Goal: Task Accomplishment & Management: Use online tool/utility

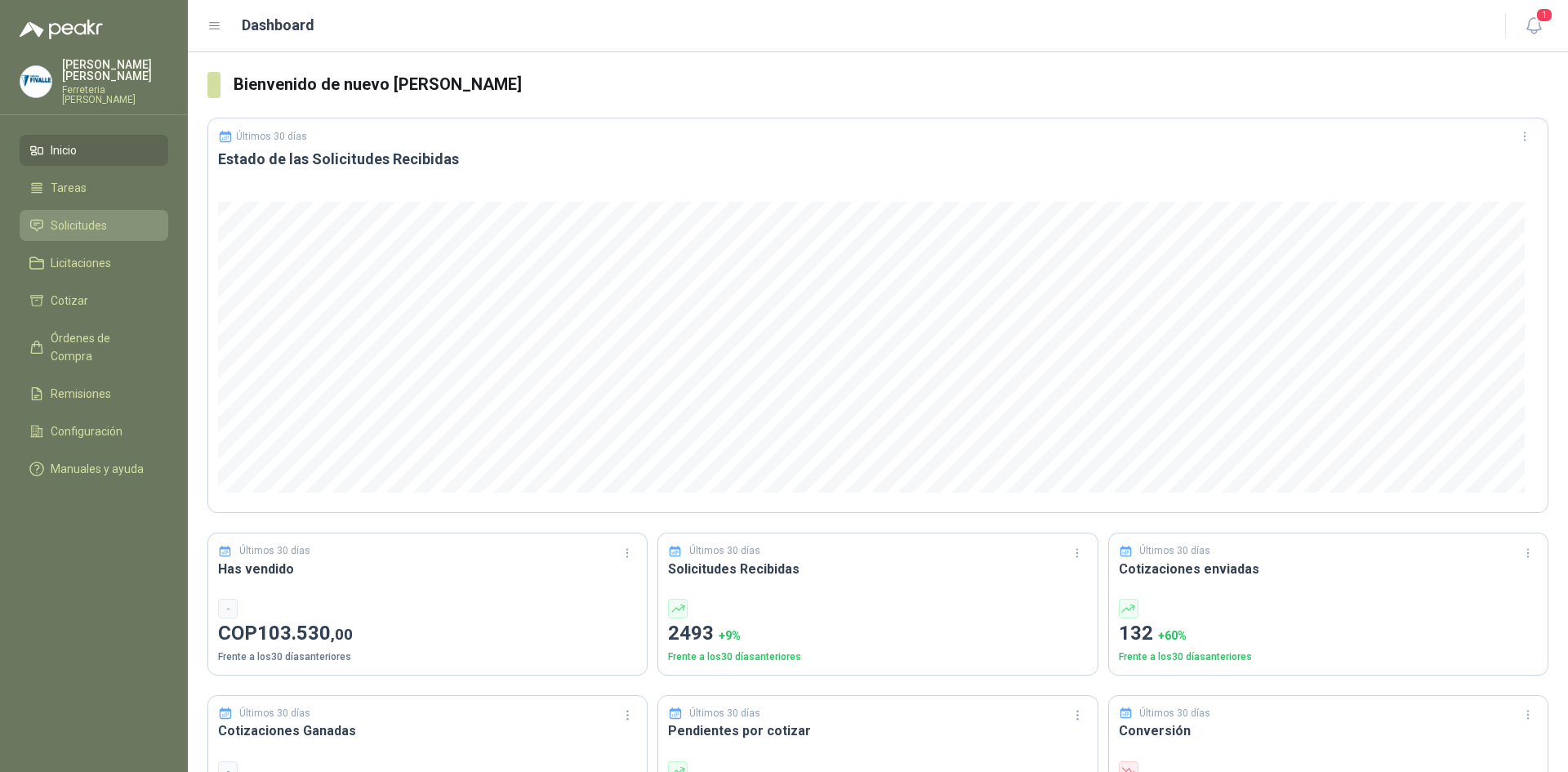
click at [100, 222] on span "Solicitudes" at bounding box center [79, 225] width 57 height 18
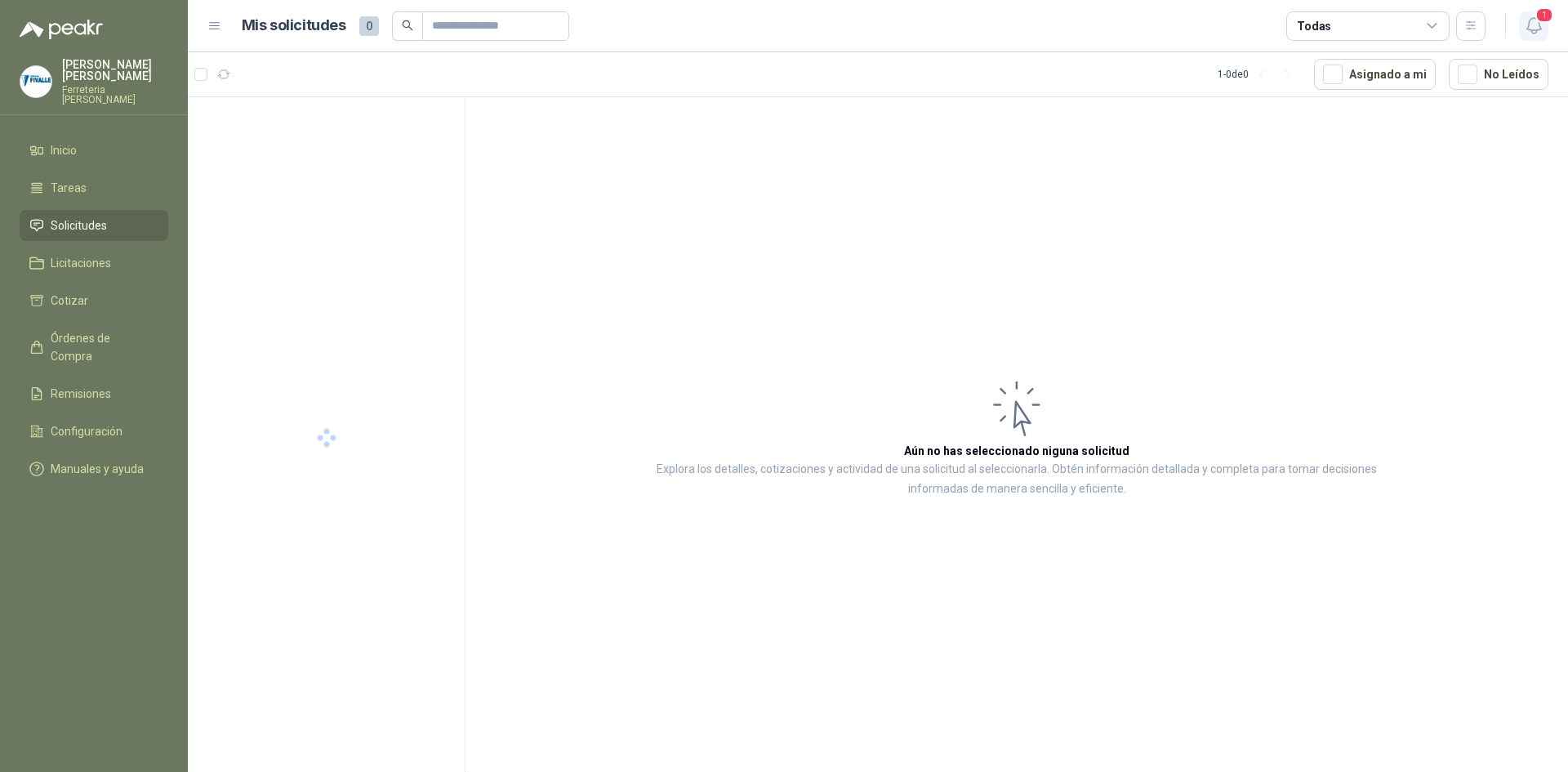
click at [1534, 20] on icon "button" at bounding box center [1534, 26] width 20 height 20
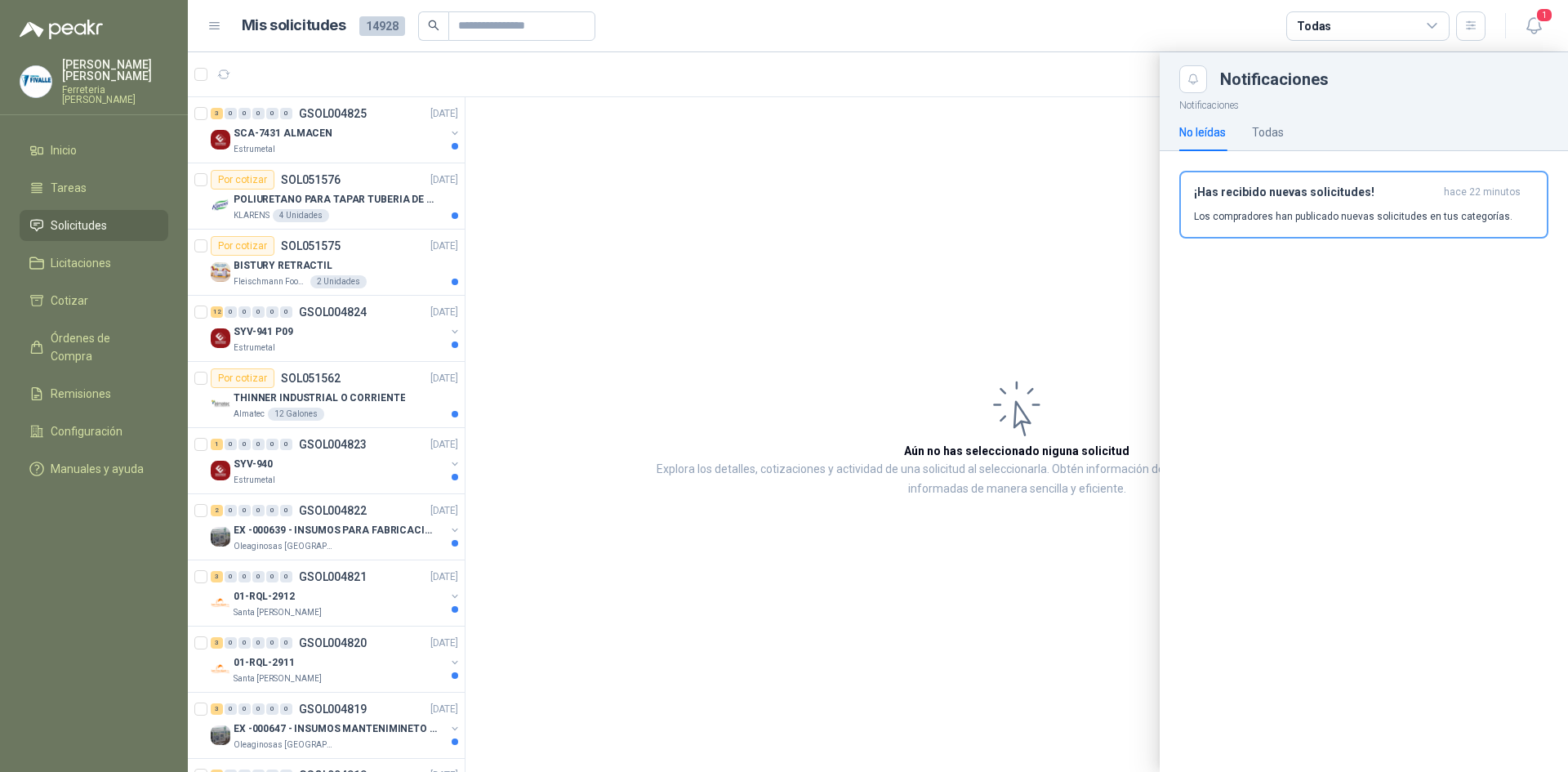
click at [938, 332] on div at bounding box center [877, 412] width 1381 height 720
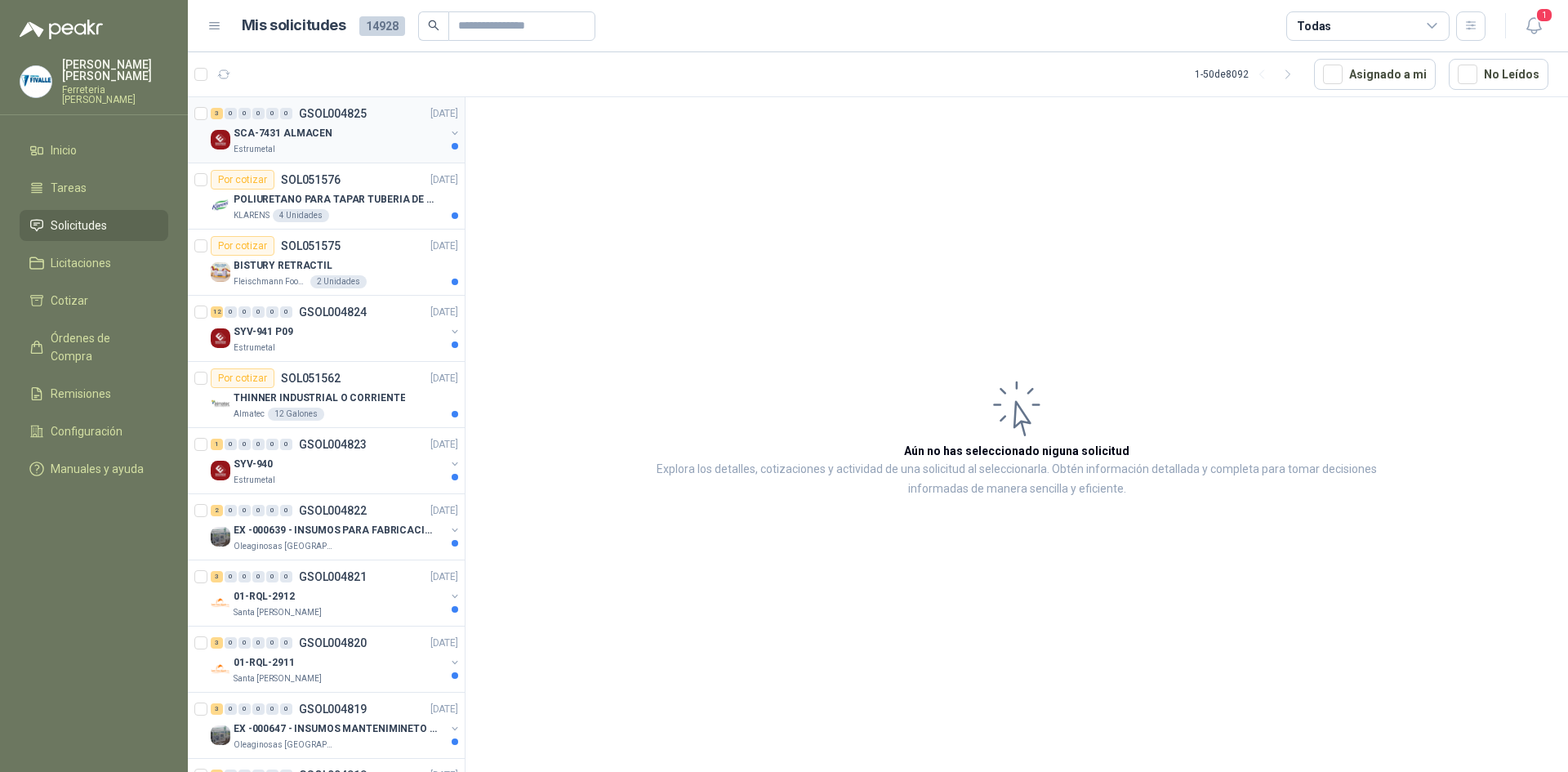
click at [337, 144] on div "Estrumetal" at bounding box center [339, 149] width 211 height 13
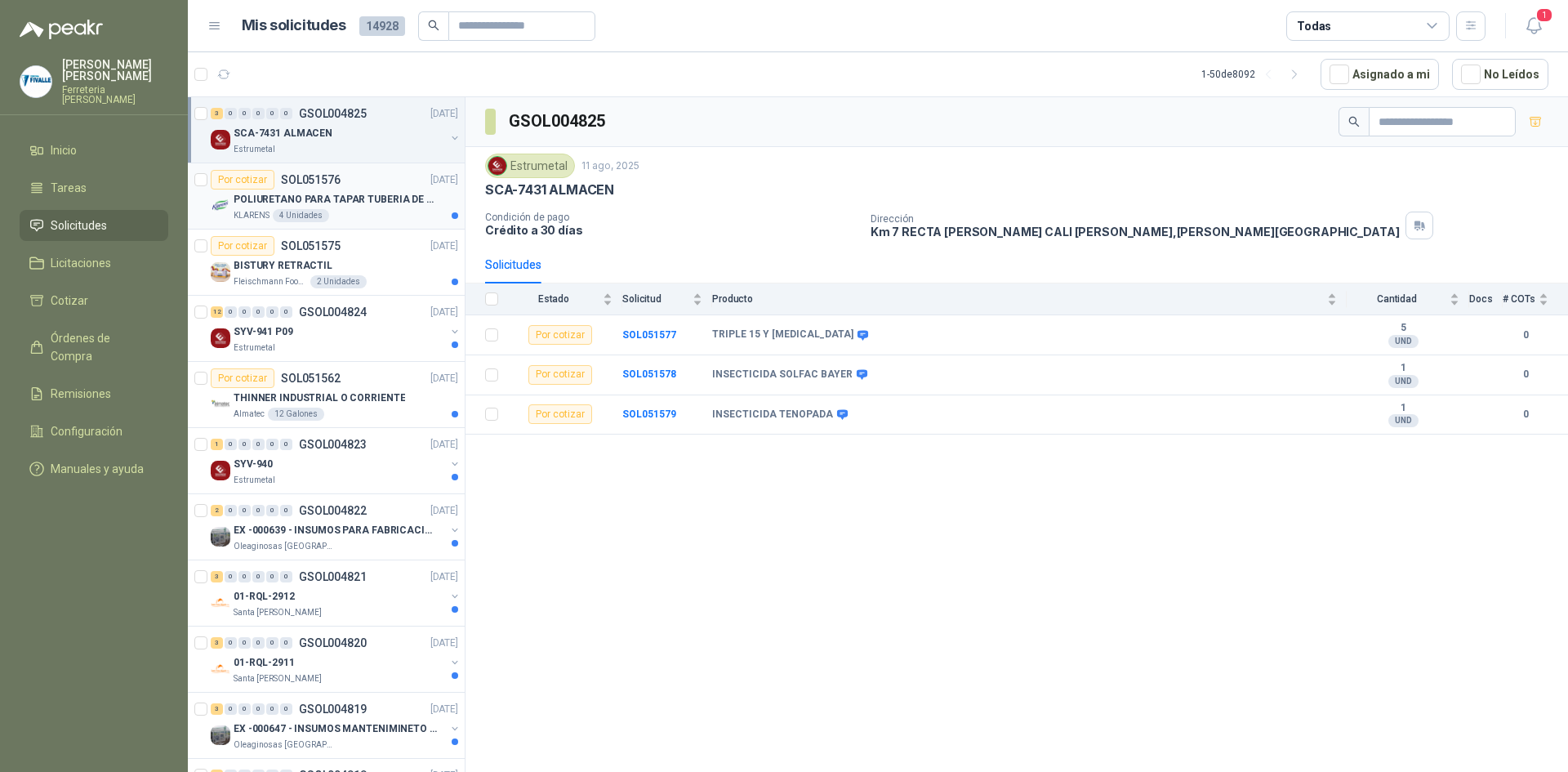
click at [346, 200] on p "POLIURETANO PARA TAPAR TUBERIA DE SENSORES DE NIVEL DEL BANCO DE HIELO" at bounding box center [335, 200] width 203 height 16
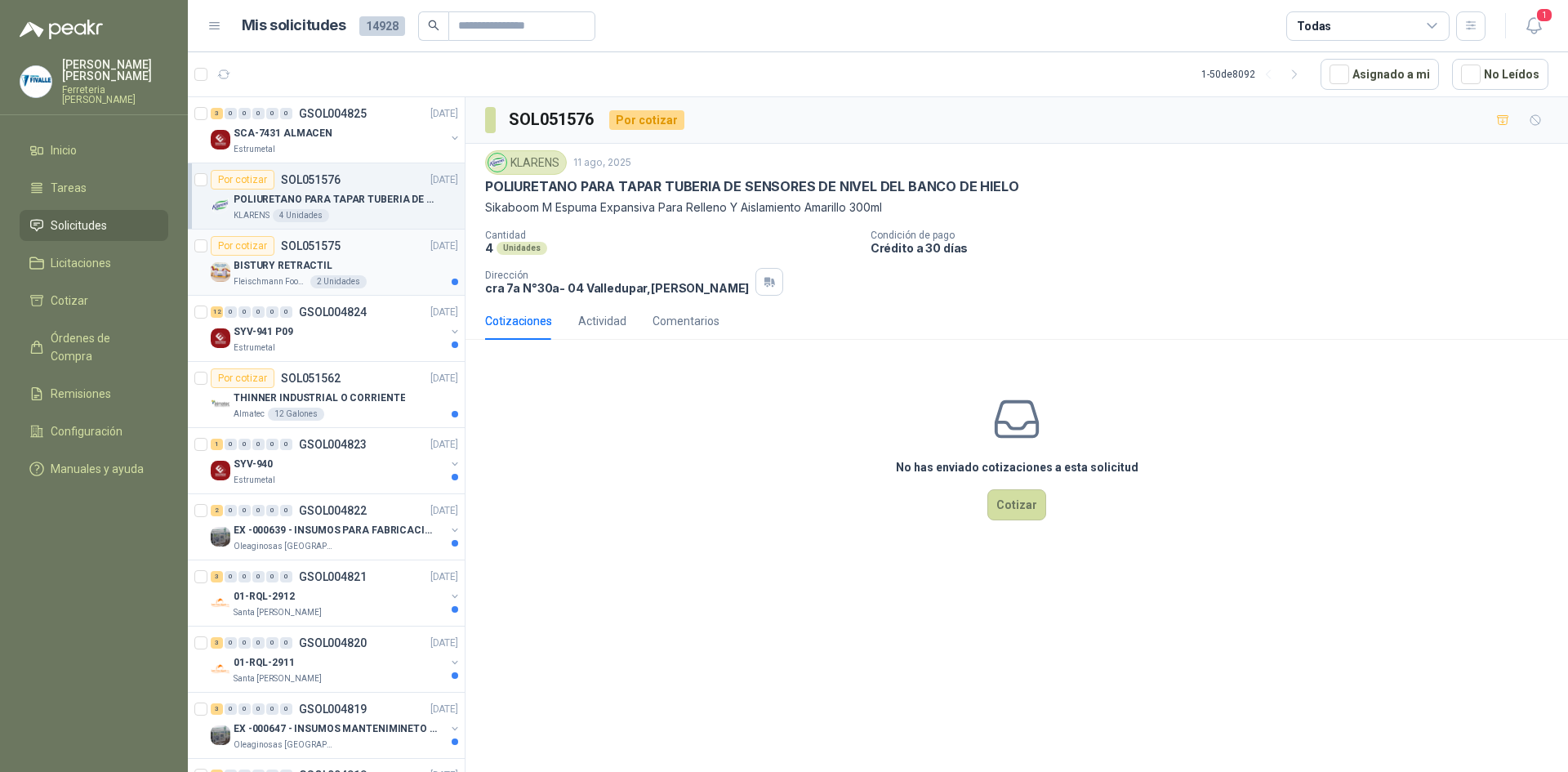
click at [348, 273] on div "BISTURY RETRACTIL" at bounding box center [345, 265] width 224 height 20
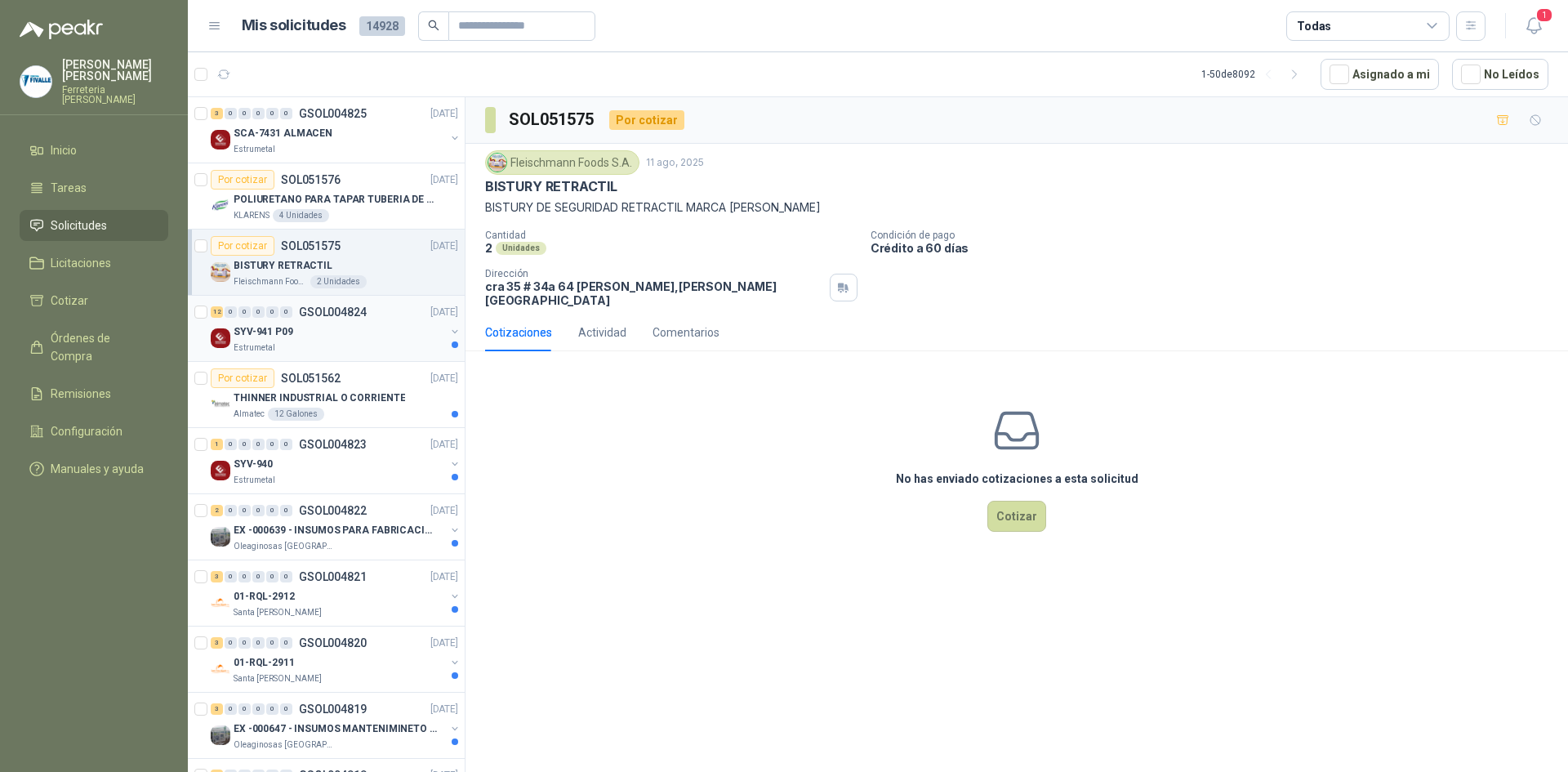
click at [320, 335] on div "SYV-941 P09" at bounding box center [339, 332] width 211 height 20
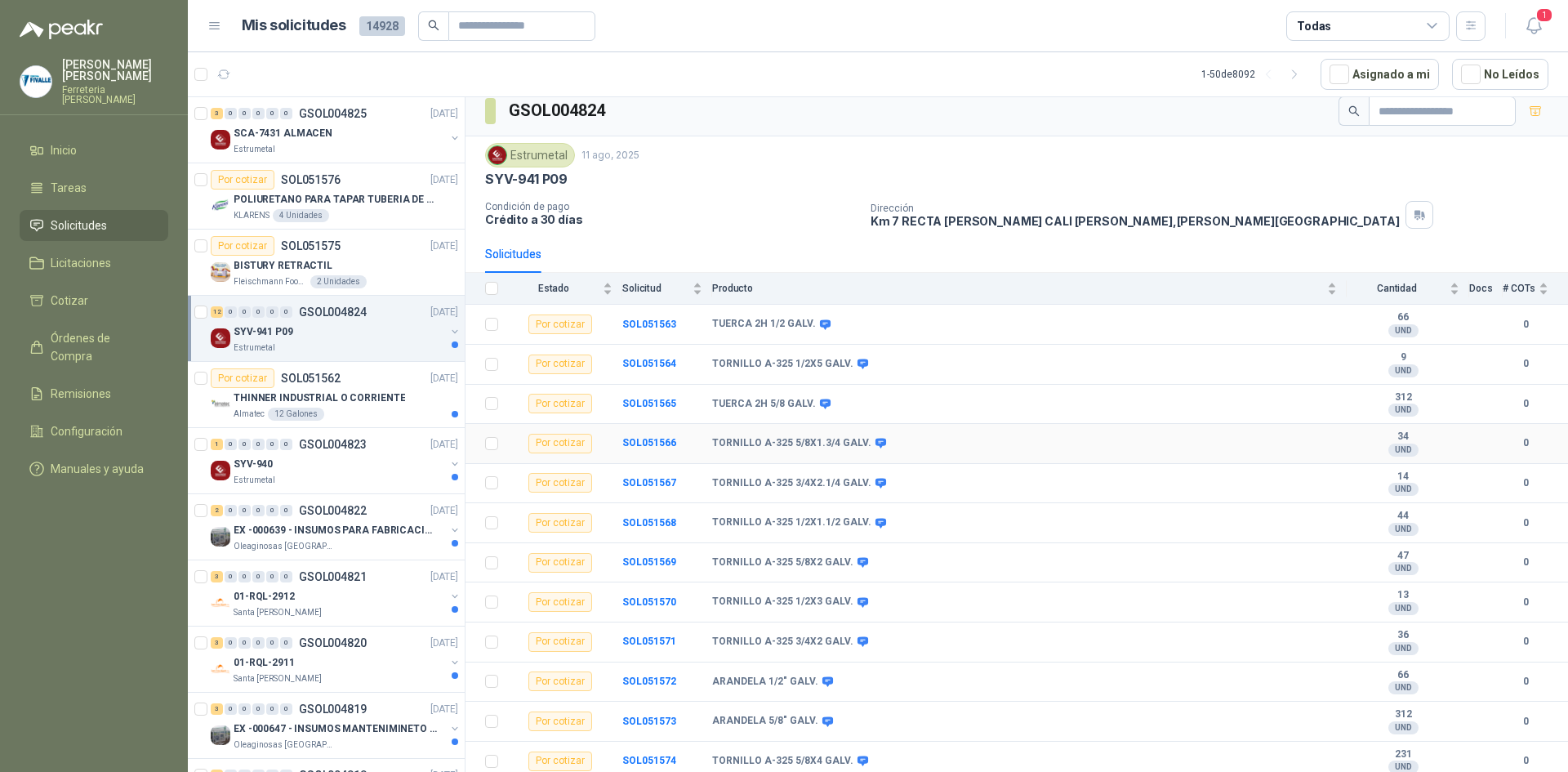
scroll to position [14, 0]
click at [1243, 227] on div "Estrumetal [DATE] SYV-941 P09 Condición de pago Crédito a 30 días Dirección Km …" at bounding box center [1017, 183] width 1102 height 99
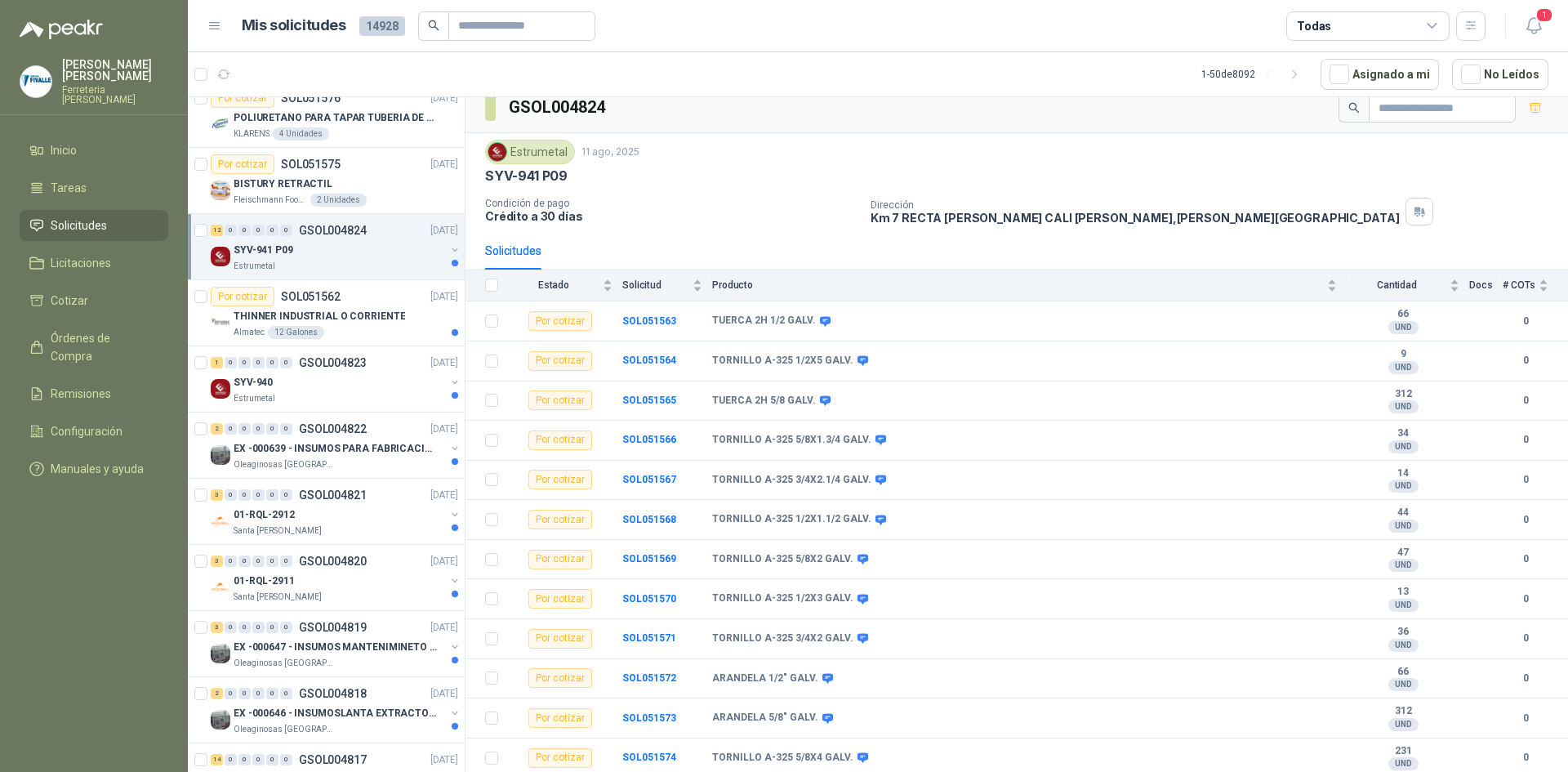
click at [334, 257] on div "SYV-941 P09" at bounding box center [339, 250] width 211 height 20
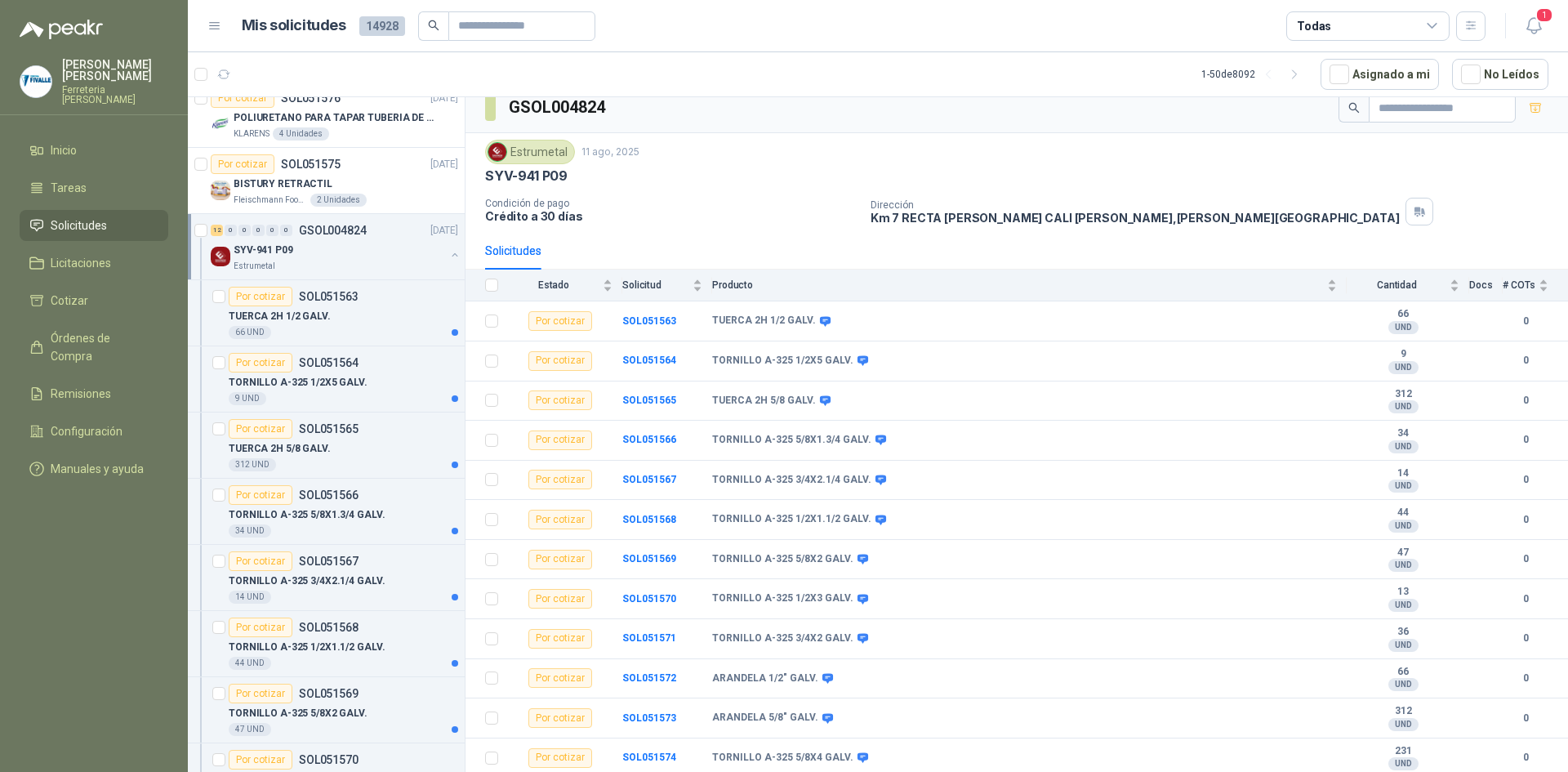
scroll to position [6, 0]
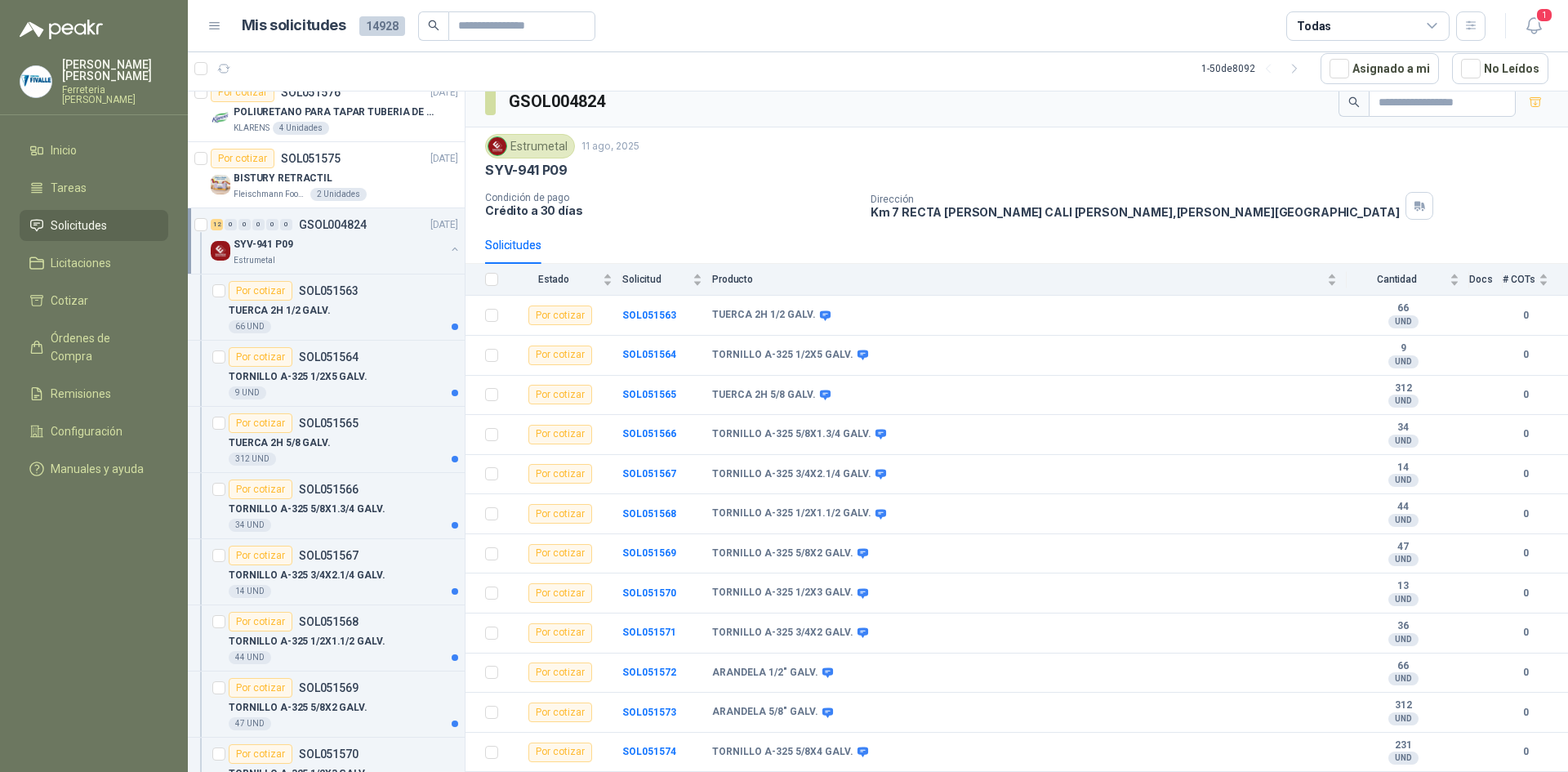
click at [358, 237] on div "SYV-941 P09" at bounding box center [339, 244] width 211 height 20
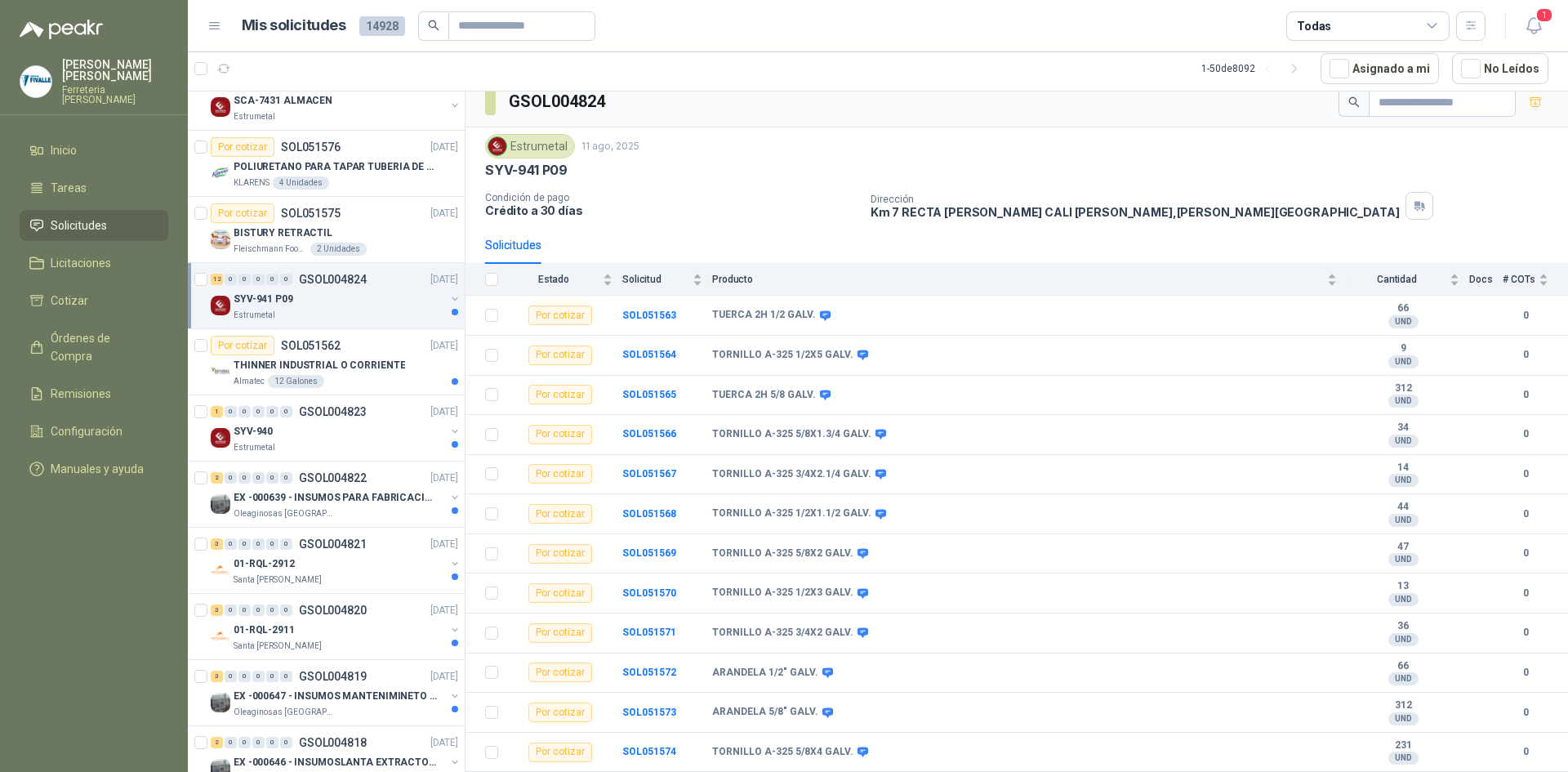
scroll to position [0, 0]
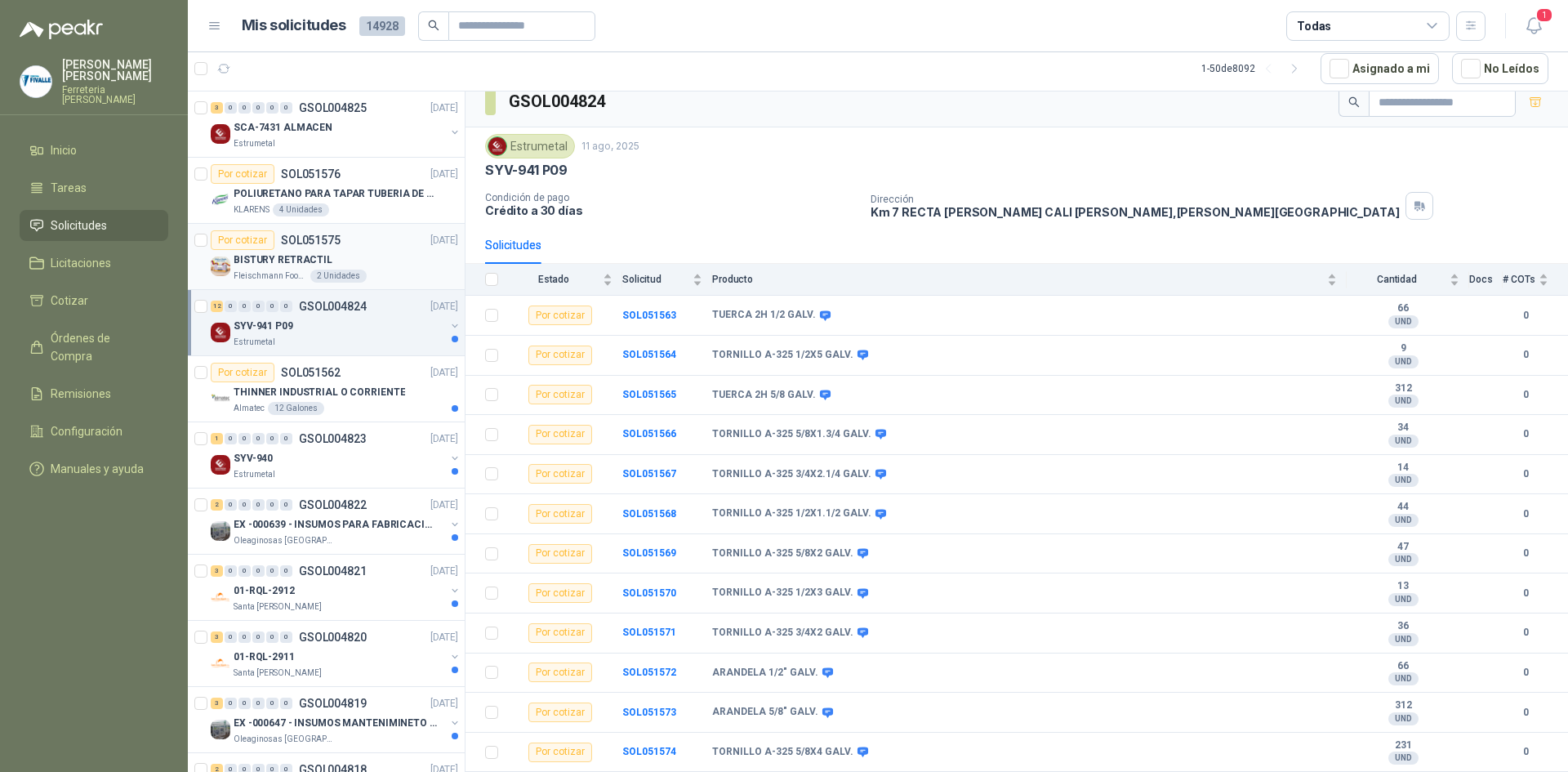
click at [336, 246] on div "Por cotizar SOL051575" at bounding box center [275, 240] width 130 height 20
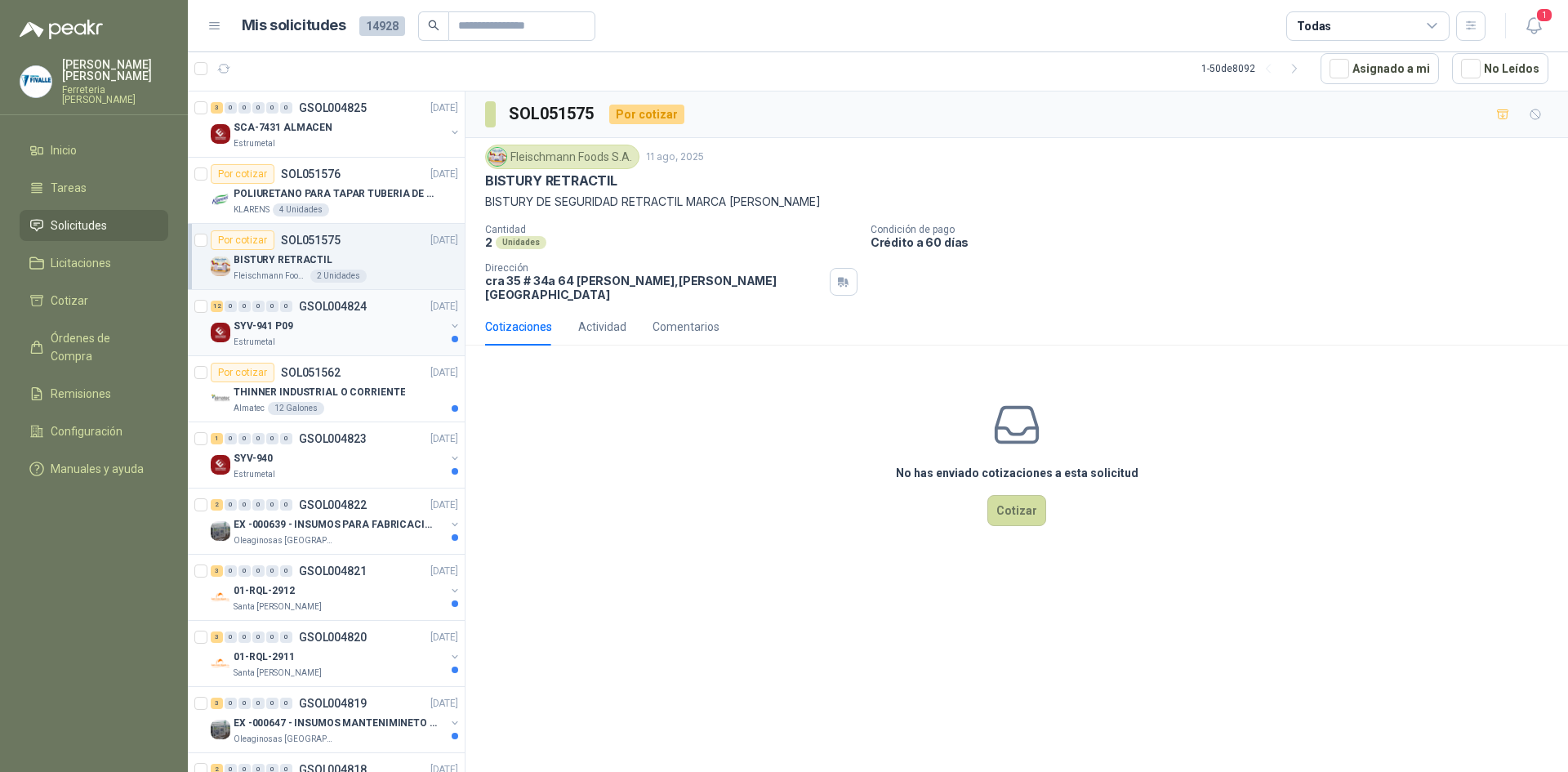
click at [365, 315] on div "12 0 0 0 0 0 GSOL004824 [DATE]" at bounding box center [336, 306] width 251 height 20
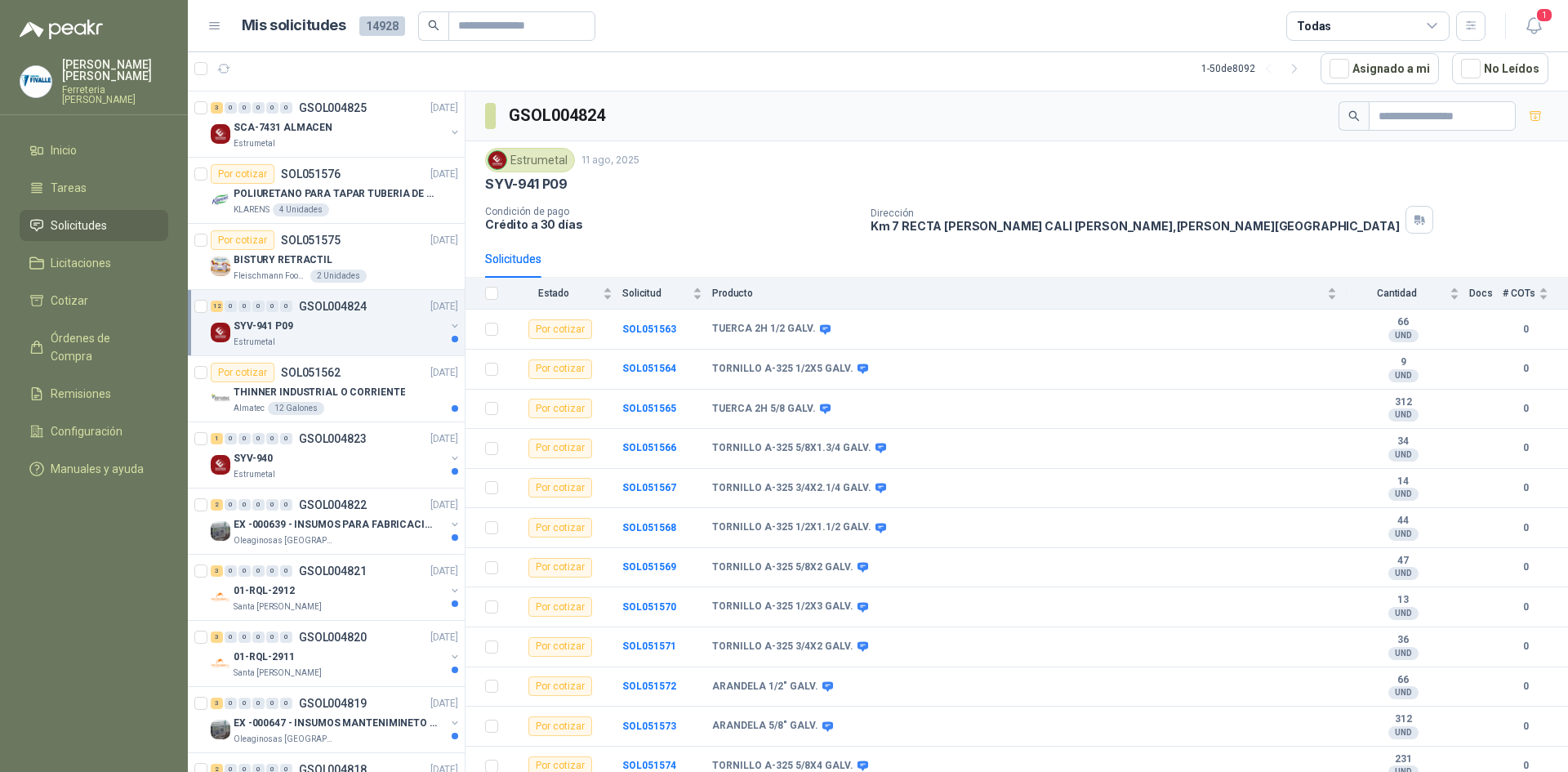
click at [366, 333] on div "SYV-941 P09" at bounding box center [339, 326] width 211 height 20
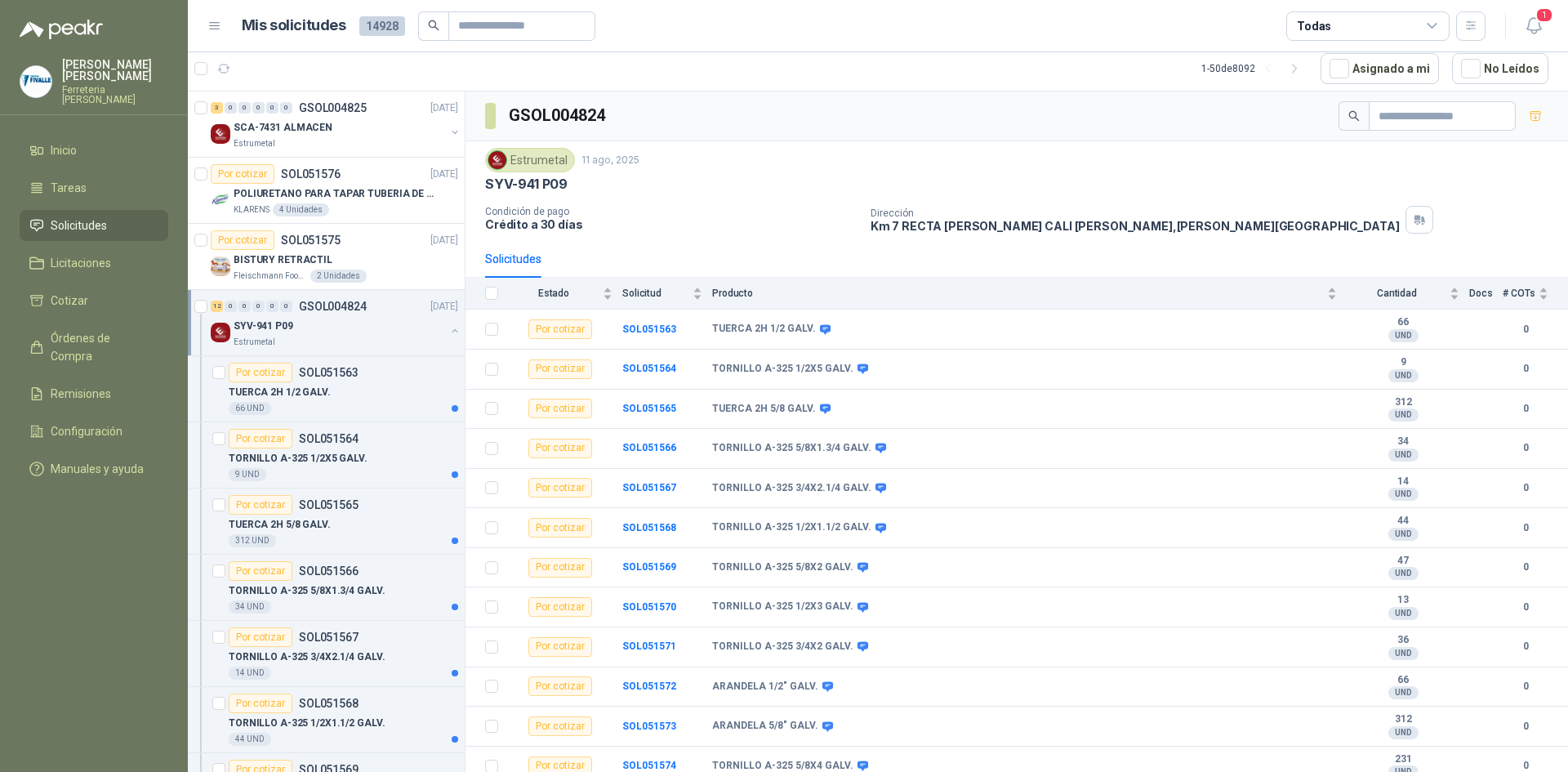
click at [366, 333] on div "SYV-941 P09" at bounding box center [339, 326] width 211 height 20
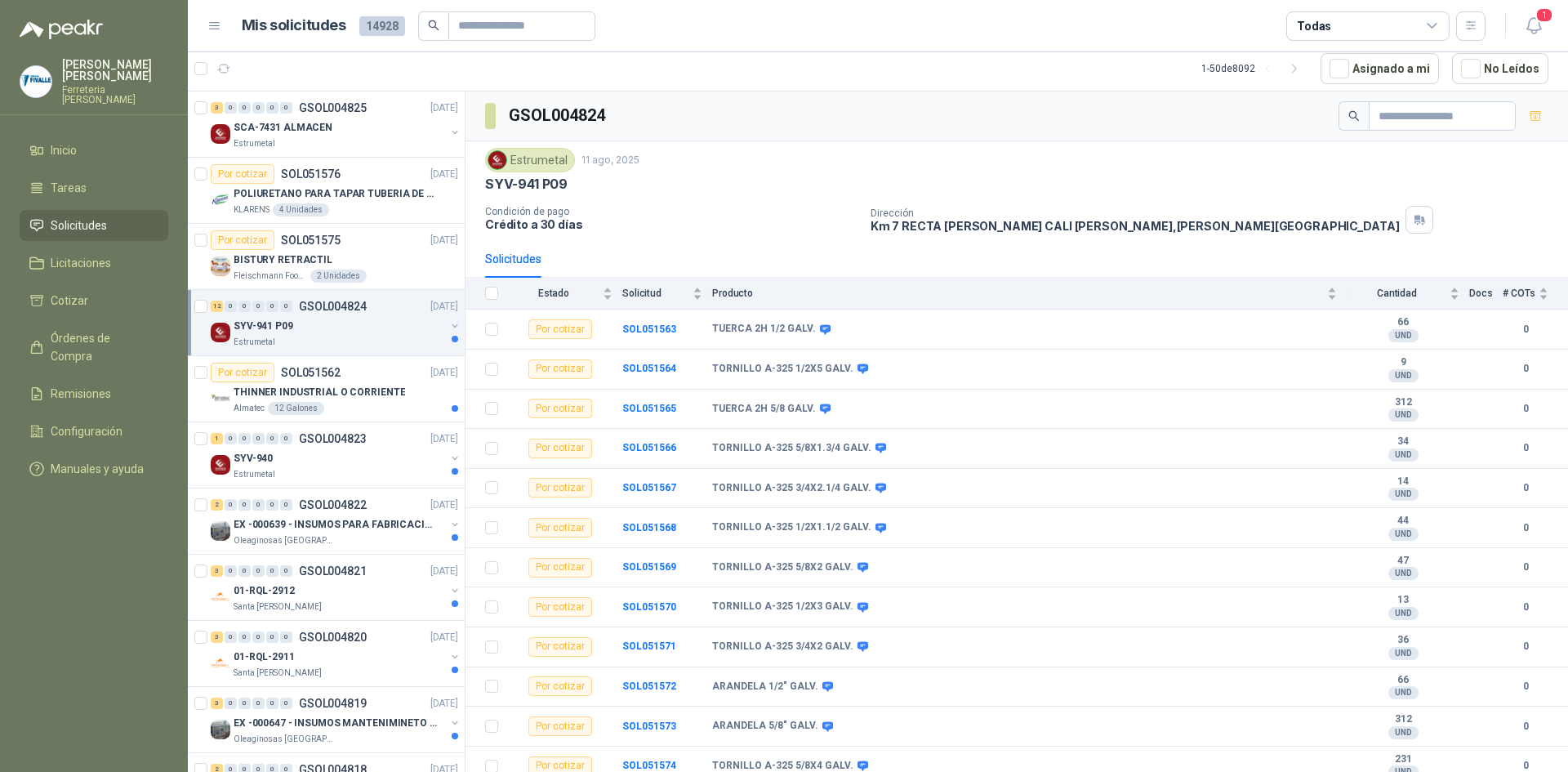
click at [366, 333] on div "SYV-941 P09" at bounding box center [339, 326] width 211 height 20
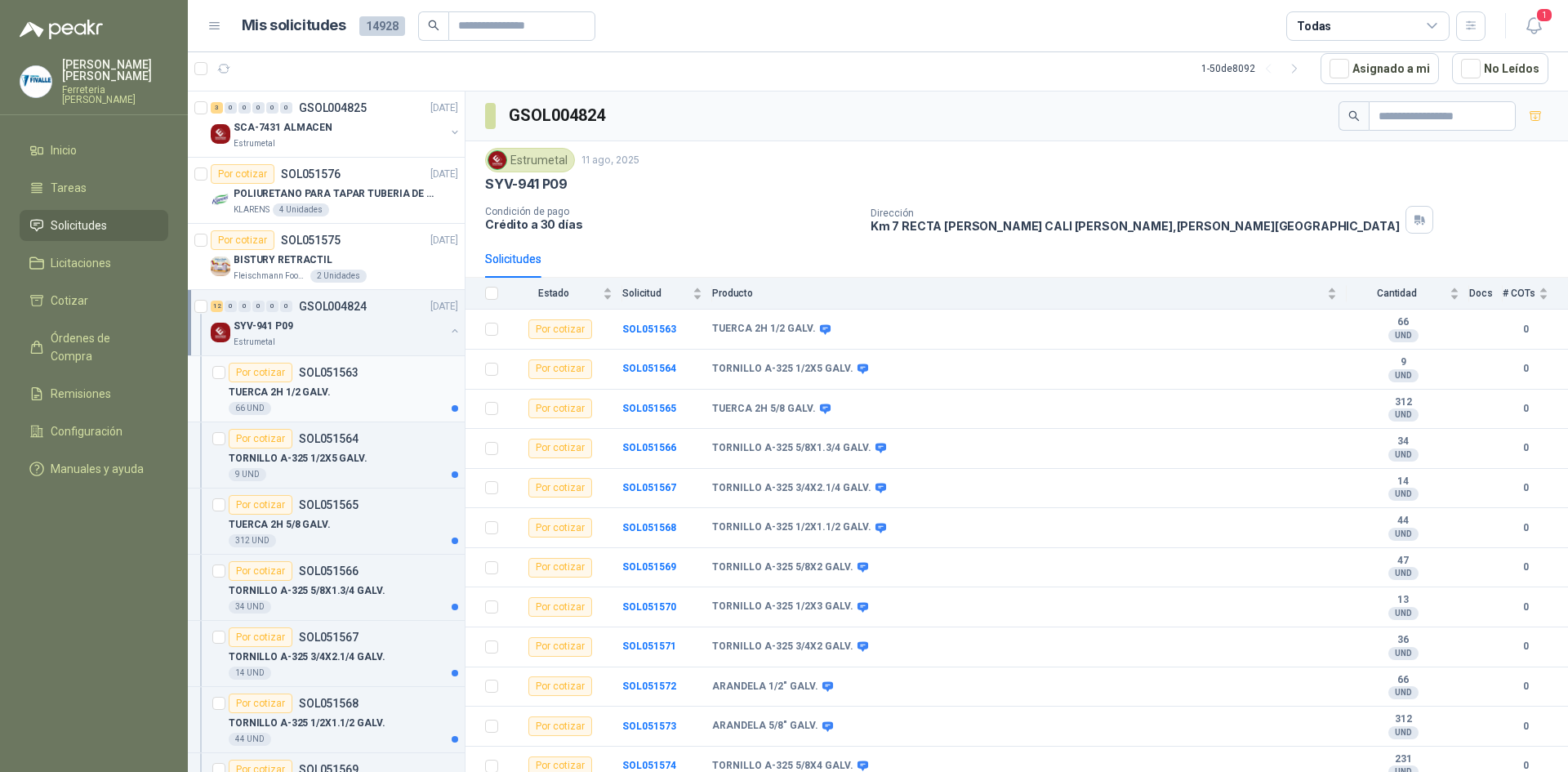
click at [327, 380] on div "Por cotizar SOL051563" at bounding box center [293, 373] width 130 height 20
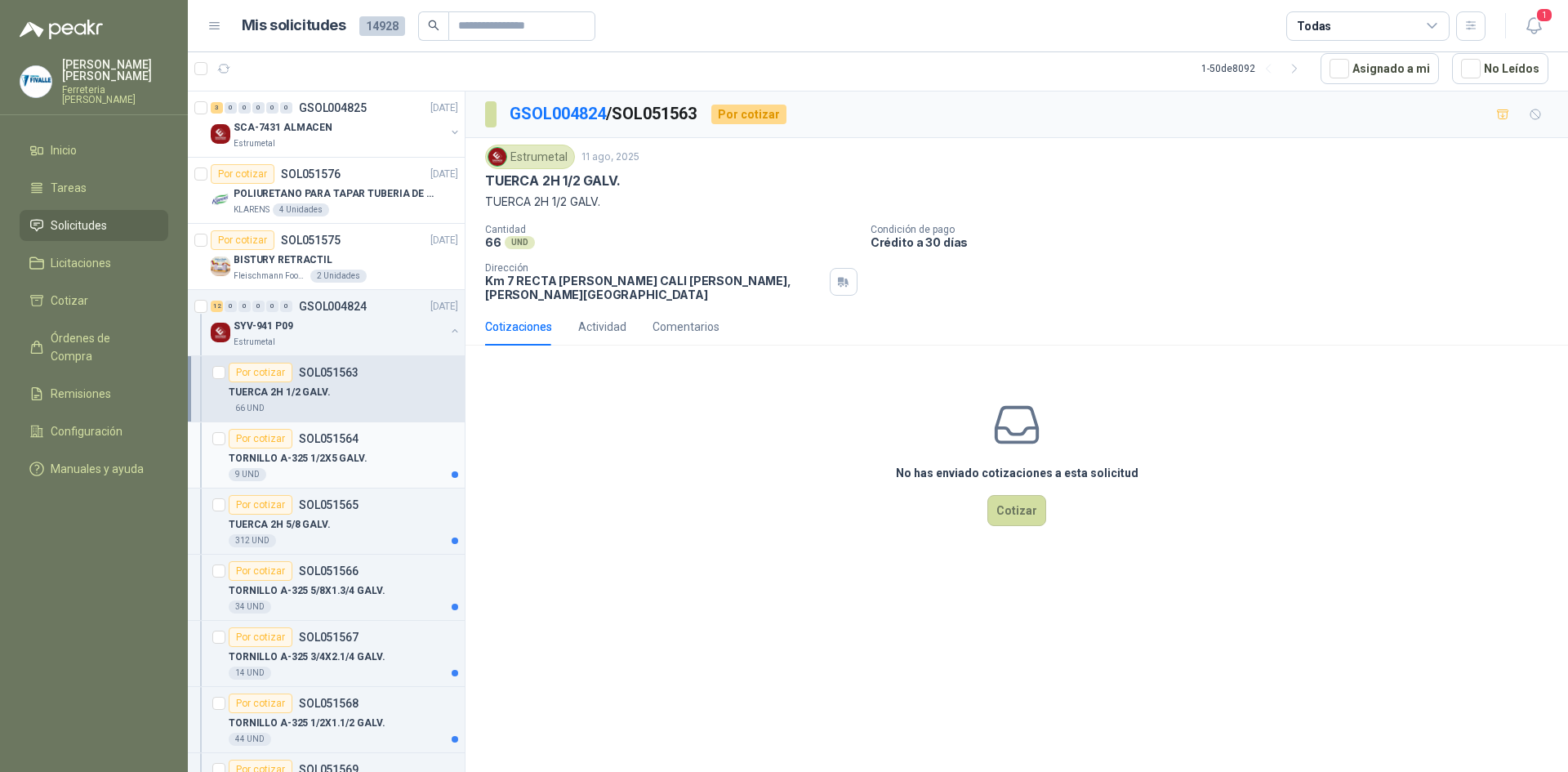
click at [370, 447] on div "Por cotizar SOL051564" at bounding box center [343, 439] width 229 height 20
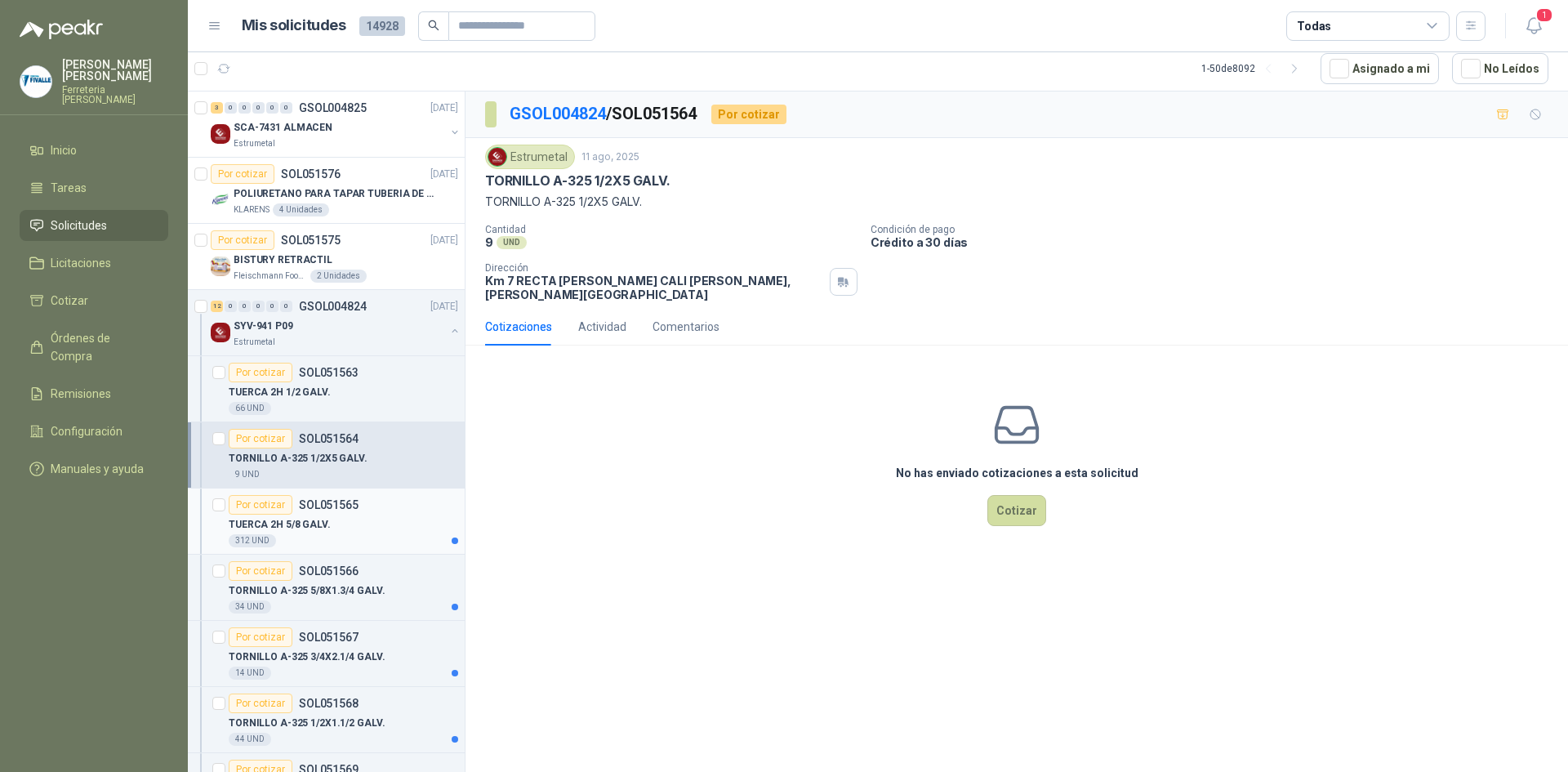
click at [384, 522] on div "TUERCA 2H 5/8 GALV." at bounding box center [343, 525] width 229 height 20
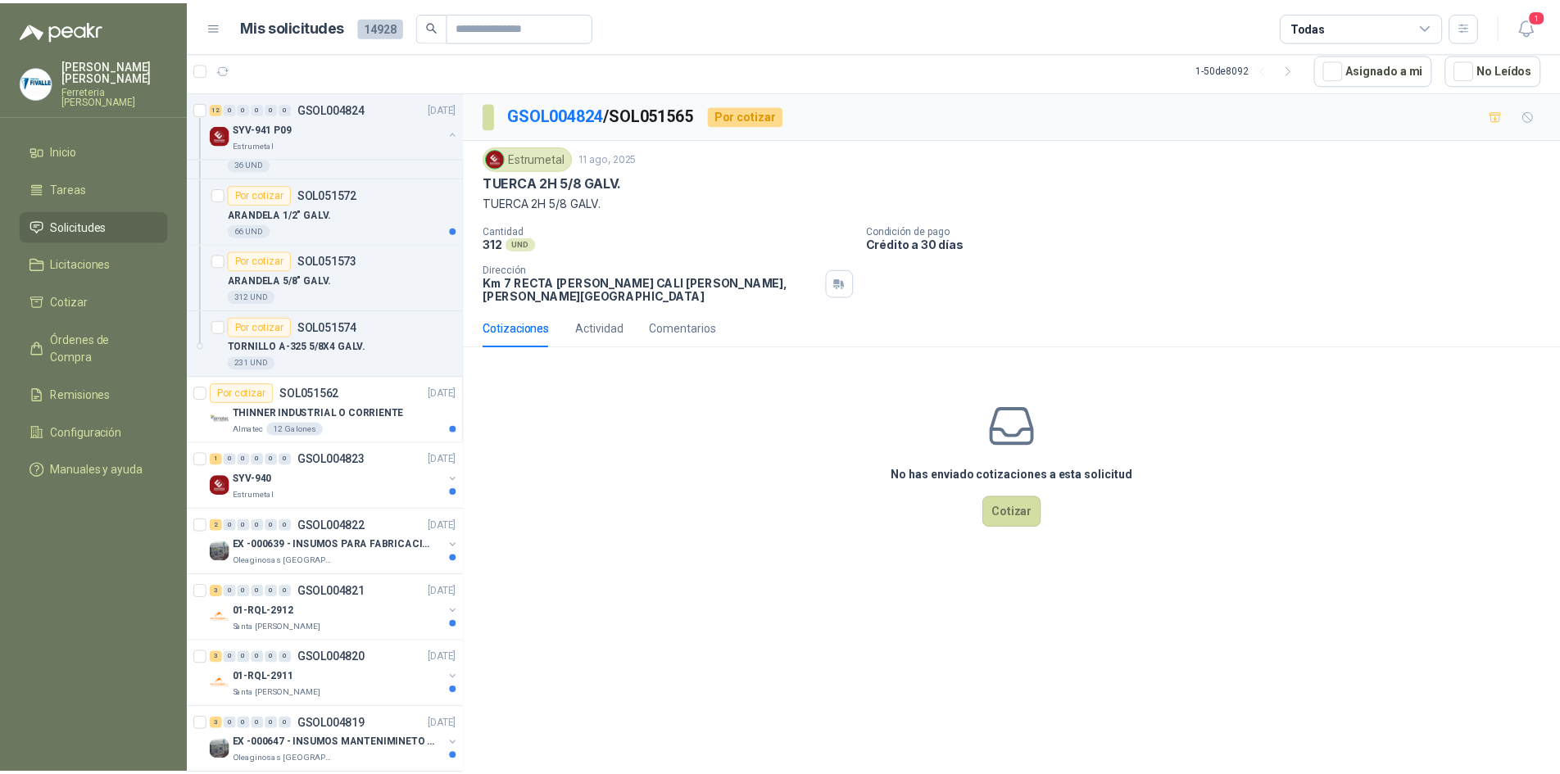
scroll to position [762, 0]
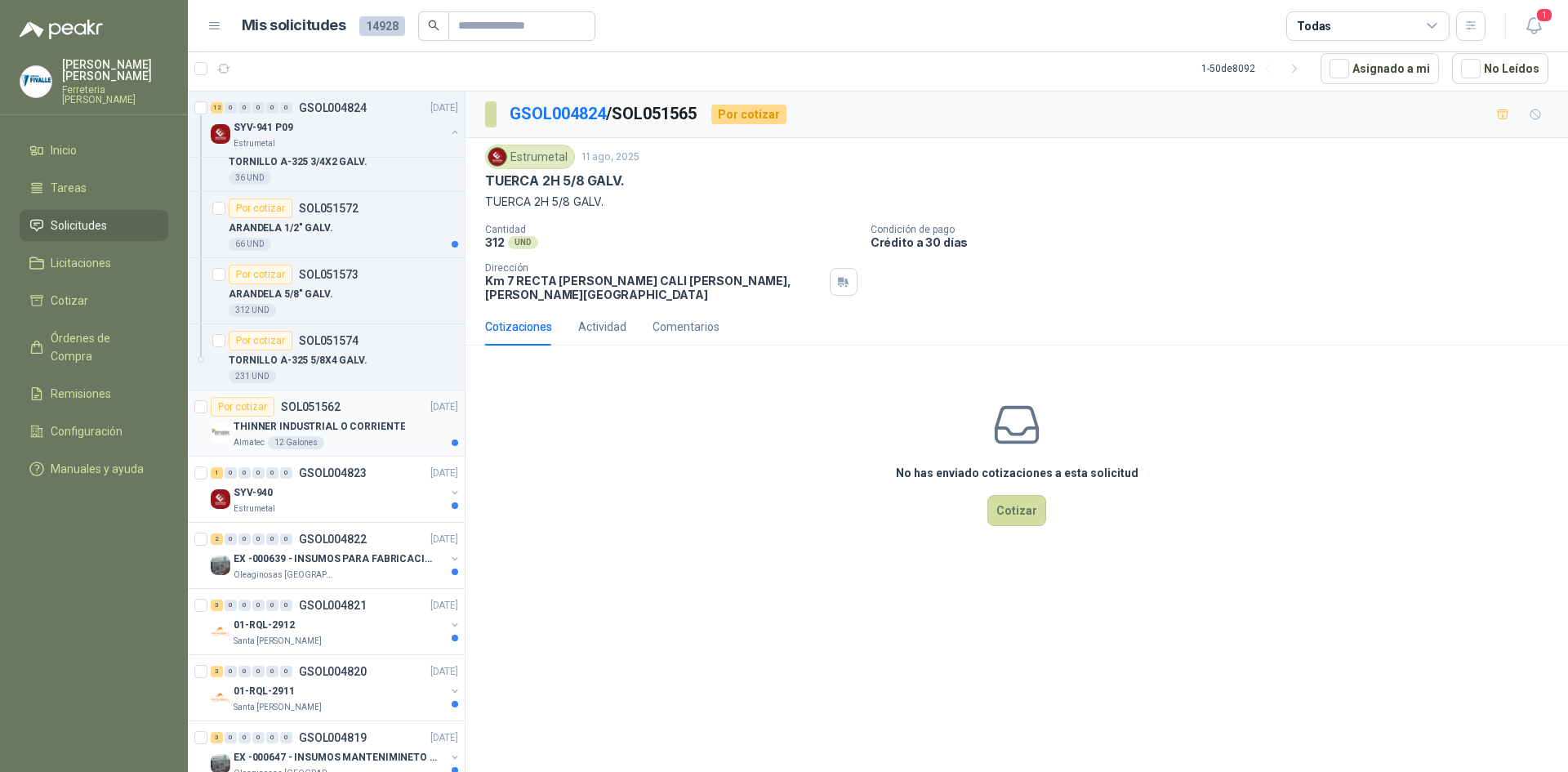
click at [400, 434] on div "THINNER INDUSTRIAL O CORRIENTE" at bounding box center [345, 427] width 224 height 20
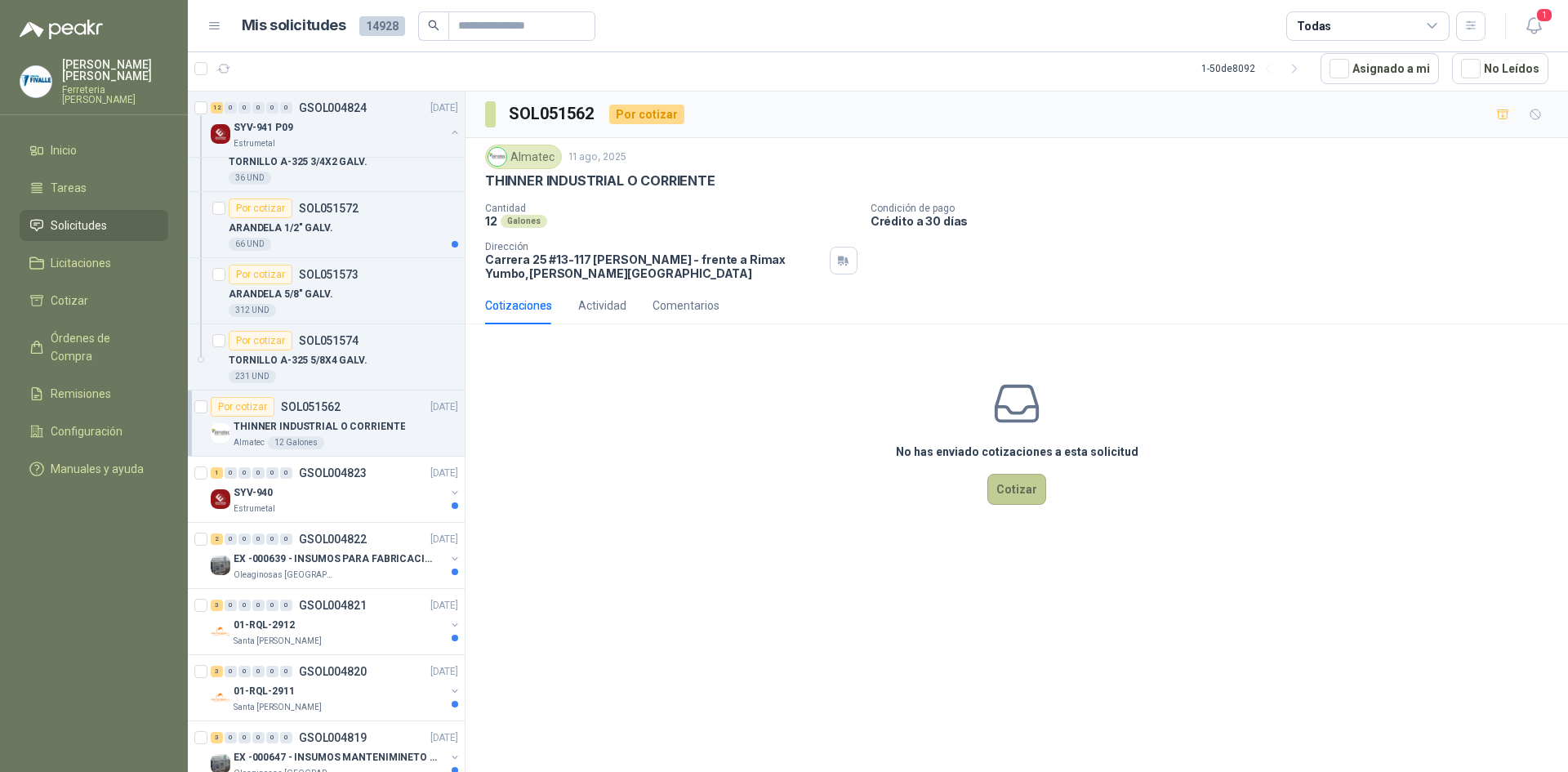
click at [1028, 488] on button "Cotizar" at bounding box center [1016, 489] width 59 height 31
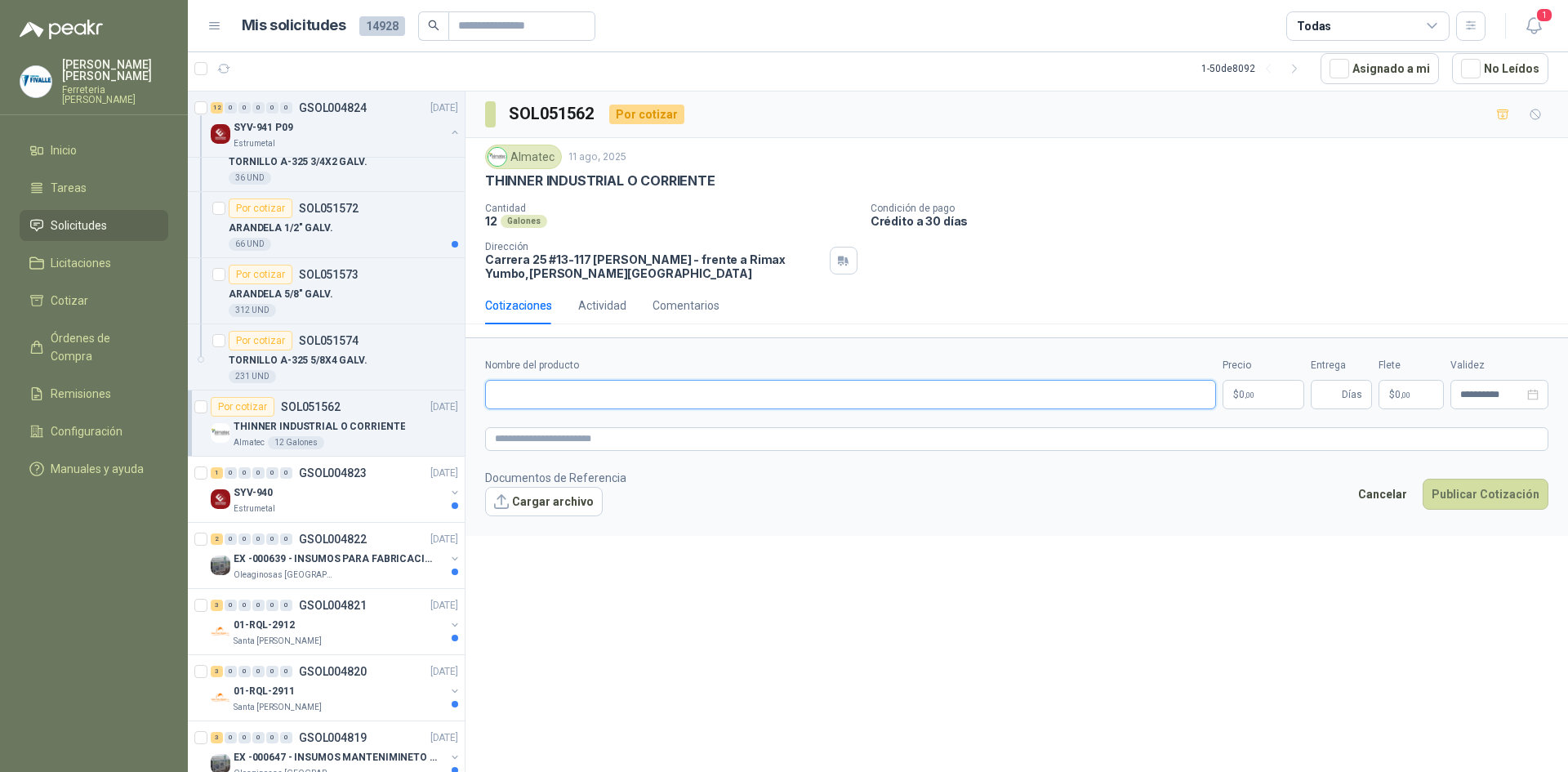
click at [535, 396] on input "Nombre del producto" at bounding box center [850, 394] width 731 height 29
type input "**********"
click at [1254, 403] on body "[PERSON_NAME] Ferreteria [PERSON_NAME] Inicio Tareas Solicitudes Licitaciones C…" at bounding box center [784, 386] width 1568 height 772
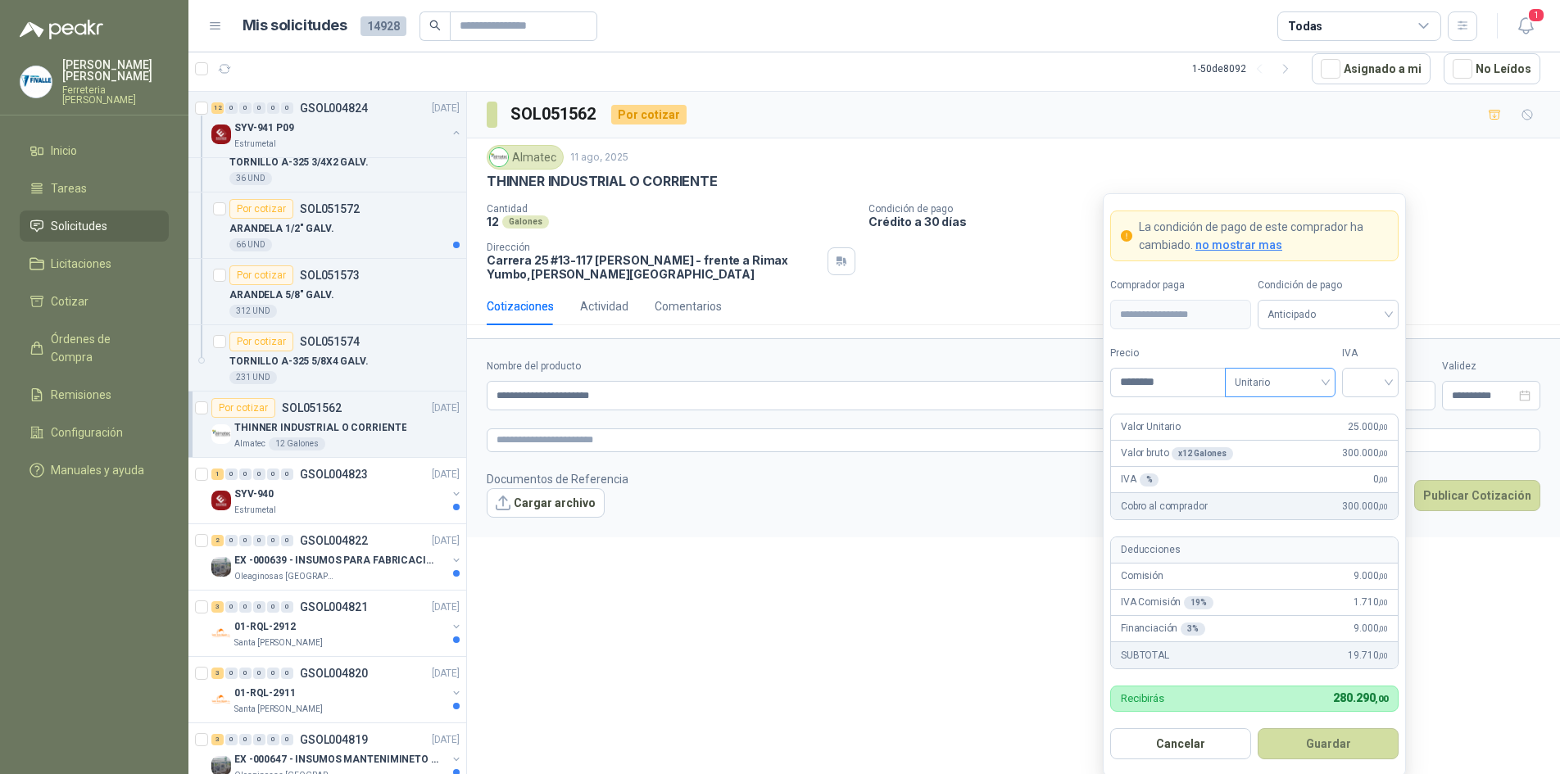
click at [1305, 374] on span "Unitario" at bounding box center [1280, 382] width 91 height 25
click at [1301, 415] on div "Unitario" at bounding box center [1280, 417] width 84 height 18
click at [1366, 384] on input "search" at bounding box center [1370, 381] width 37 height 25
click at [1372, 415] on div "19%" at bounding box center [1370, 417] width 30 height 18
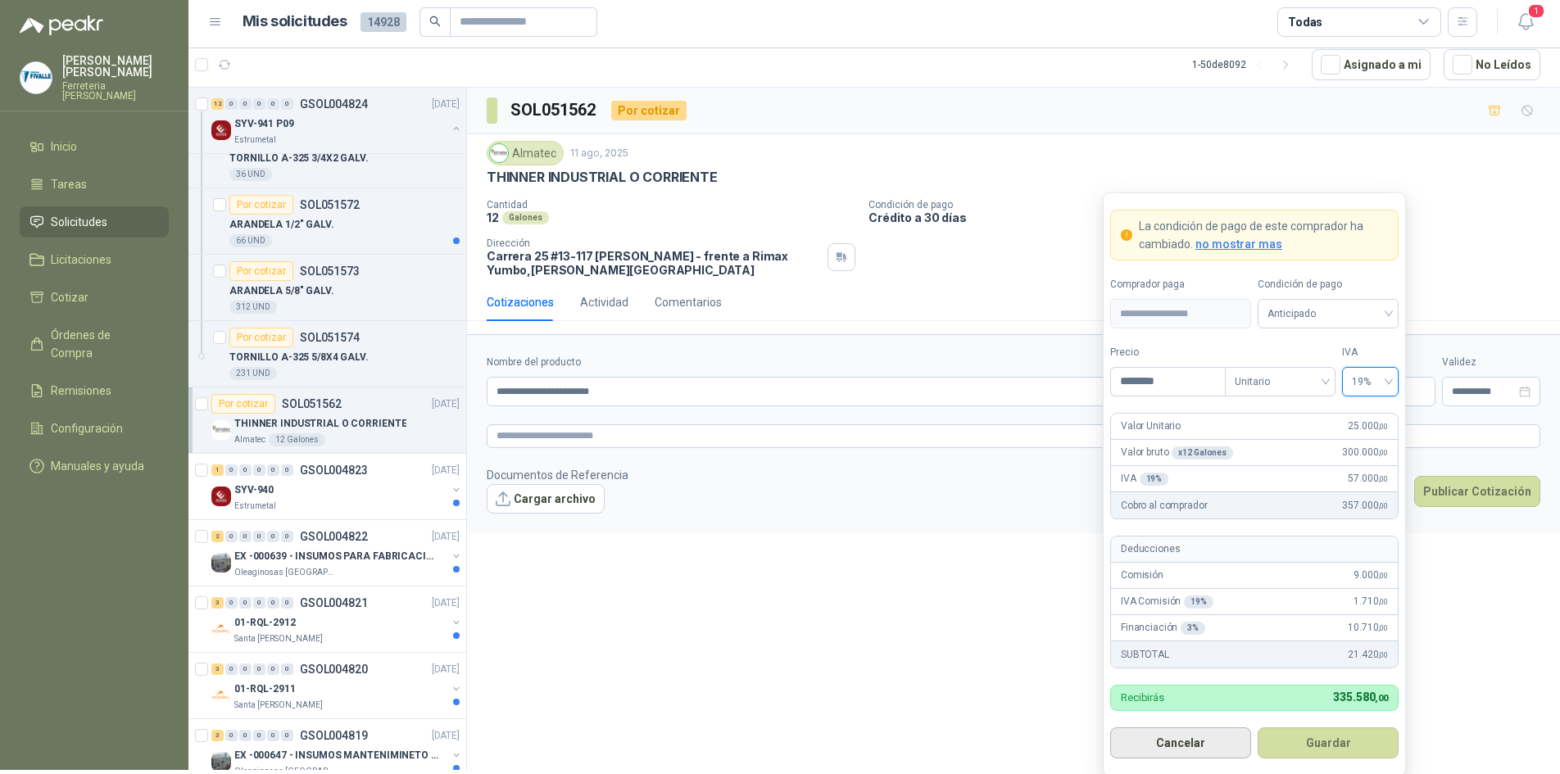
scroll to position [7, 0]
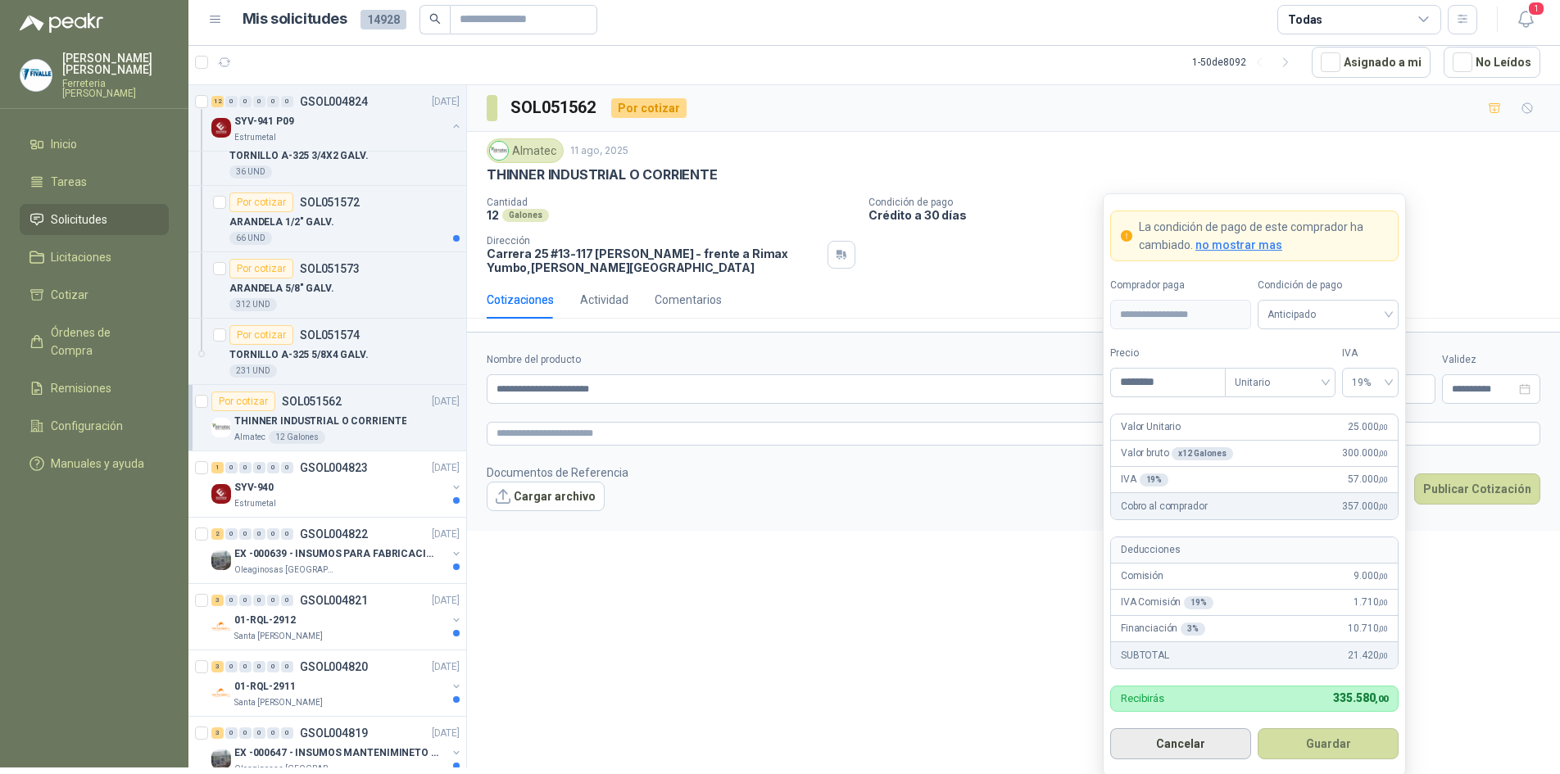
click at [1173, 740] on button "Cancelar" at bounding box center [1180, 743] width 141 height 31
type input "***"
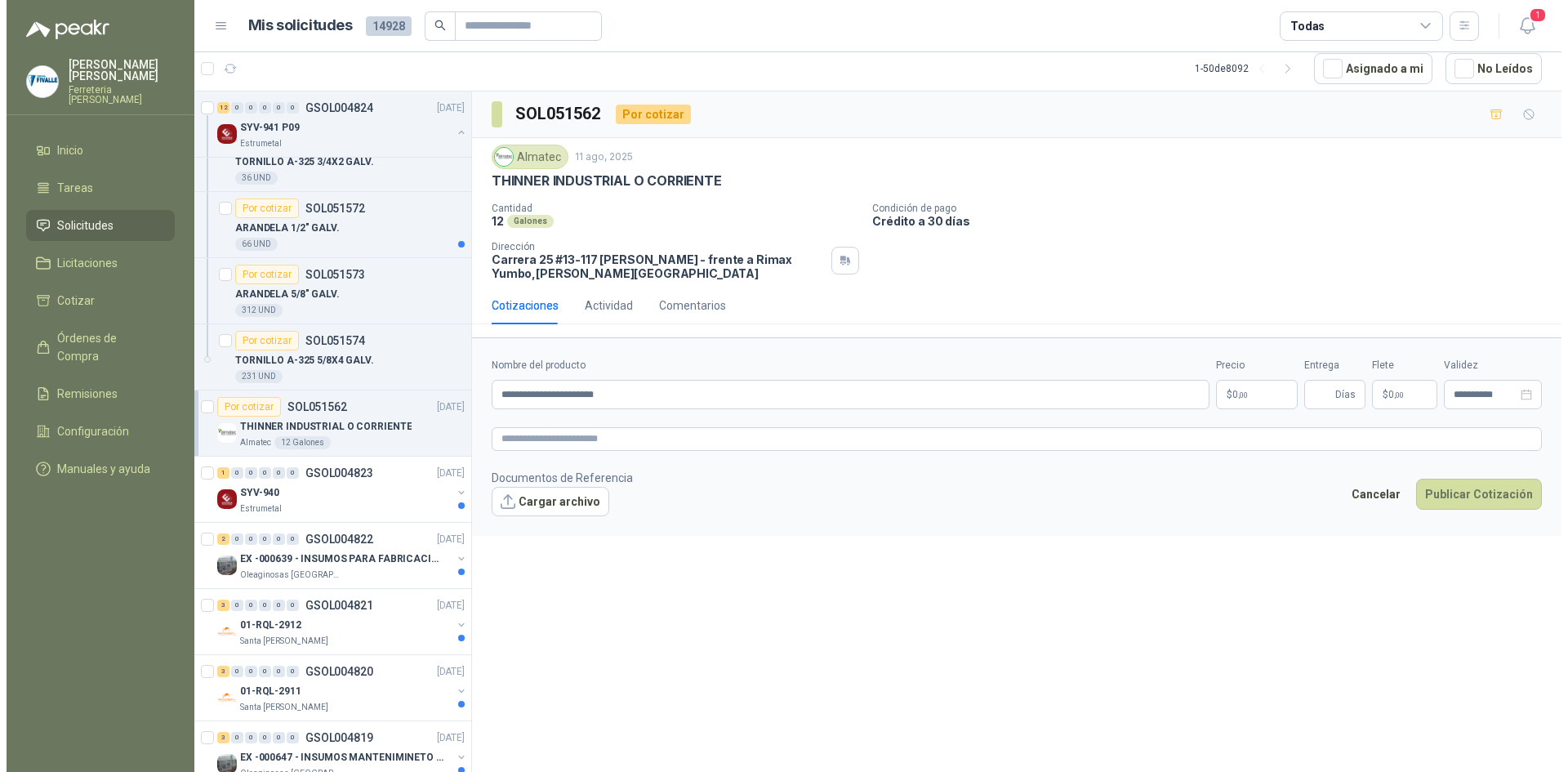
scroll to position [0, 0]
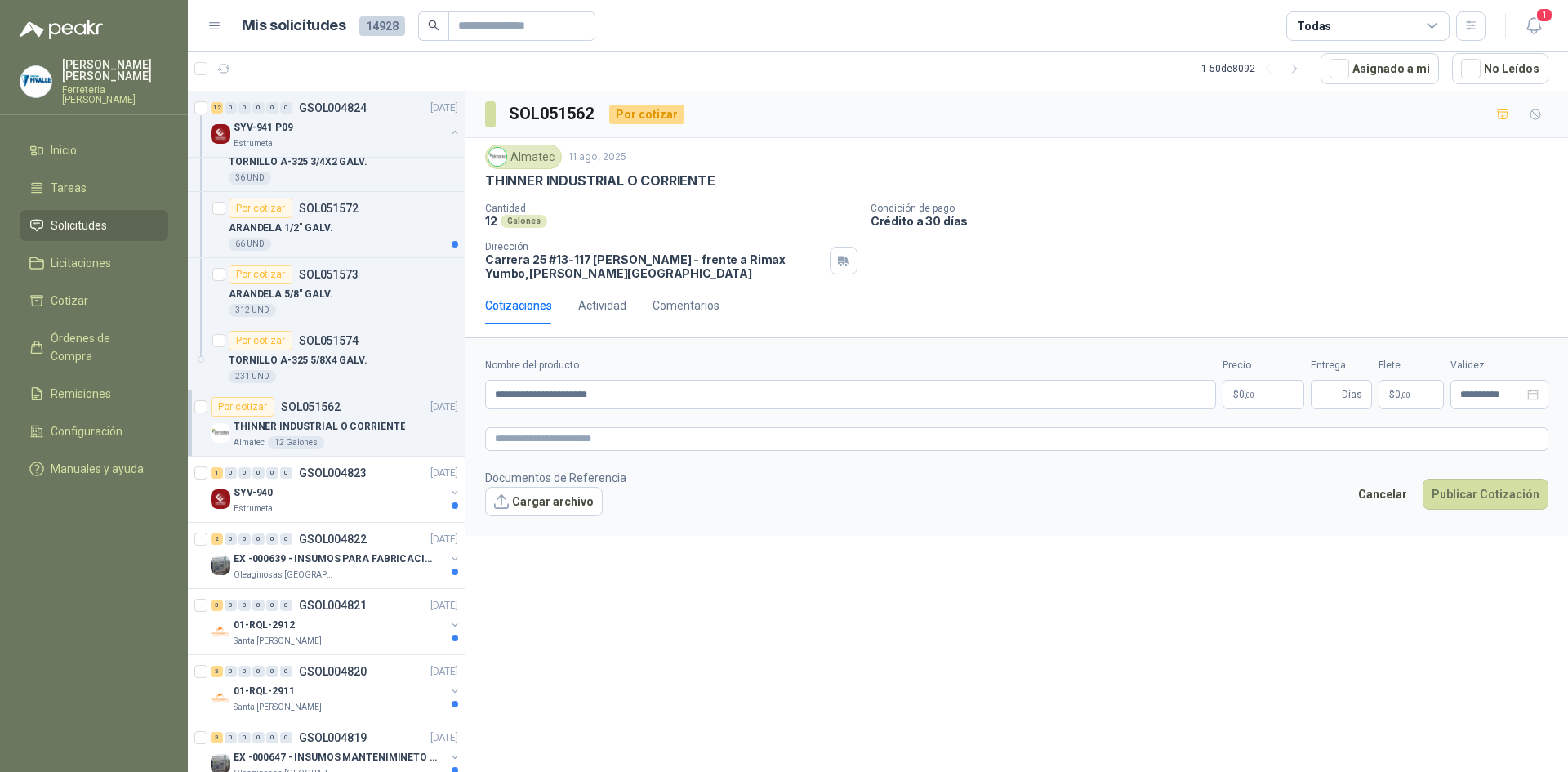
click at [958, 518] on form "**********" at bounding box center [1017, 436] width 1102 height 197
click at [1395, 495] on button "Cancelar" at bounding box center [1382, 494] width 67 height 31
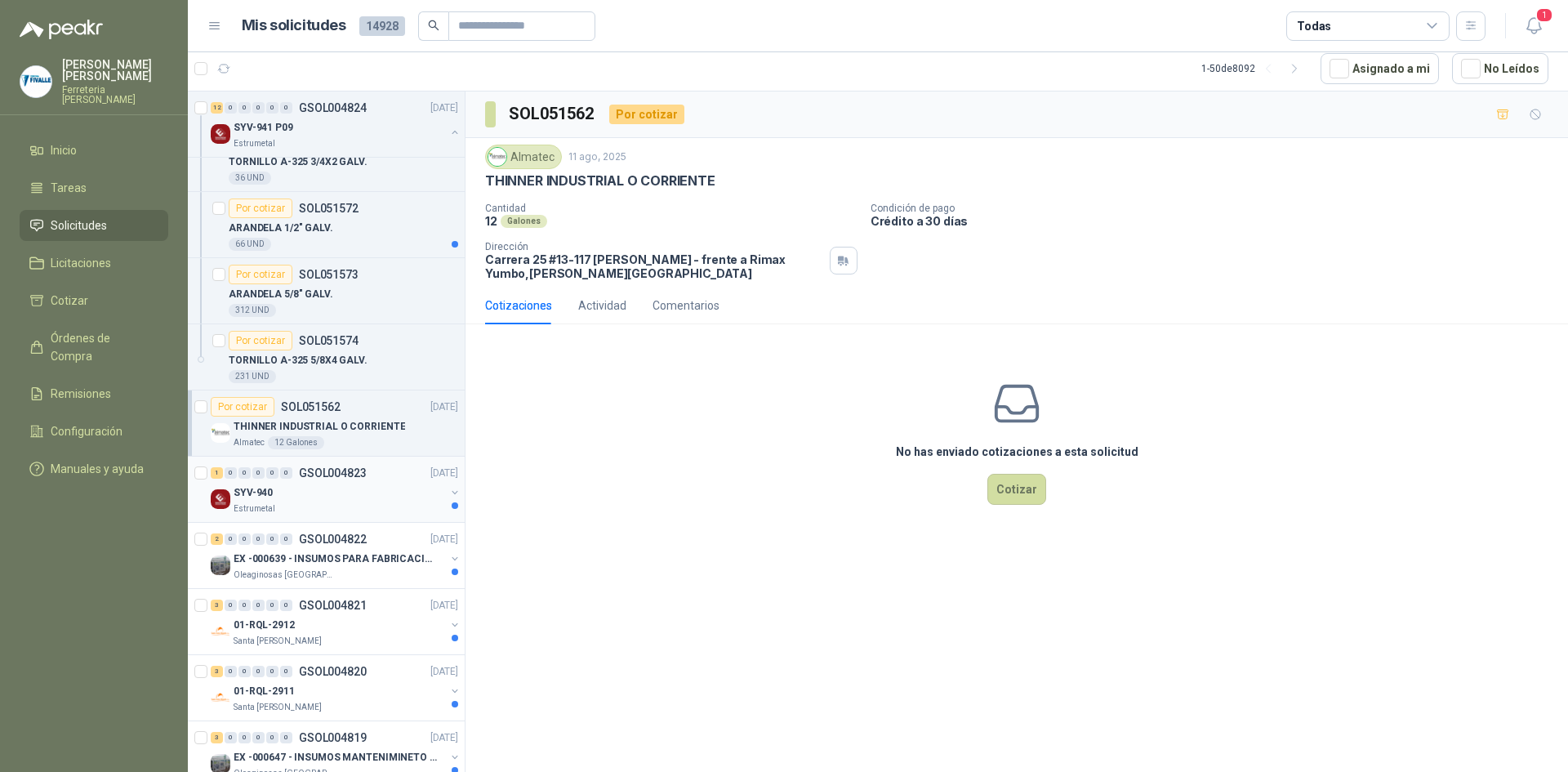
click at [411, 507] on div "Estrumetal" at bounding box center [339, 509] width 211 height 13
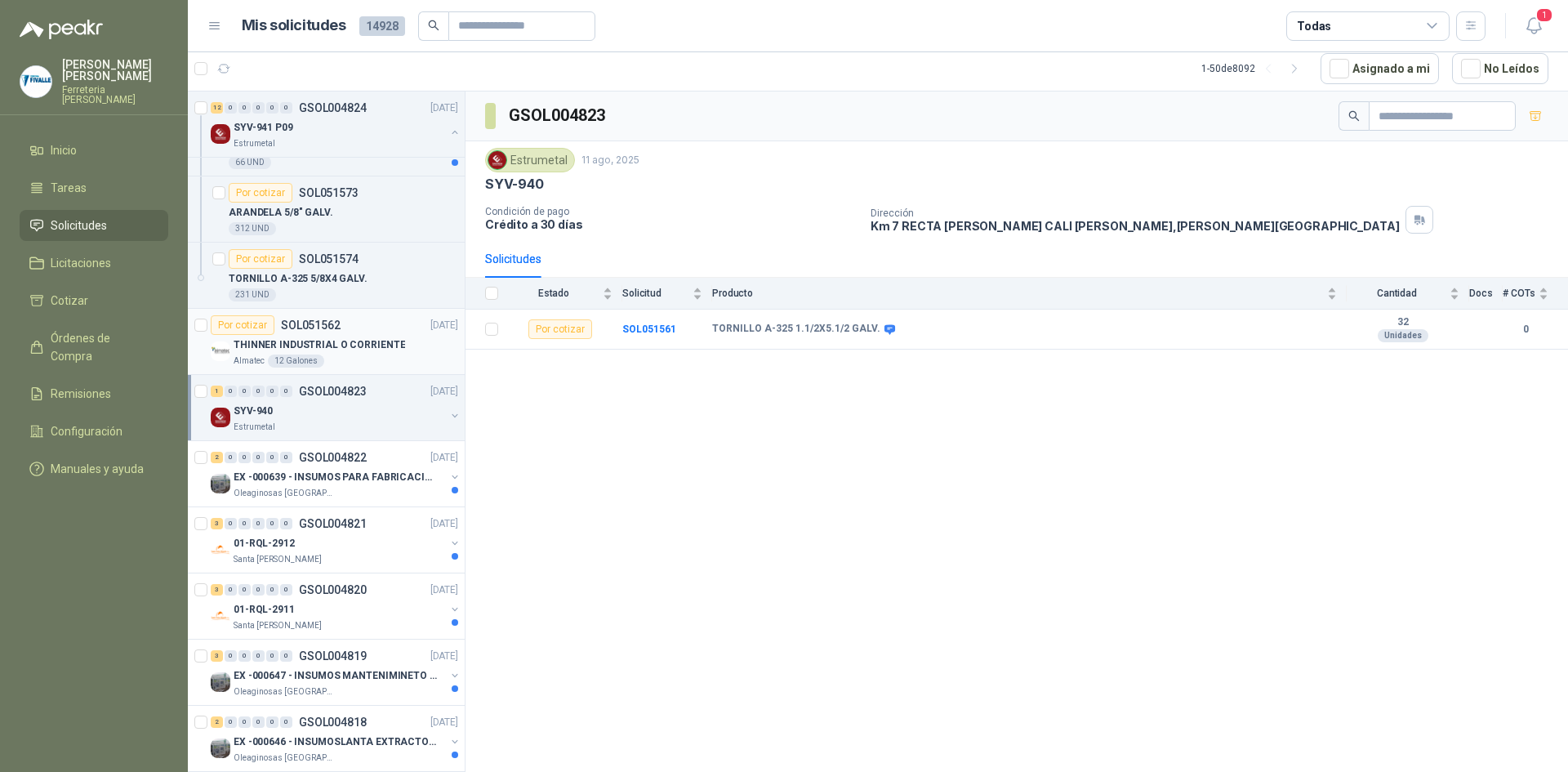
scroll to position [924, 0]
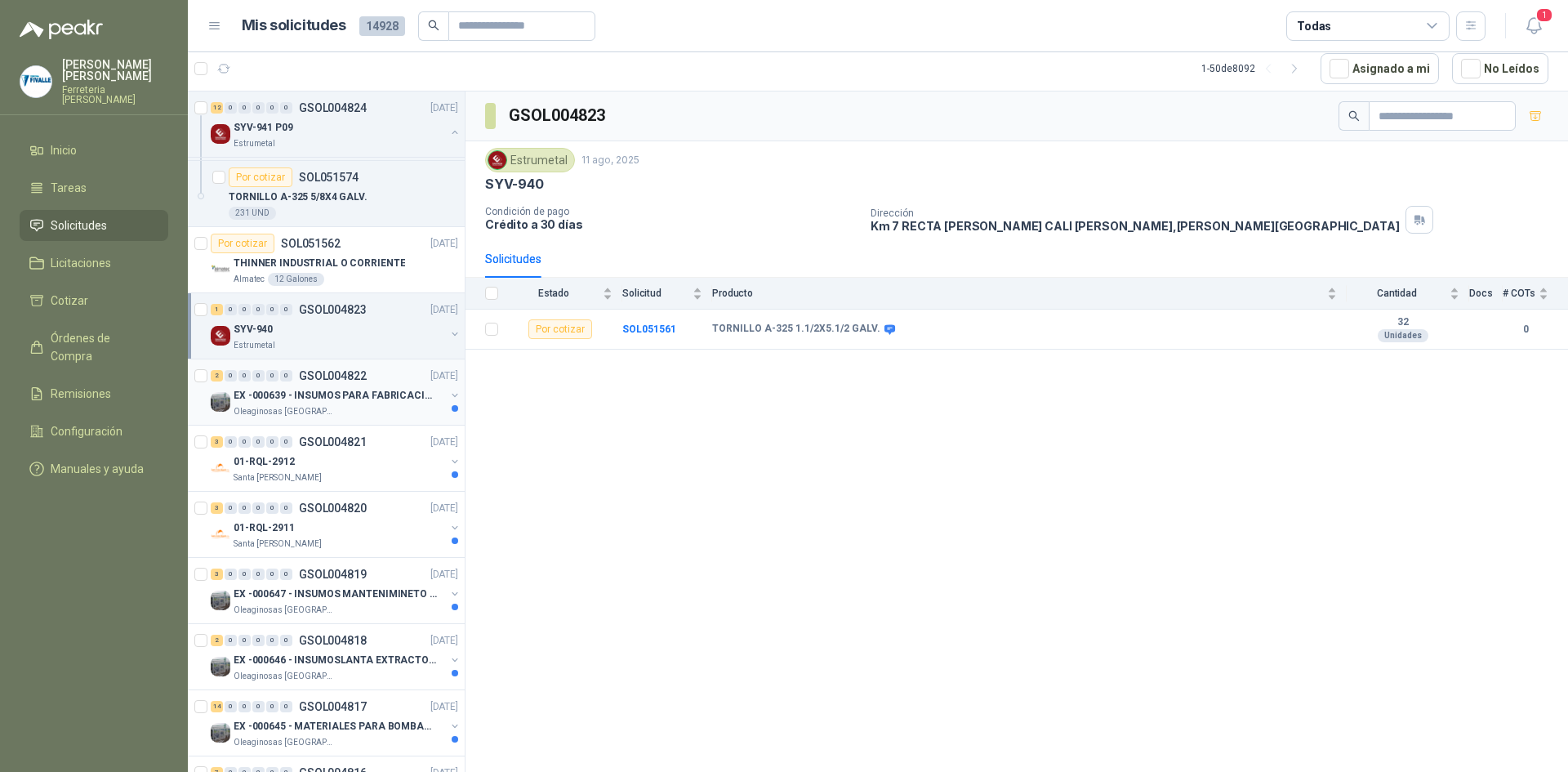
click at [324, 396] on p "EX -000639 - INSUMOS PARA FABRICACION DE MALLA TAM" at bounding box center [335, 396] width 203 height 16
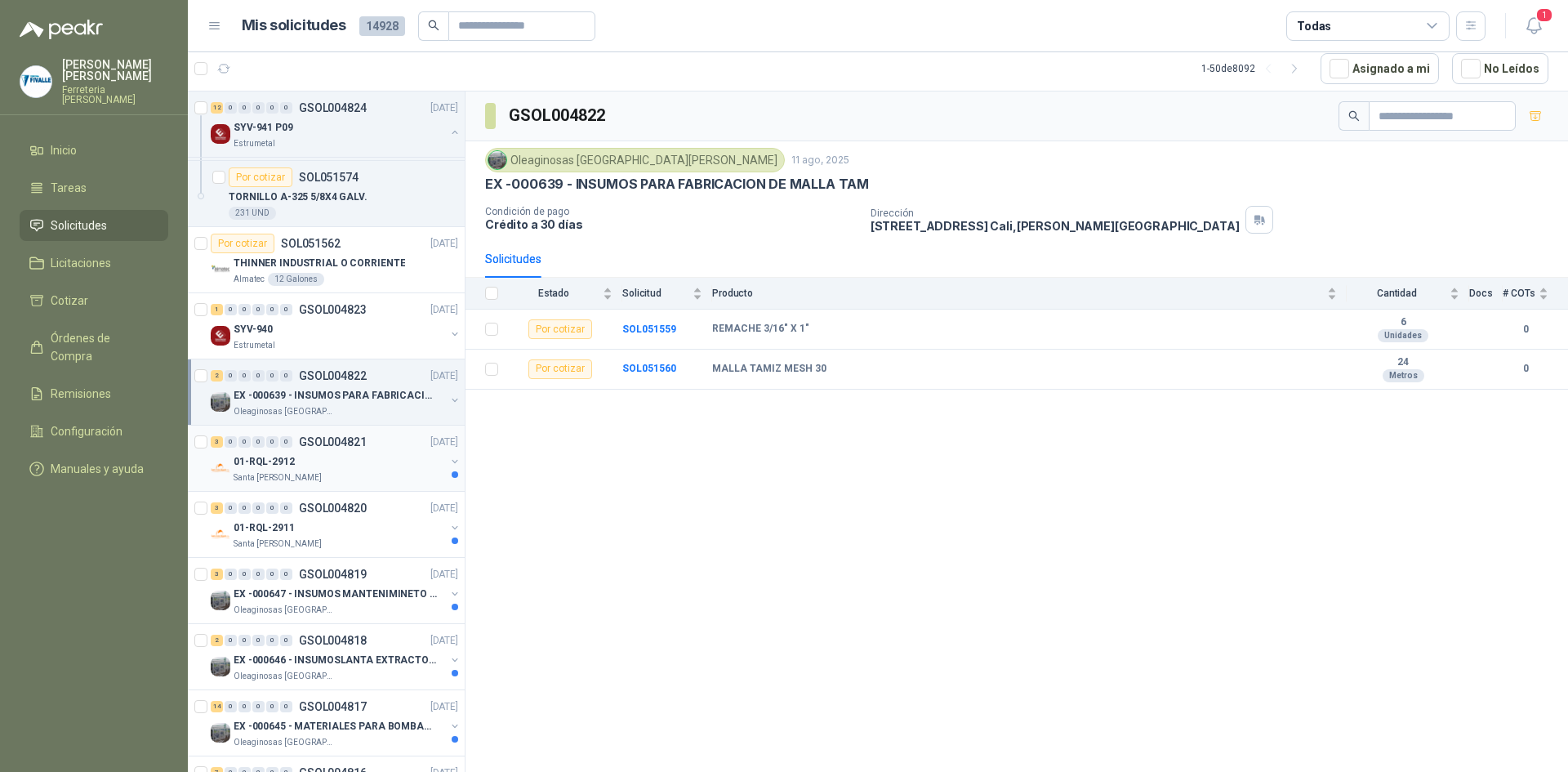
click at [375, 467] on div "01-RQL-2912" at bounding box center [339, 462] width 211 height 20
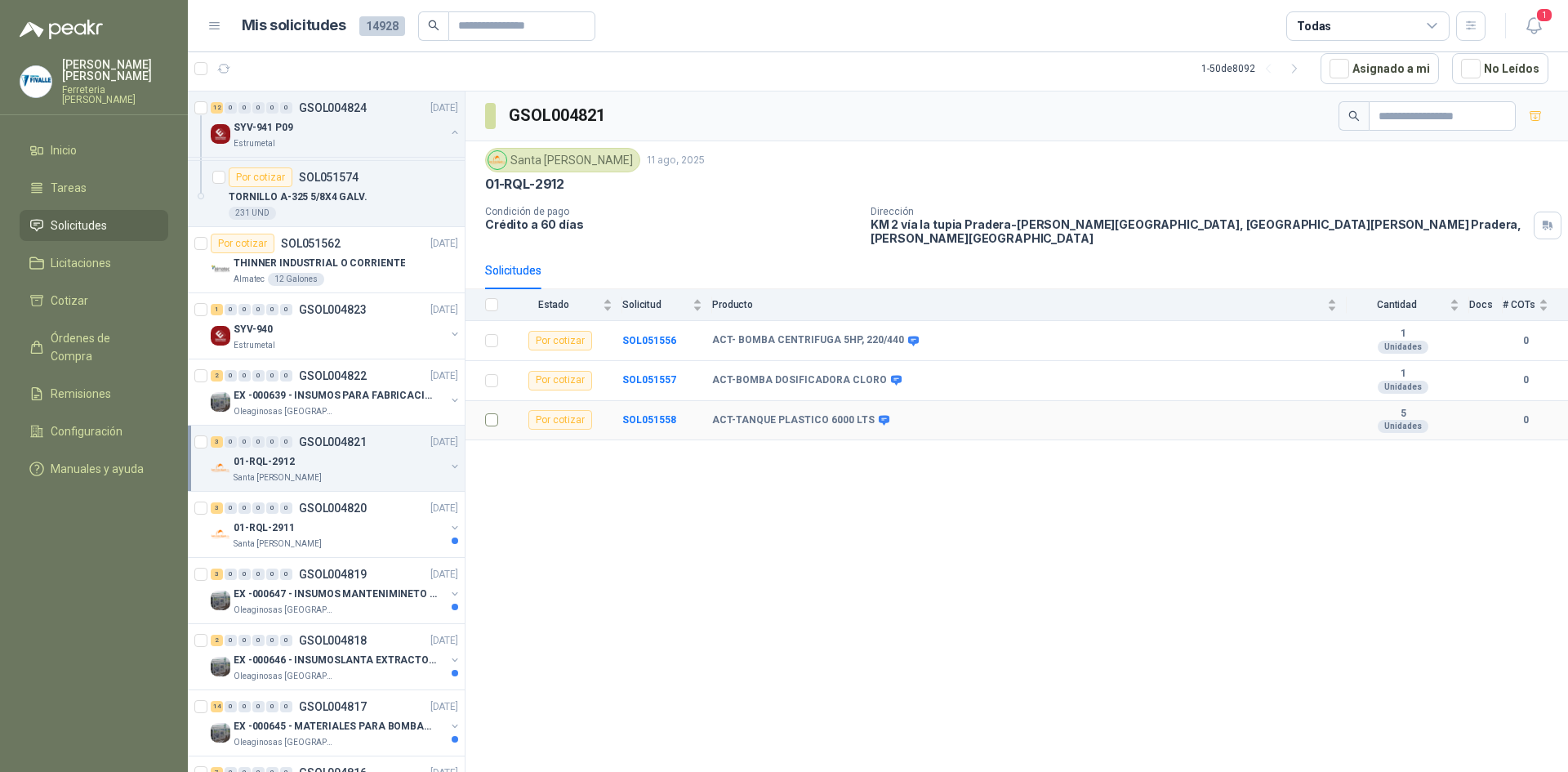
click at [484, 406] on td at bounding box center [486, 421] width 43 height 40
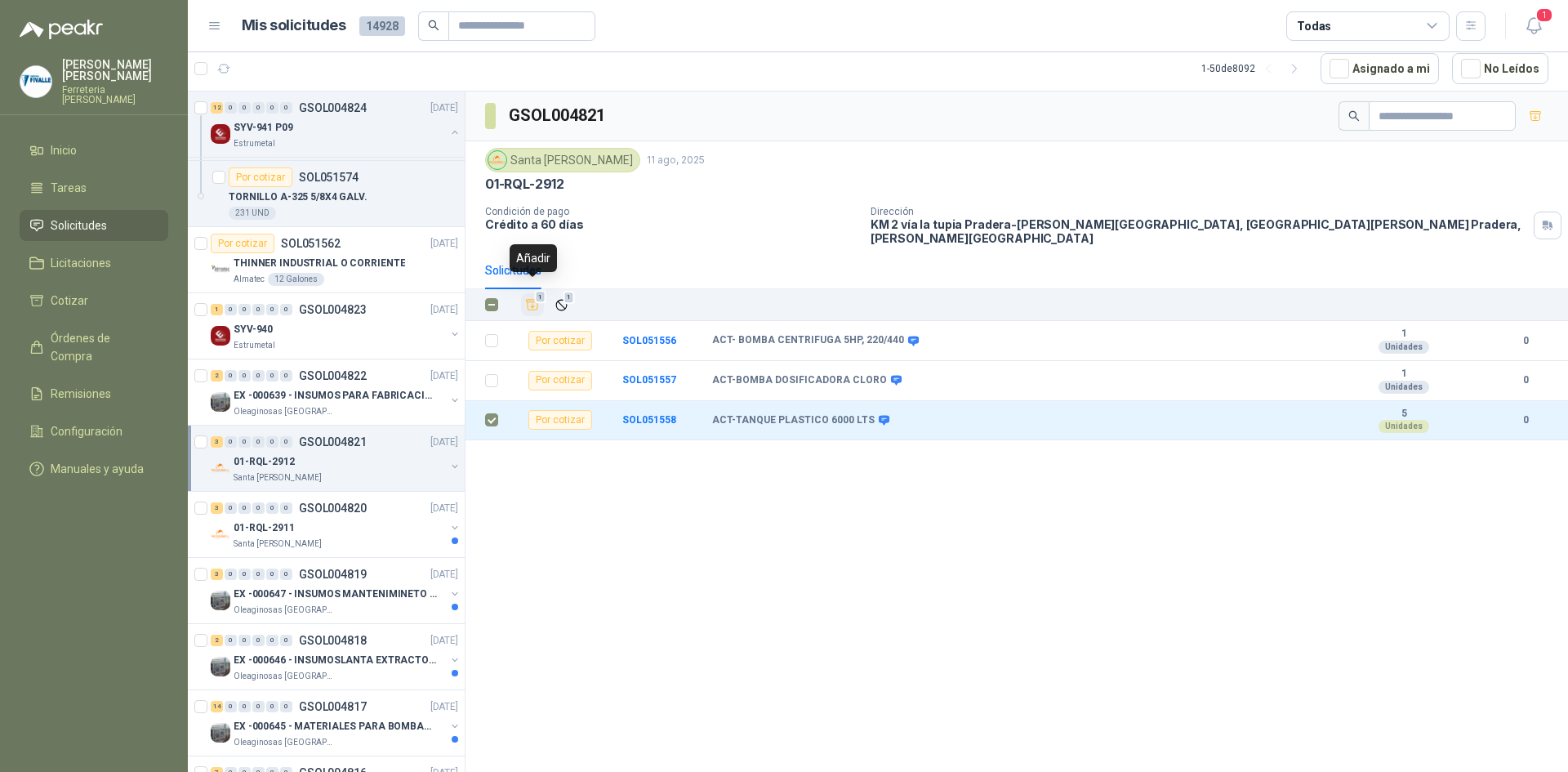
click at [534, 297] on icon "Añadir" at bounding box center [532, 304] width 15 height 15
click at [120, 311] on link "Cotizar 1" at bounding box center [94, 300] width 149 height 31
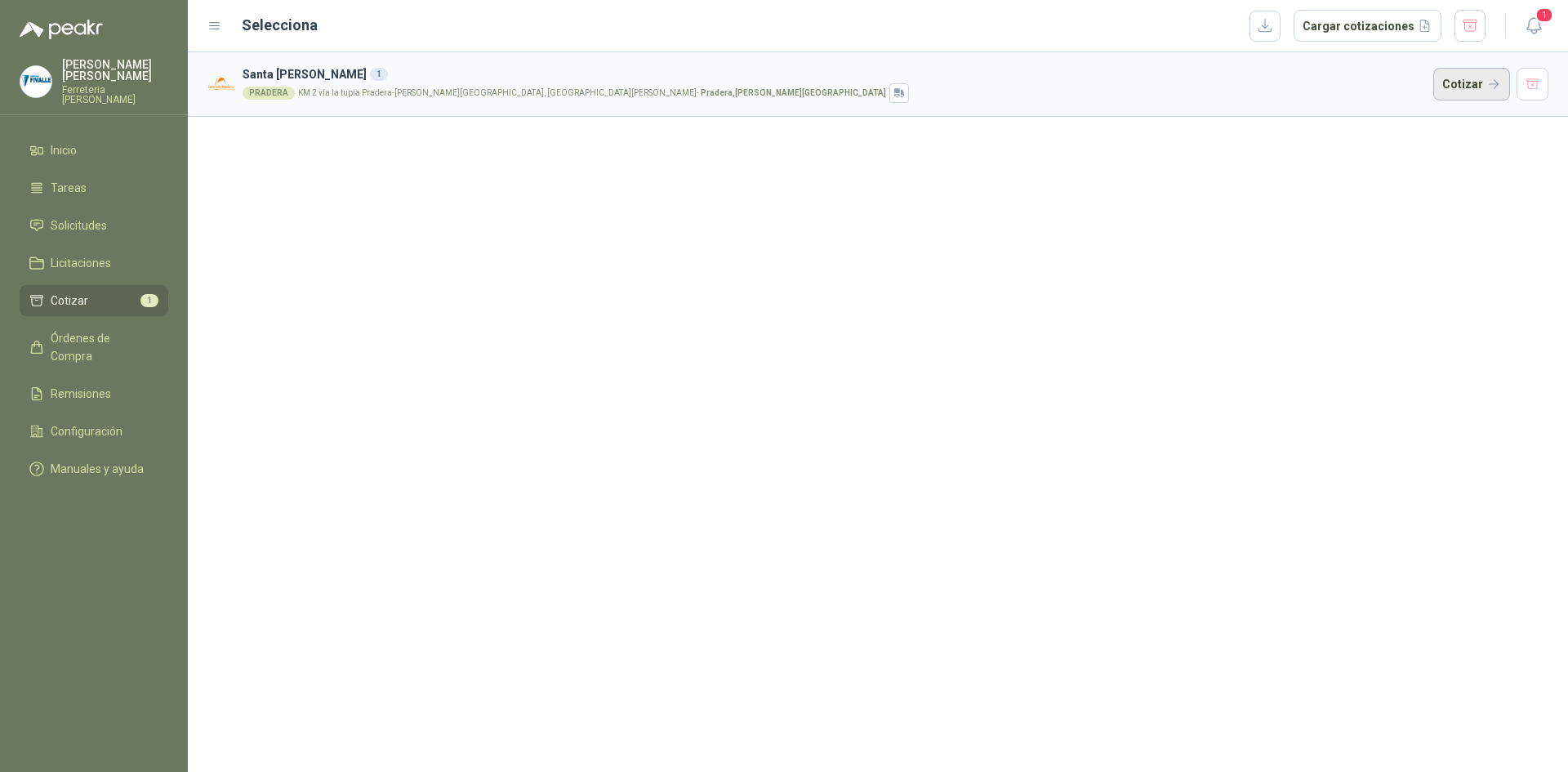
click at [1471, 85] on button "Cotizar" at bounding box center [1471, 84] width 77 height 33
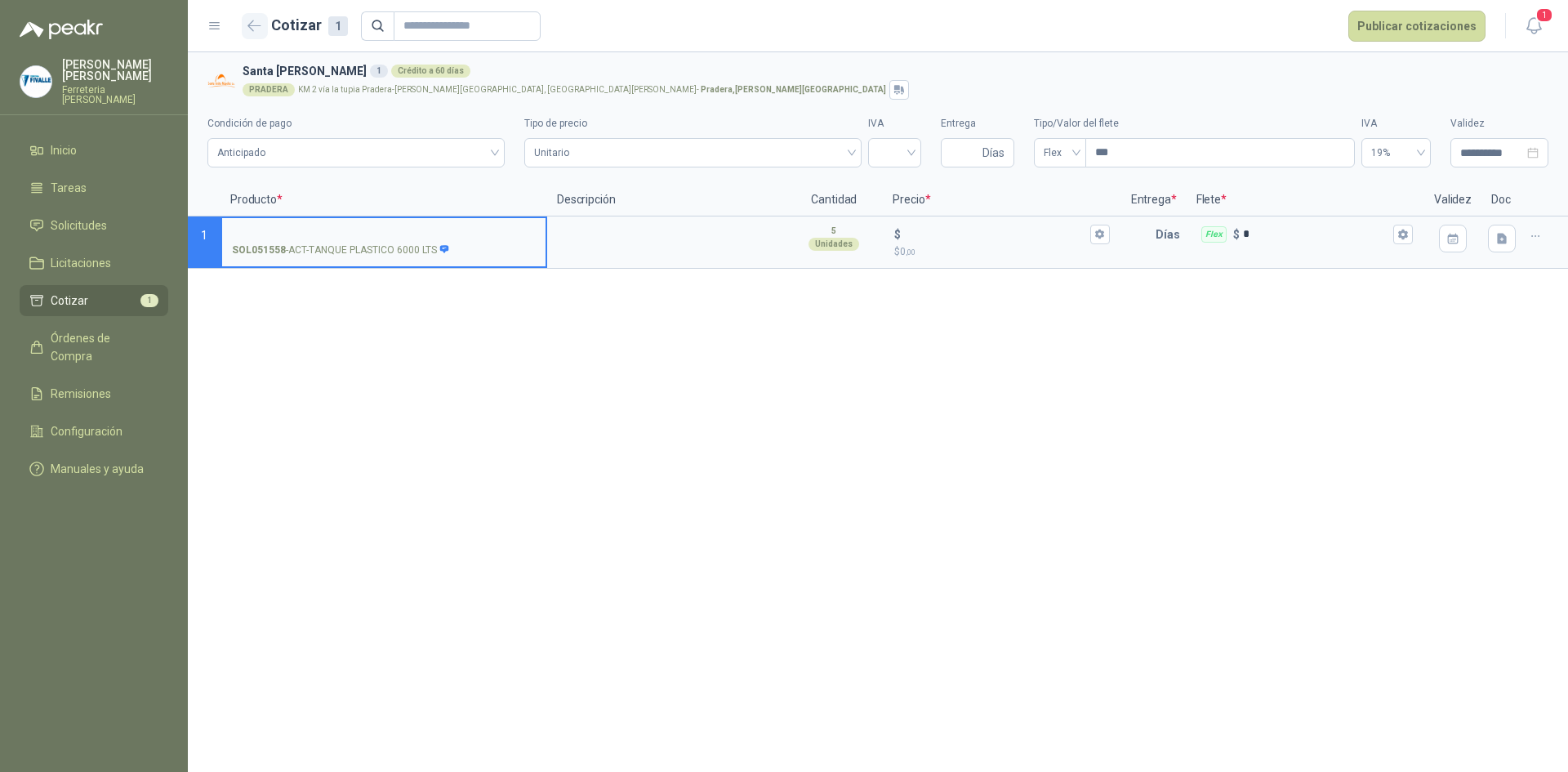
click at [248, 29] on icon "button" at bounding box center [254, 26] width 14 height 12
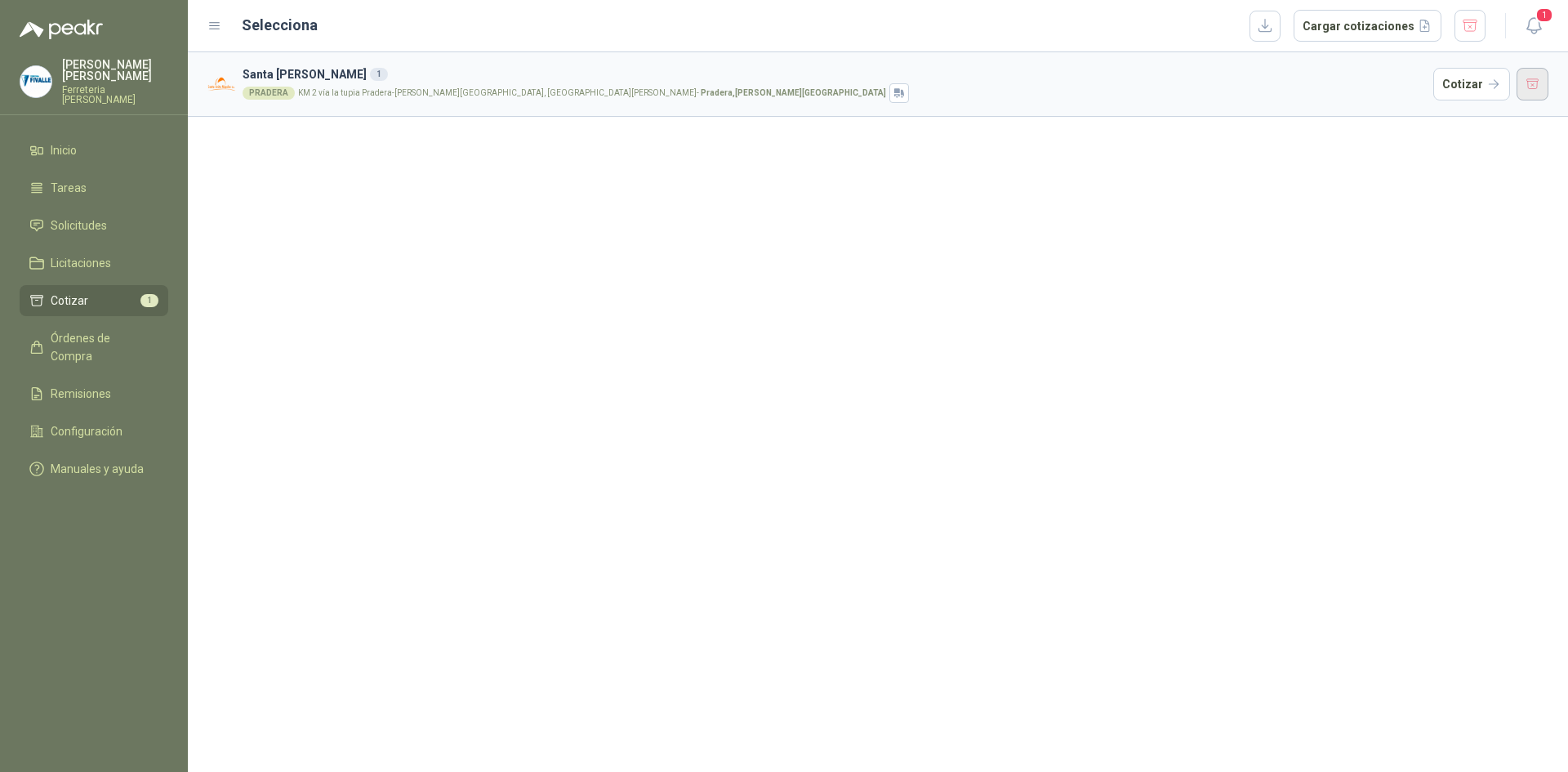
click at [1534, 92] on button "button" at bounding box center [1532, 84] width 33 height 33
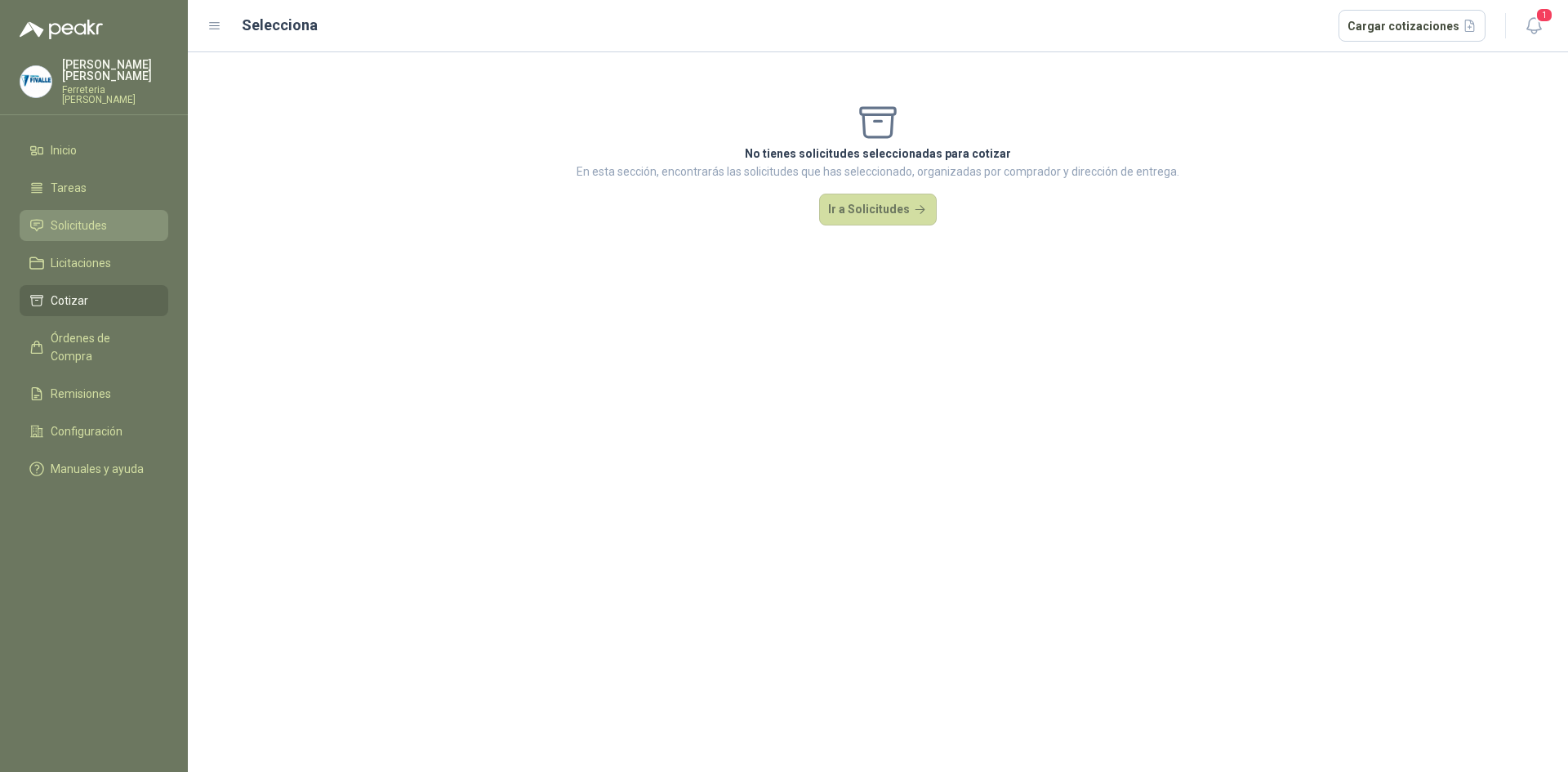
click at [91, 228] on span "Solicitudes" at bounding box center [79, 225] width 57 height 18
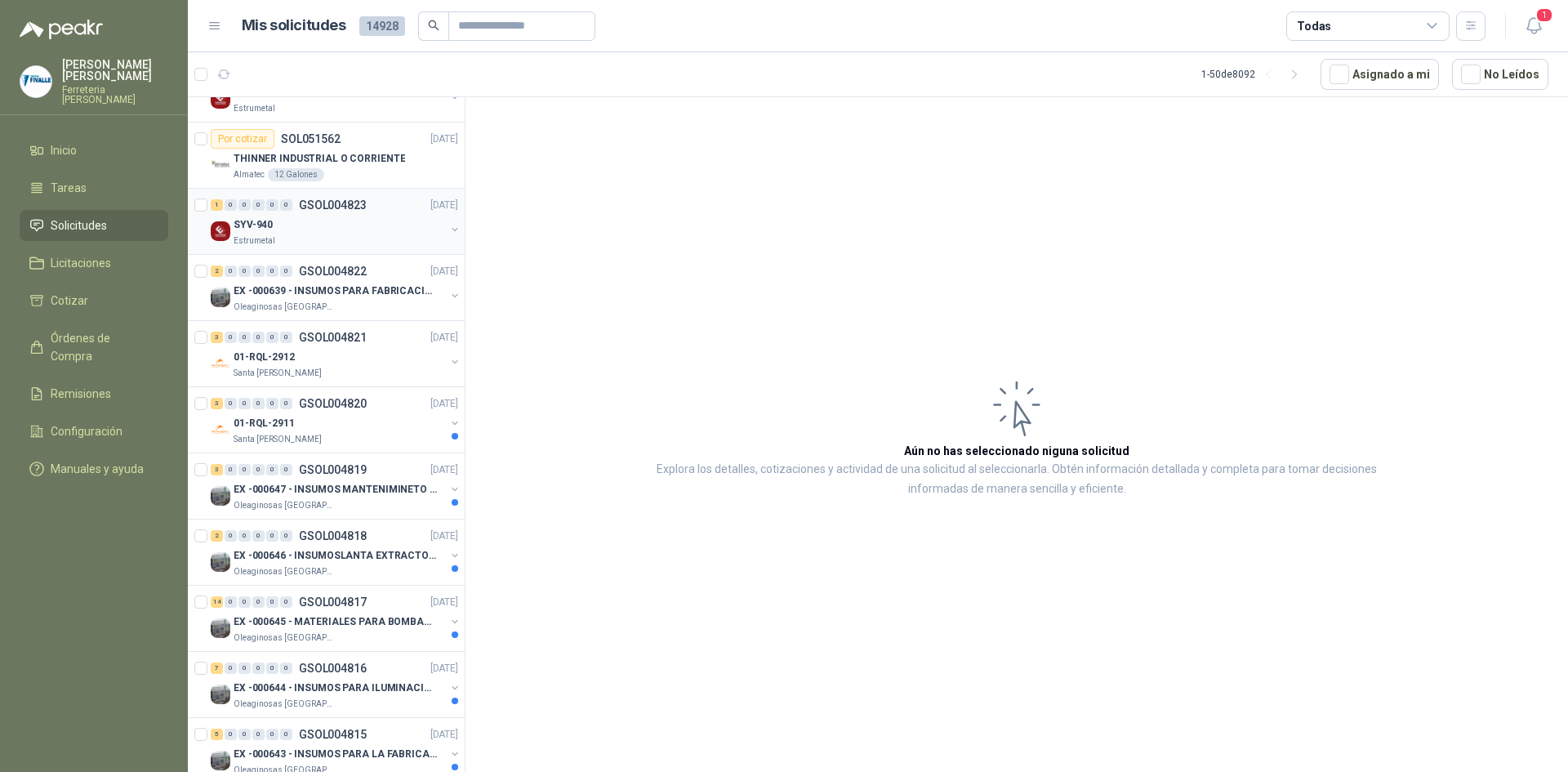
scroll to position [245, 0]
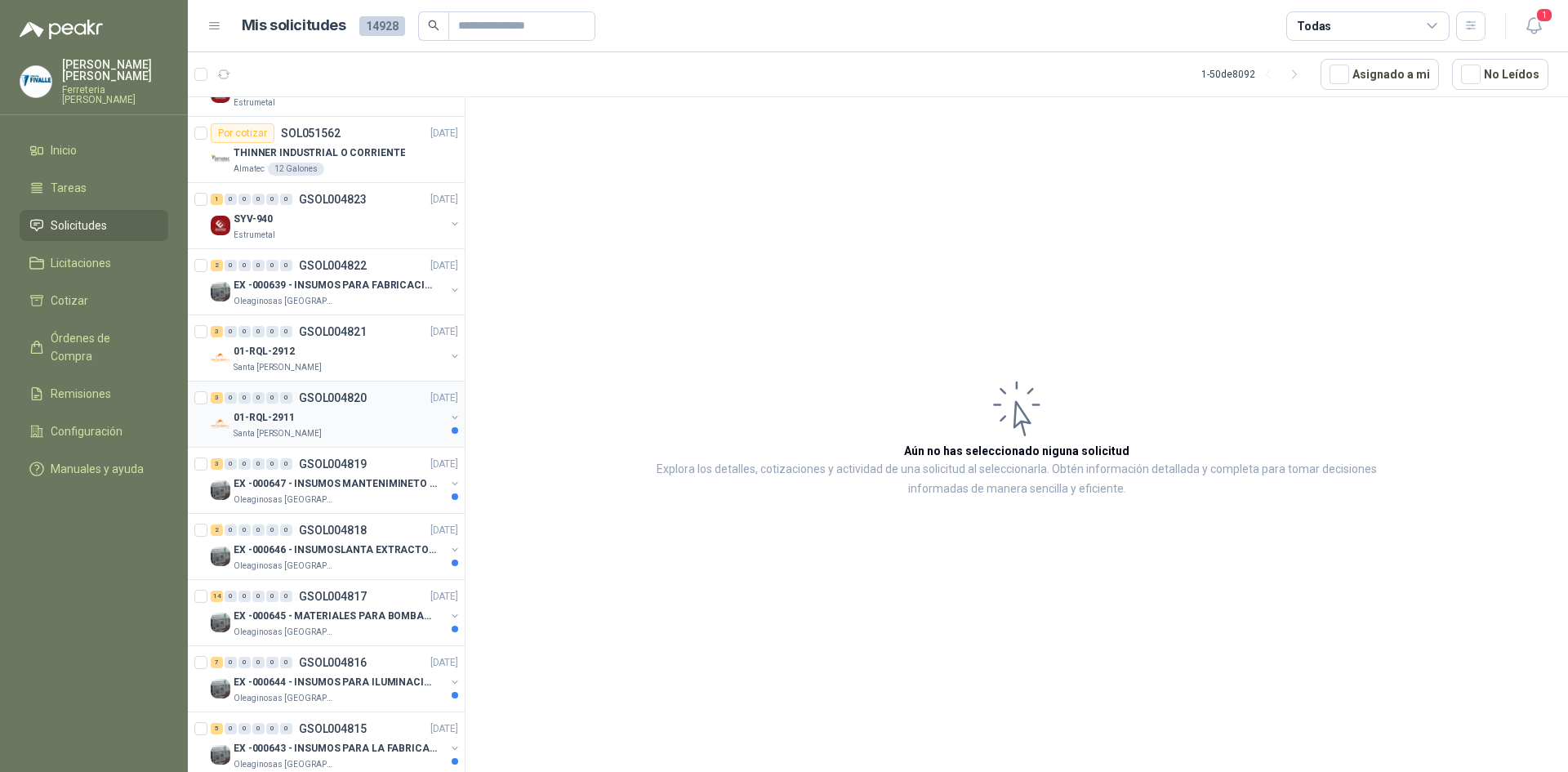
click at [395, 418] on div "01-RQL-2911" at bounding box center [339, 418] width 211 height 20
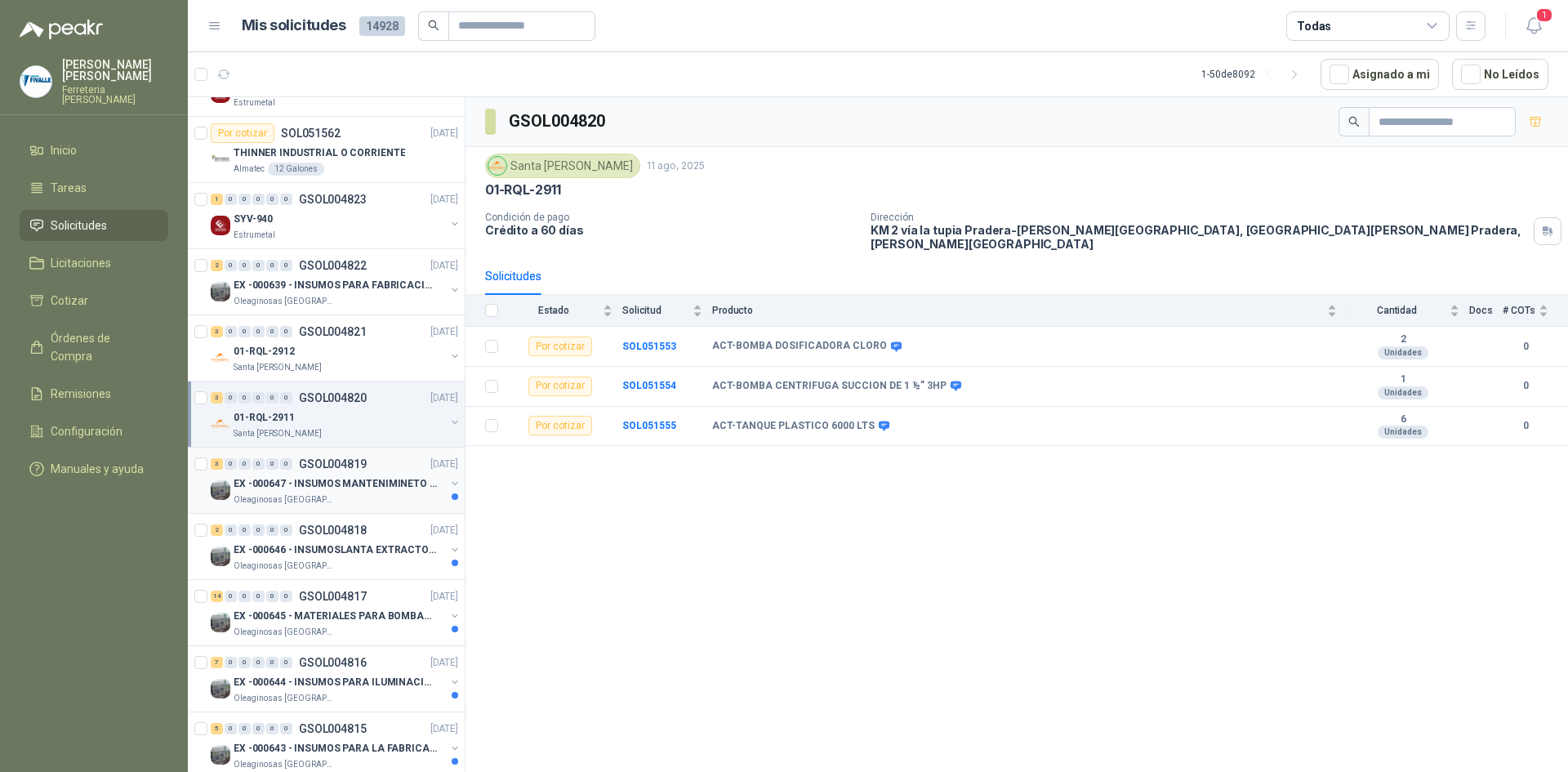
click at [377, 483] on p "EX -000647 - INSUMOS MANTENIMINETO MECANICO" at bounding box center [335, 485] width 203 height 16
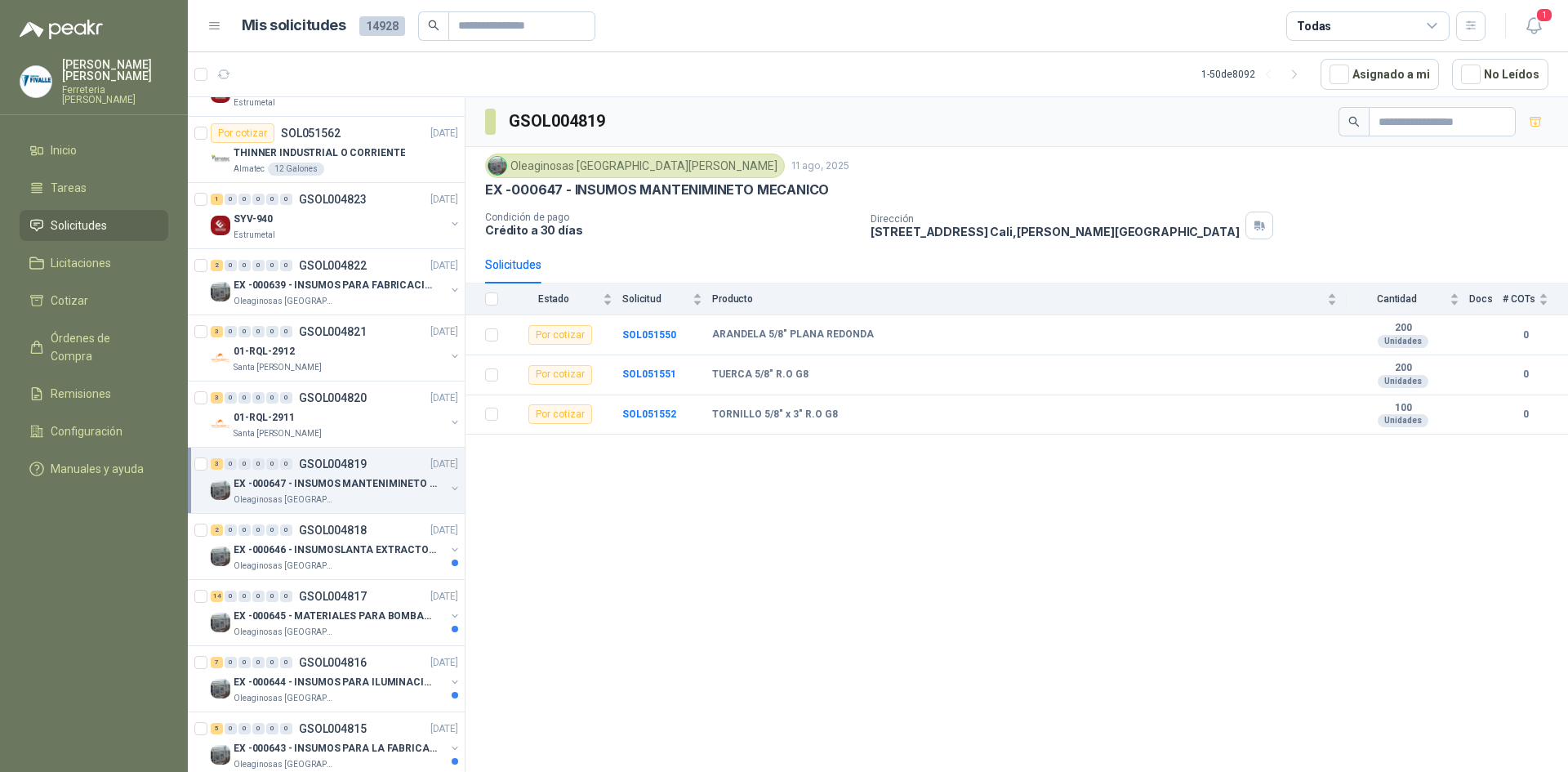
click at [535, 506] on div "GSOL004819 Oleaginosas [GEOGRAPHIC_DATA][PERSON_NAME] [DATE] EX -000647 - INSUM…" at bounding box center [1017, 437] width 1102 height 680
click at [838, 483] on div "GSOL004819 Oleaginosas [GEOGRAPHIC_DATA][PERSON_NAME] [DATE] EX -000647 - INSUM…" at bounding box center [1017, 437] width 1102 height 680
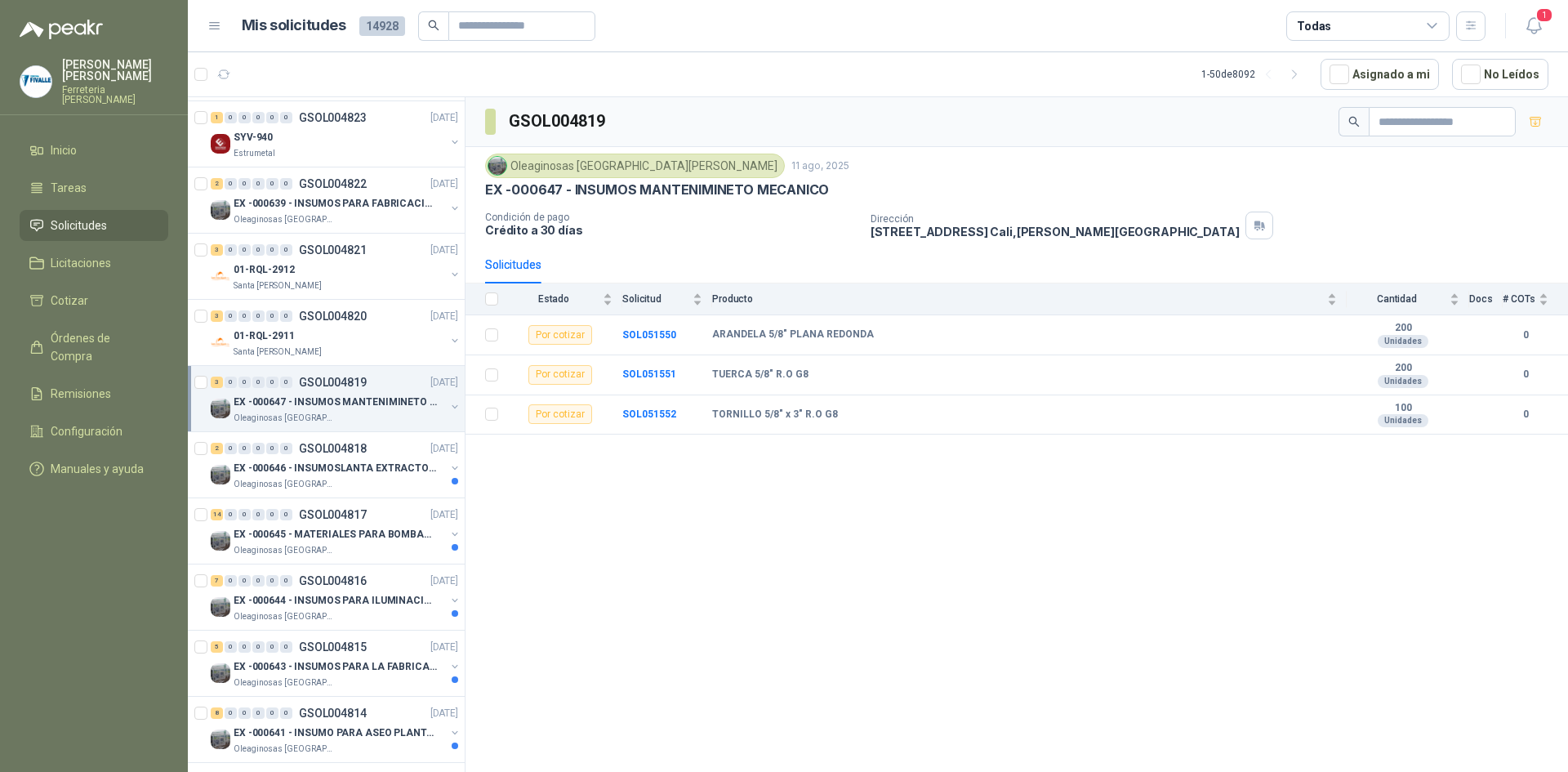
scroll to position [409, 0]
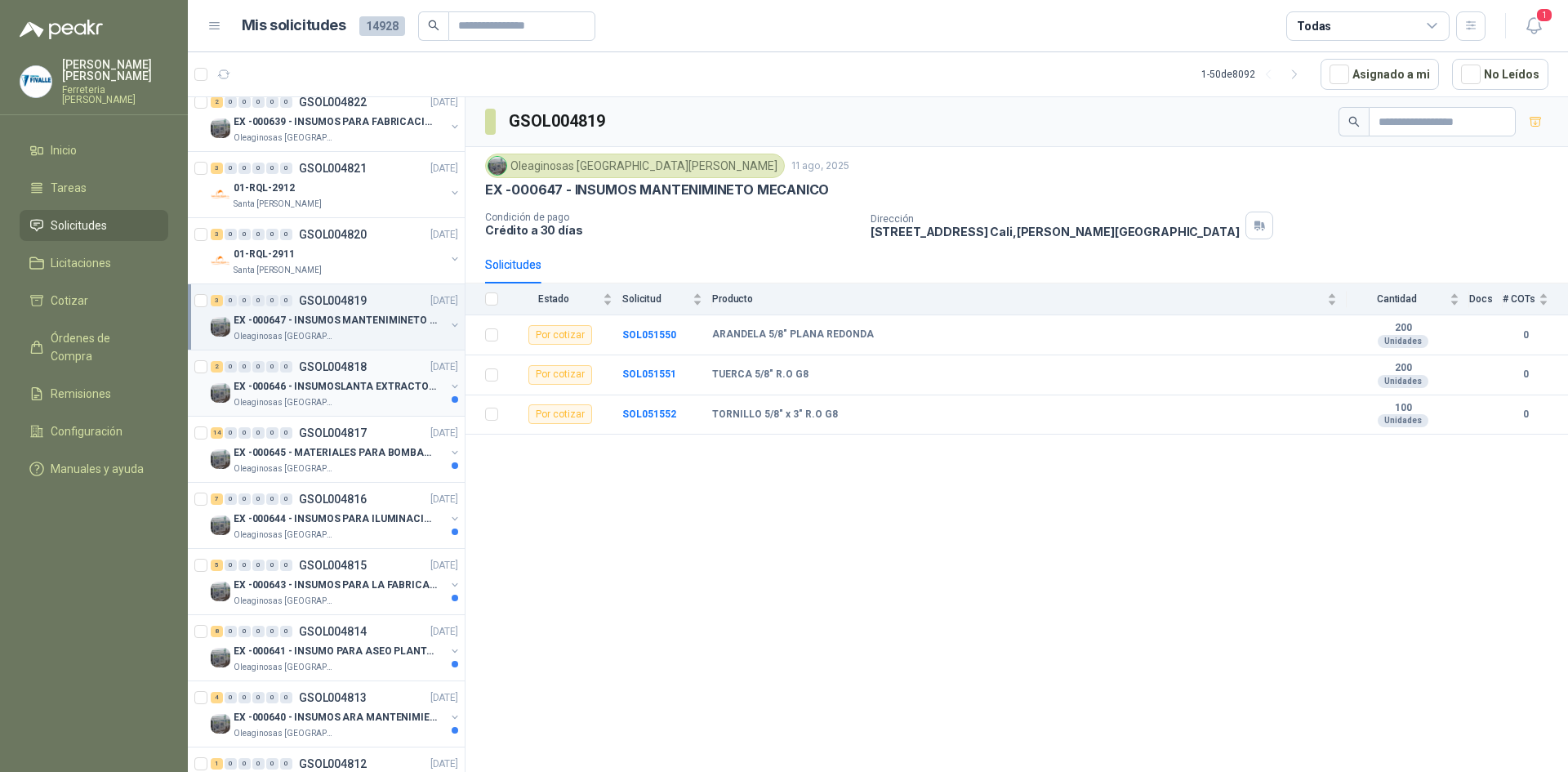
click at [413, 401] on div "Oleaginosas [GEOGRAPHIC_DATA][PERSON_NAME]" at bounding box center [339, 402] width 211 height 13
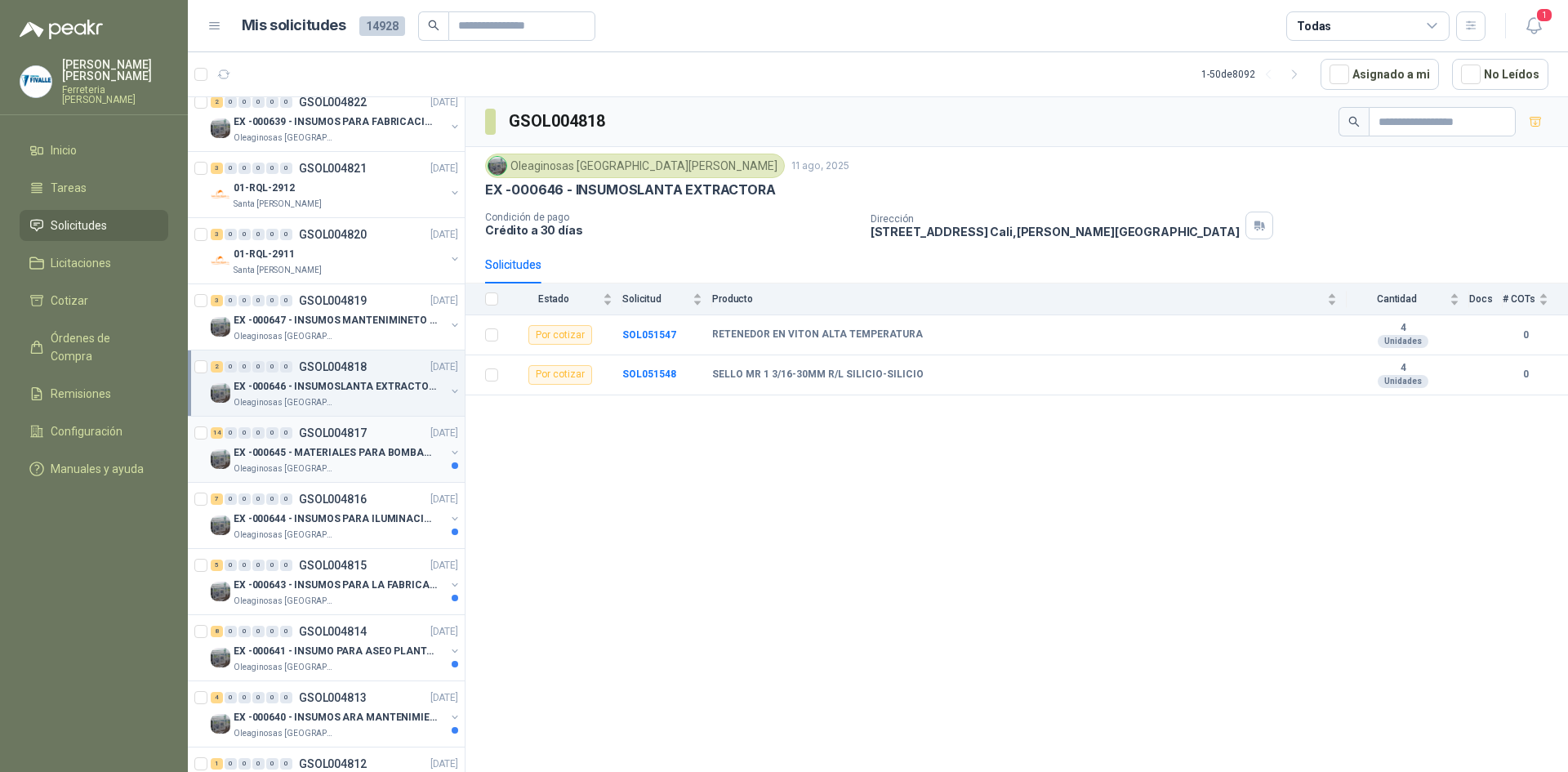
click at [392, 464] on div "Oleaginosas [GEOGRAPHIC_DATA][PERSON_NAME]" at bounding box center [339, 469] width 211 height 13
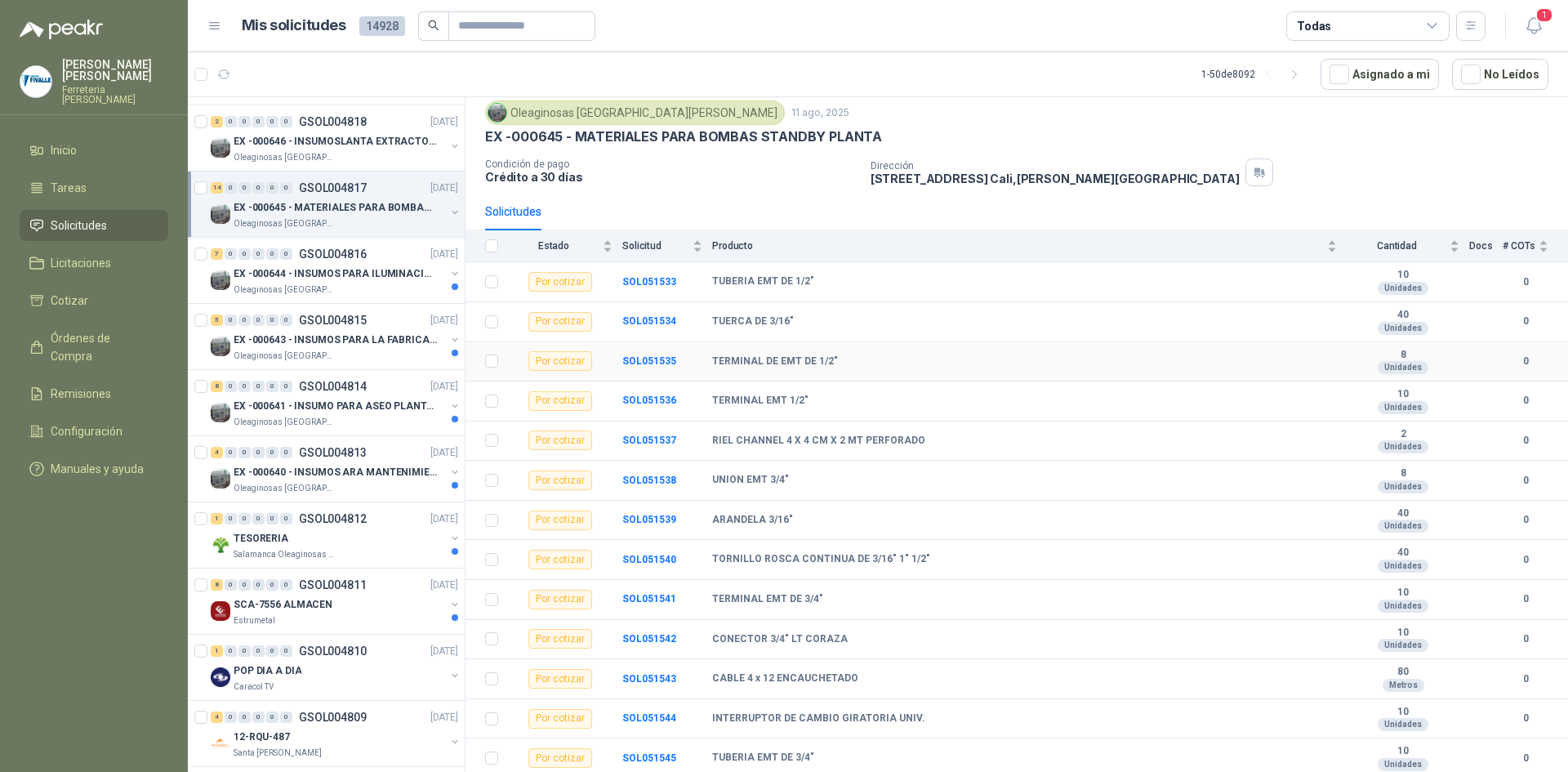
scroll to position [94, 0]
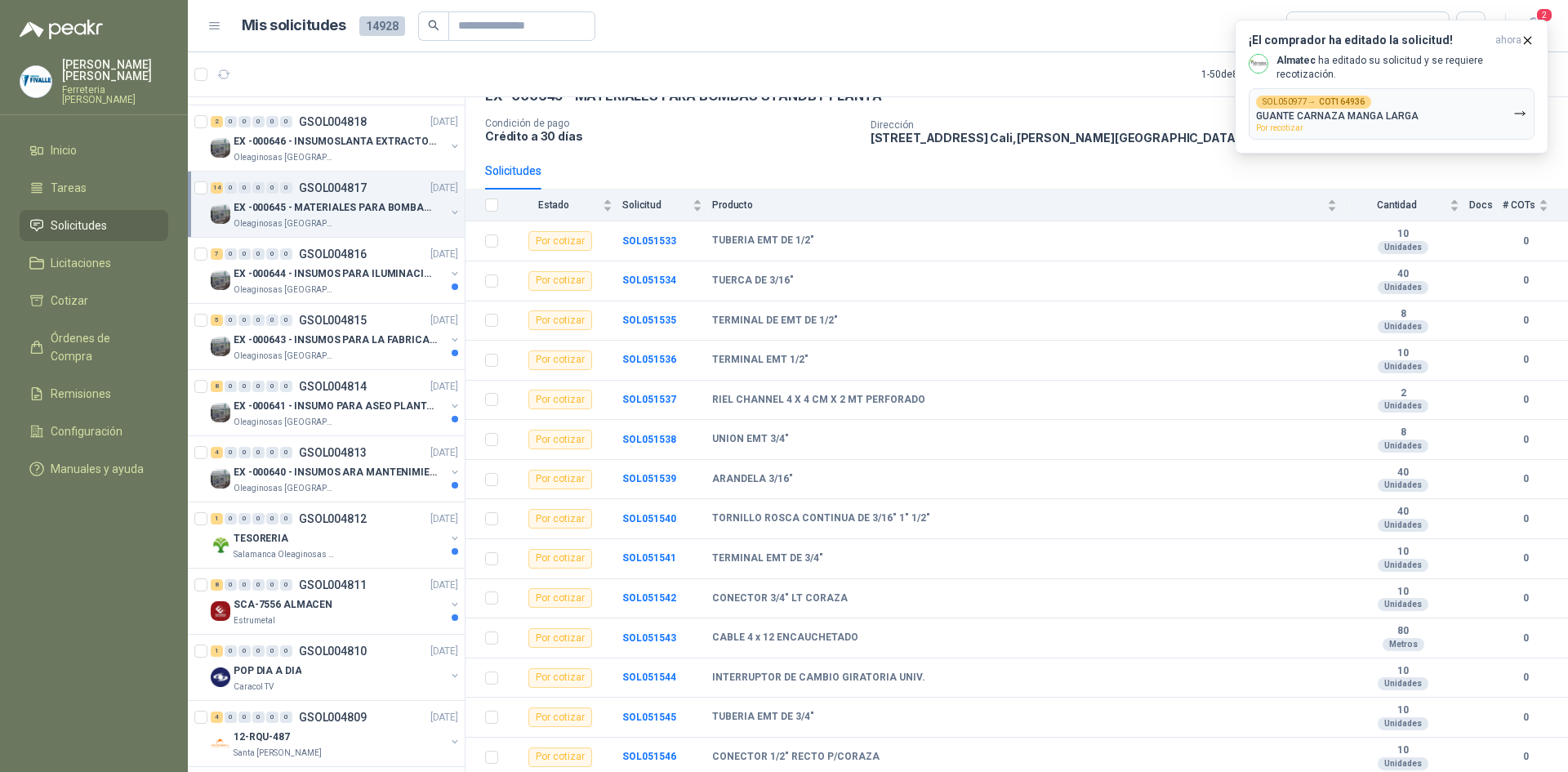
click at [1188, 180] on div "Solicitudes" at bounding box center [1017, 171] width 1064 height 38
click at [847, 158] on div "Solicitudes" at bounding box center [1017, 171] width 1064 height 38
click at [1524, 39] on icon "button" at bounding box center [1527, 41] width 14 height 14
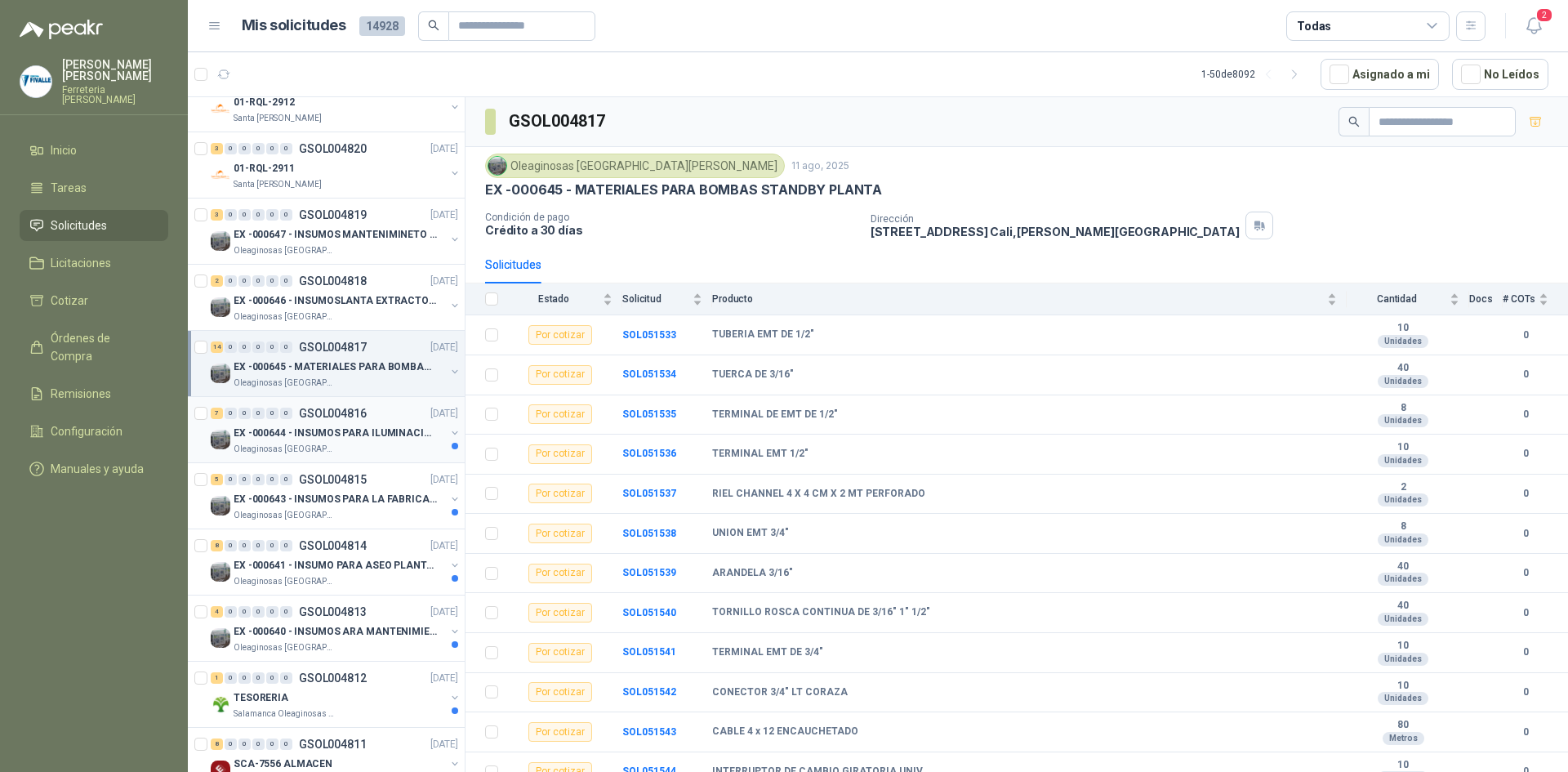
scroll to position [572, 0]
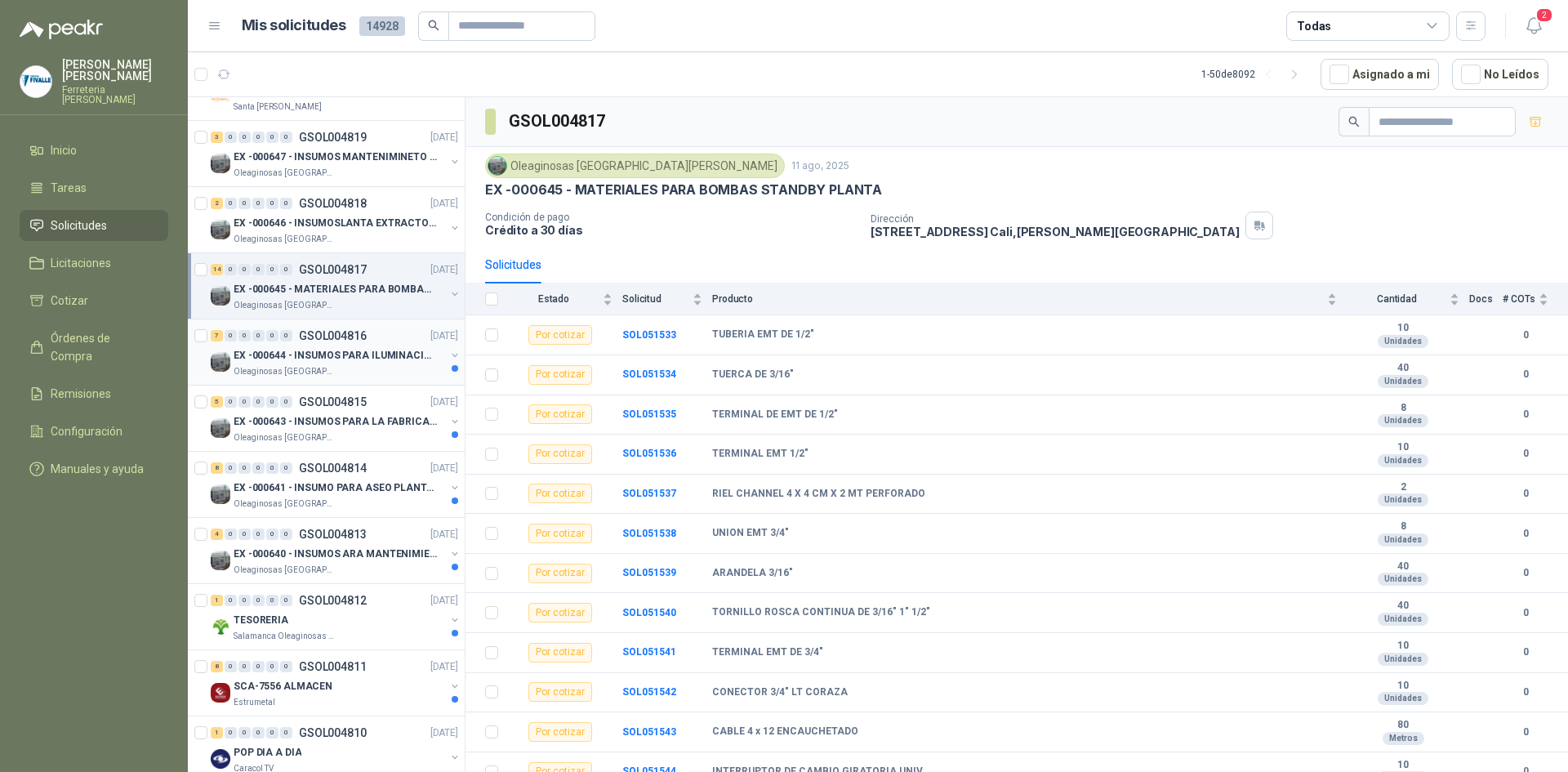
click at [381, 381] on div "7 0 0 0 0 0 GSOL004816 [DATE] EX -000644 - INSUMOS PARA ILUMINACIONN ZONA DE CL…" at bounding box center [326, 352] width 277 height 66
click at [409, 361] on p "EX -000644 - INSUMOS PARA ILUMINACIONN ZONA DE CLA" at bounding box center [335, 356] width 203 height 16
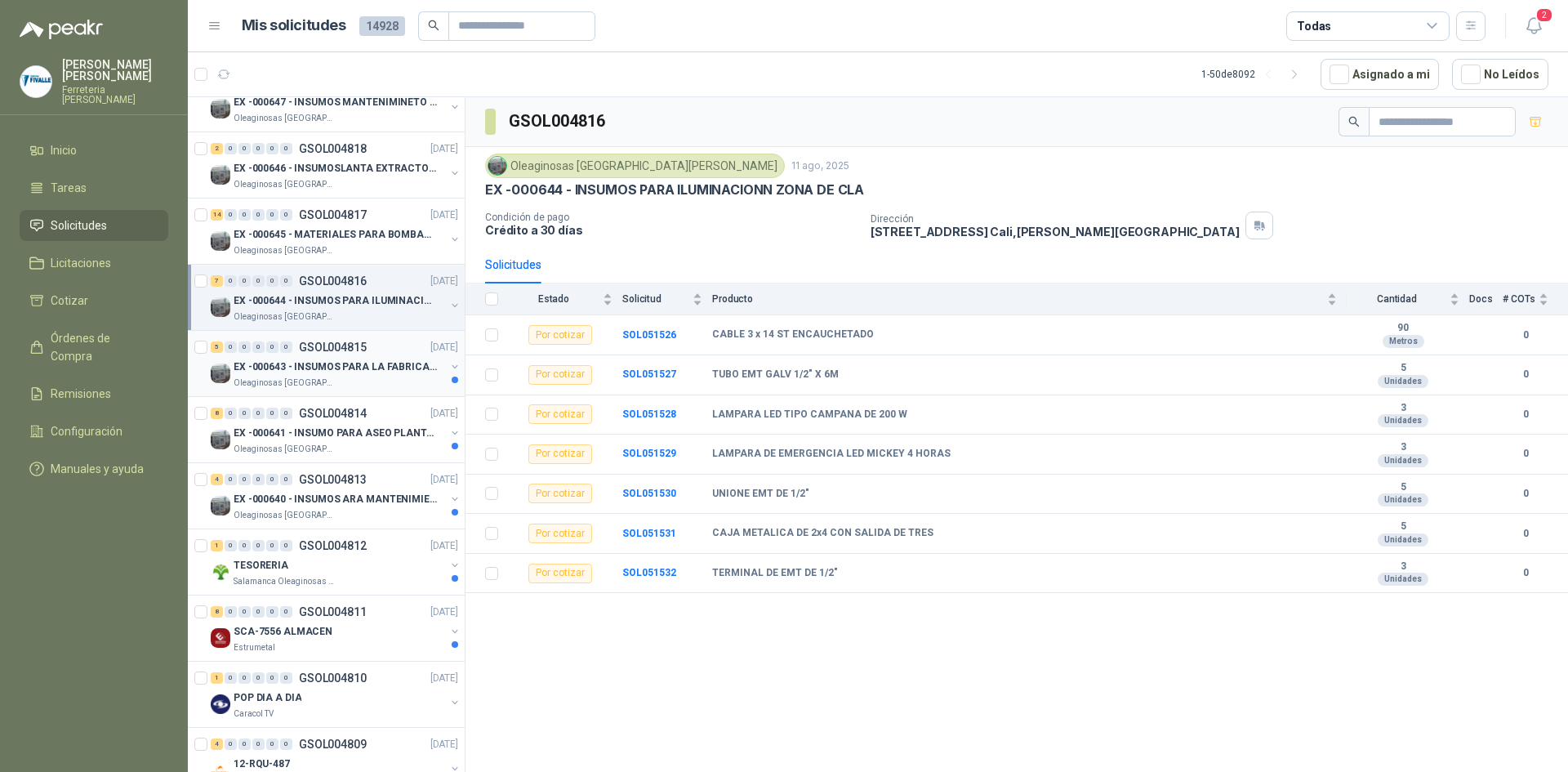
scroll to position [653, 0]
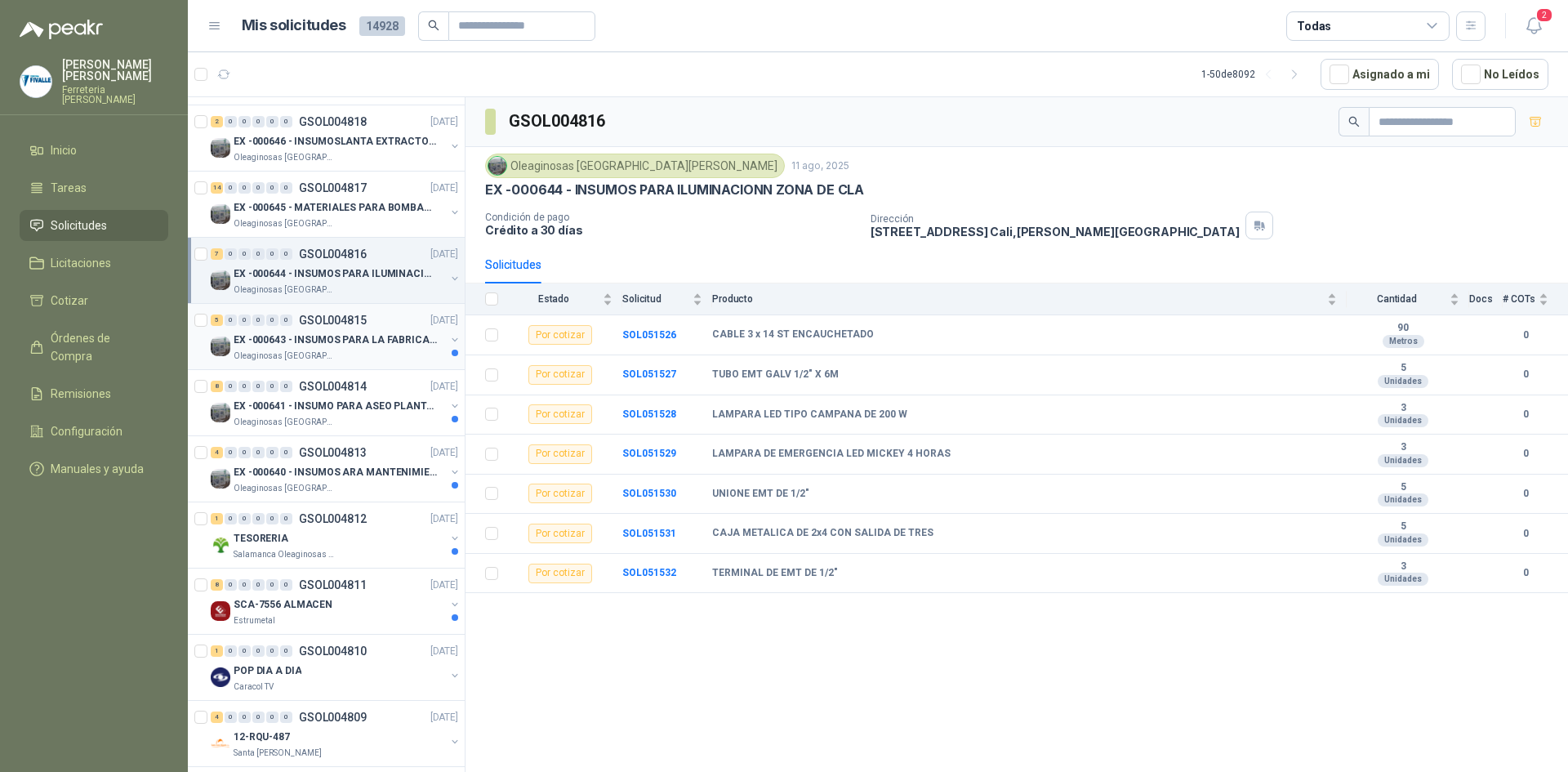
click at [408, 346] on p "EX -000643 - INSUMOS PARA LA FABRICACION DE PLATAF" at bounding box center [335, 340] width 203 height 16
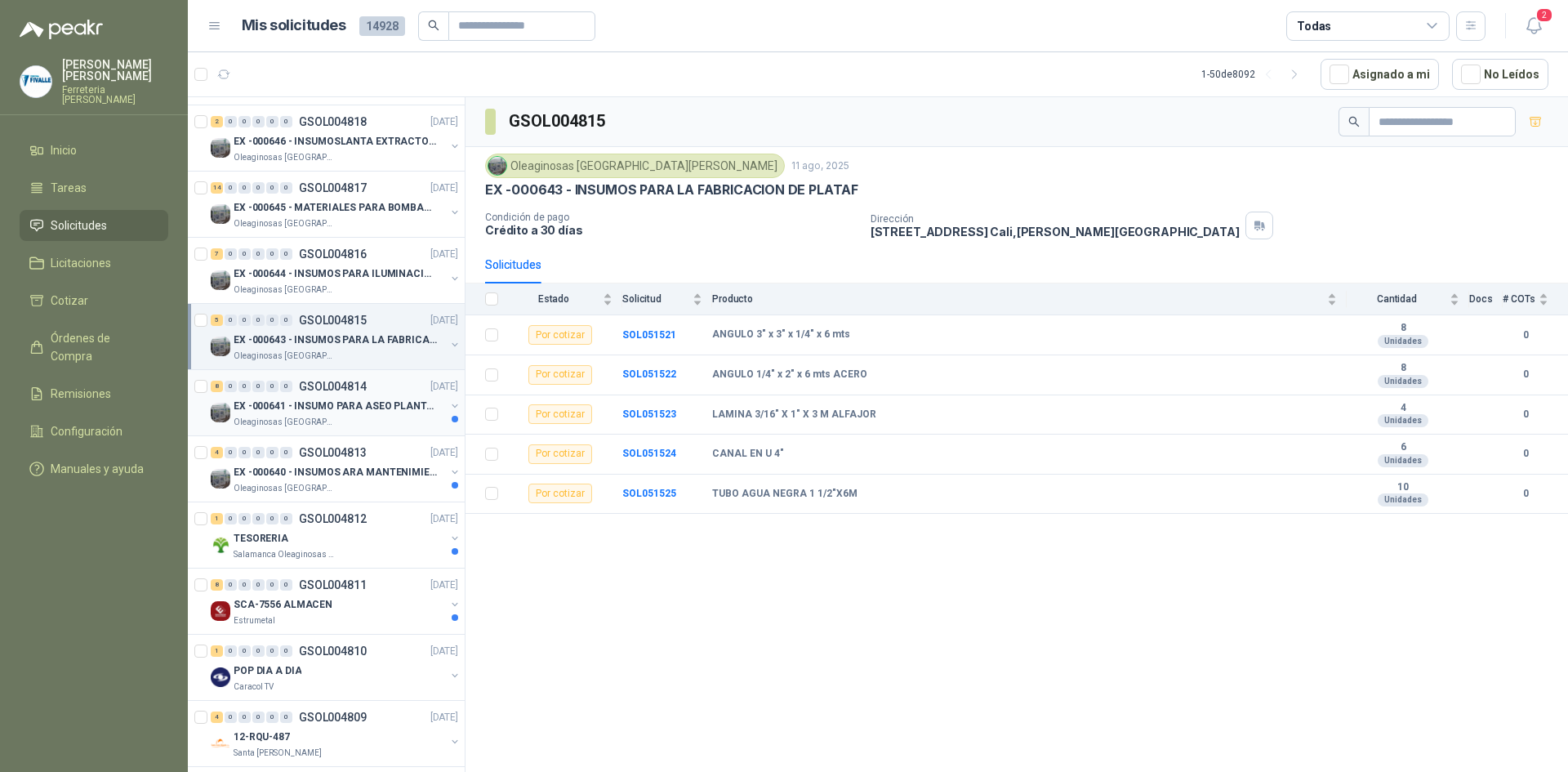
click at [368, 421] on div "Oleaginosas [GEOGRAPHIC_DATA][PERSON_NAME]" at bounding box center [339, 422] width 211 height 13
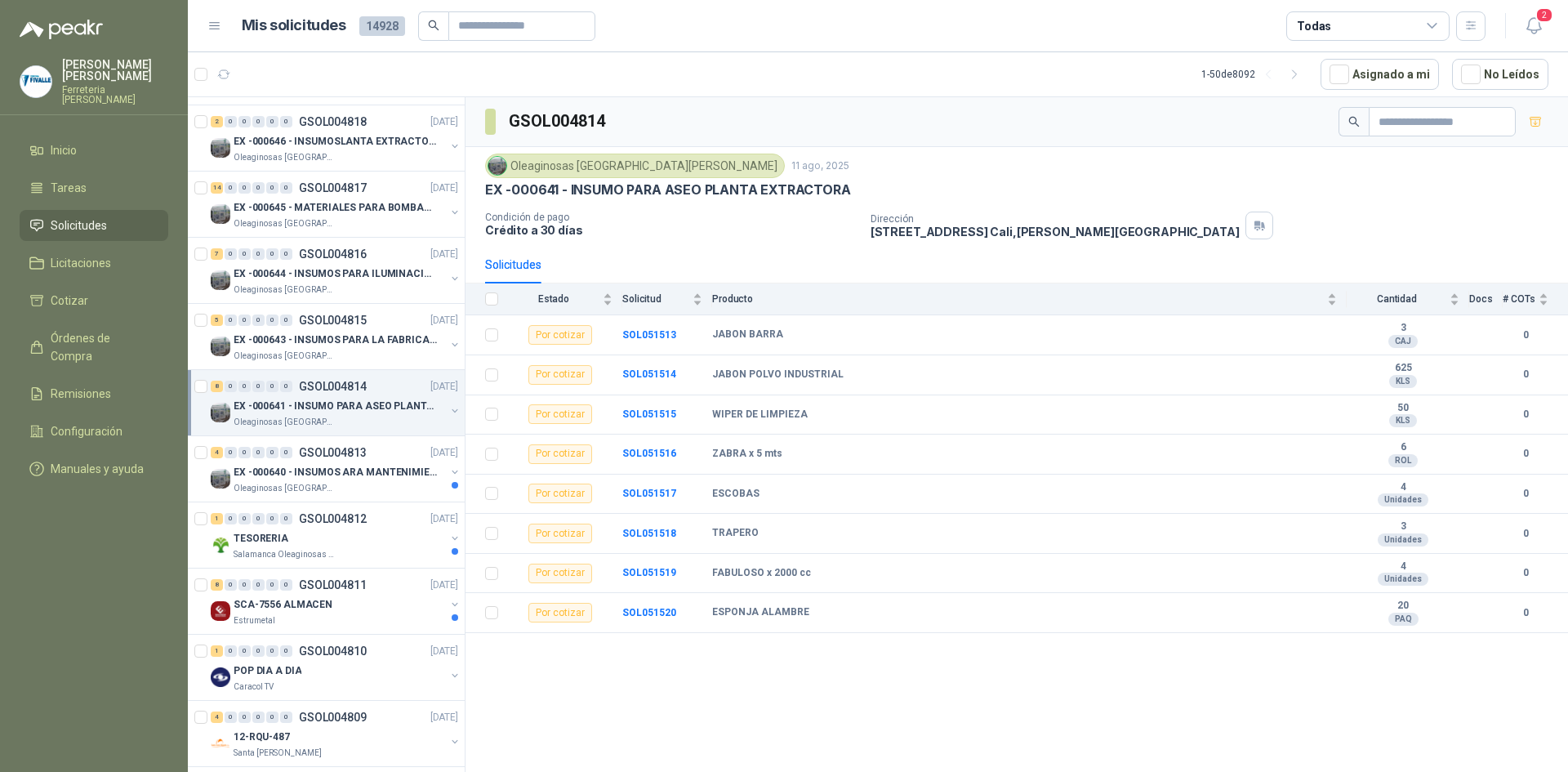
click at [1417, 201] on div "Oleaginosas San [PERSON_NAME] [DATE] EX -000641 - INSUMO PARA ASEO PLANTA EXTRA…" at bounding box center [1017, 196] width 1064 height 86
click at [381, 491] on div "Oleaginosas [GEOGRAPHIC_DATA][PERSON_NAME]" at bounding box center [339, 488] width 211 height 13
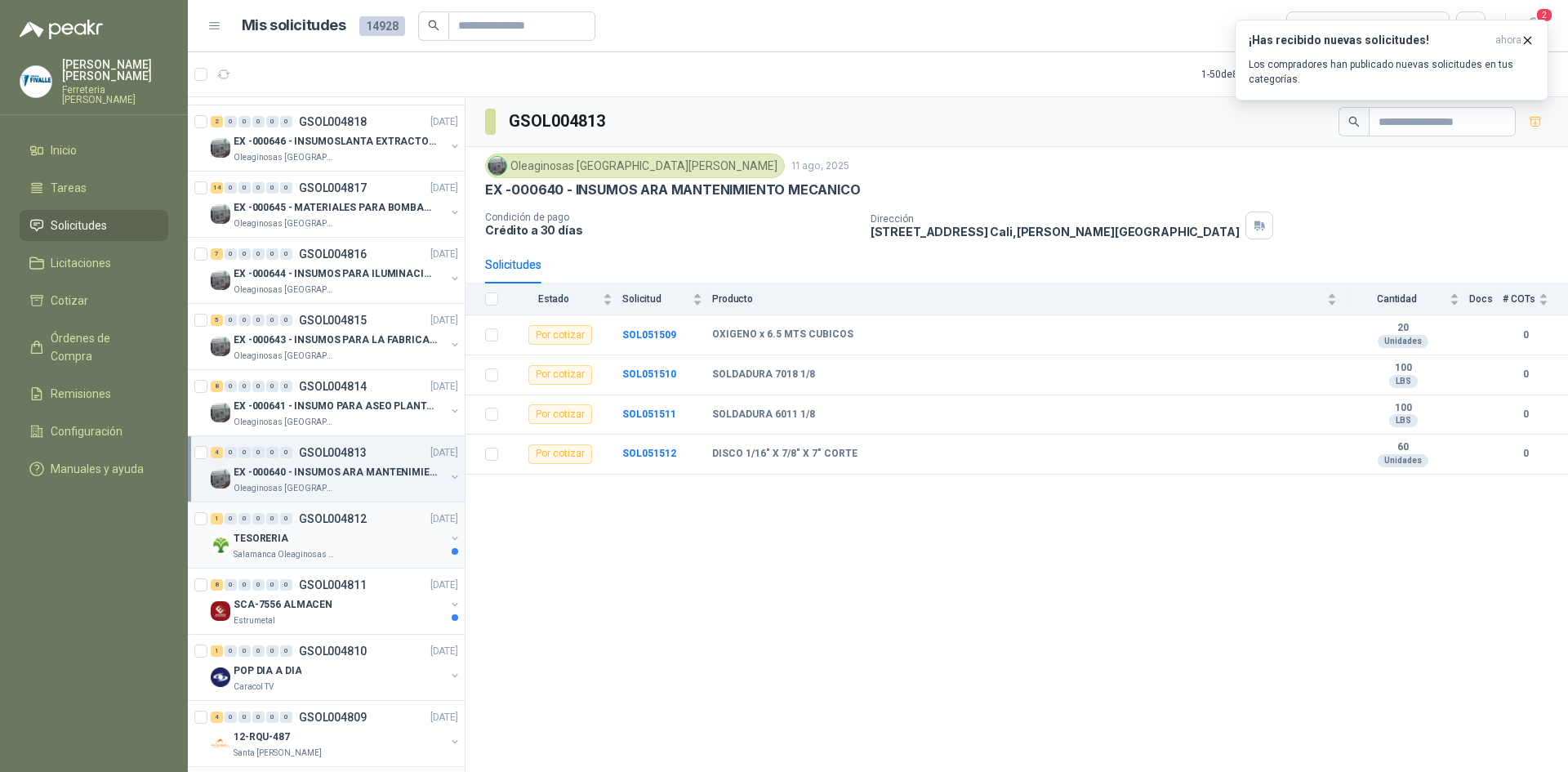
click at [377, 541] on div "TESORERIA" at bounding box center [339, 539] width 211 height 20
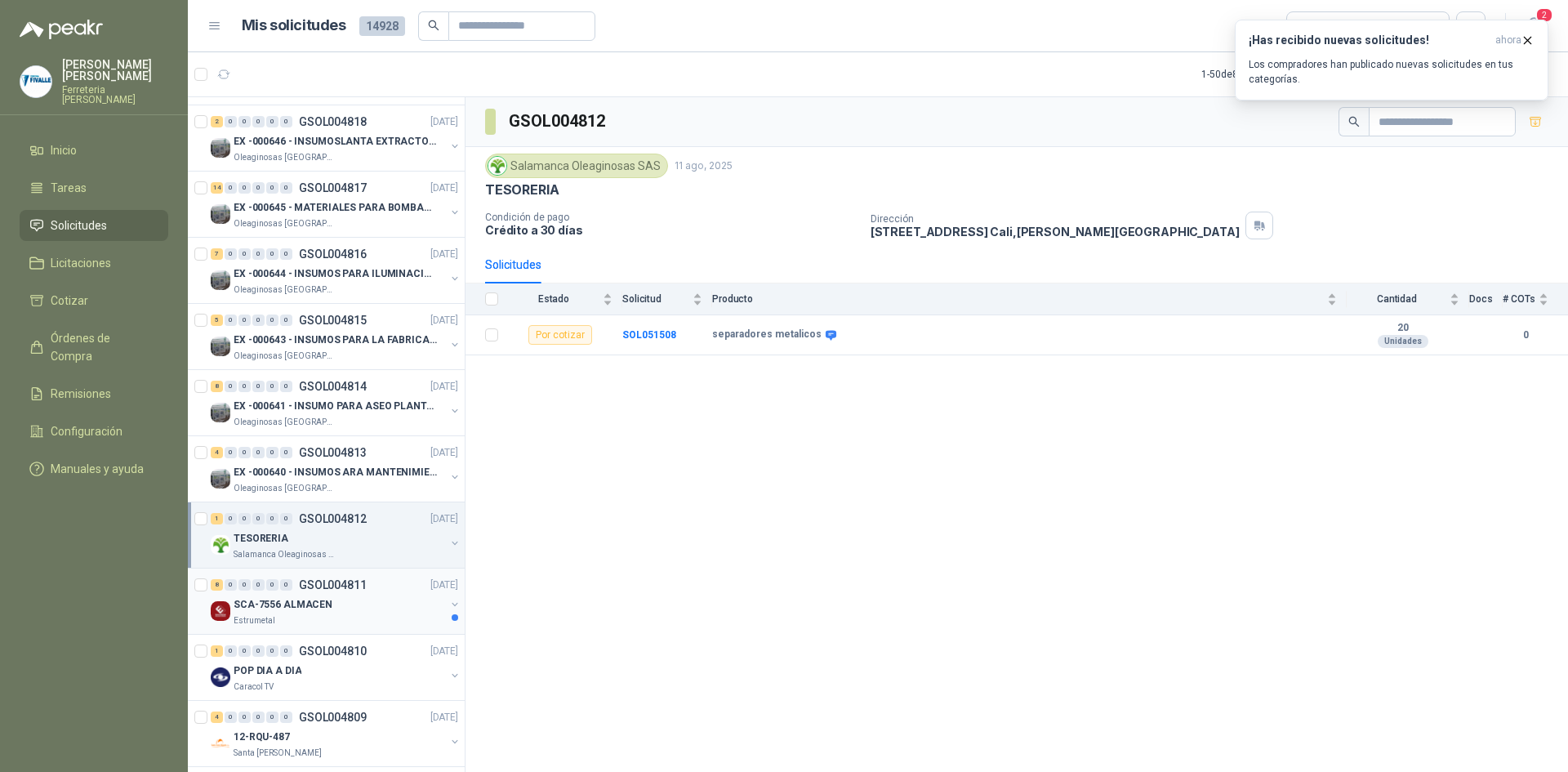
click at [378, 601] on div "SCA-7556 ALMACEN" at bounding box center [339, 604] width 211 height 20
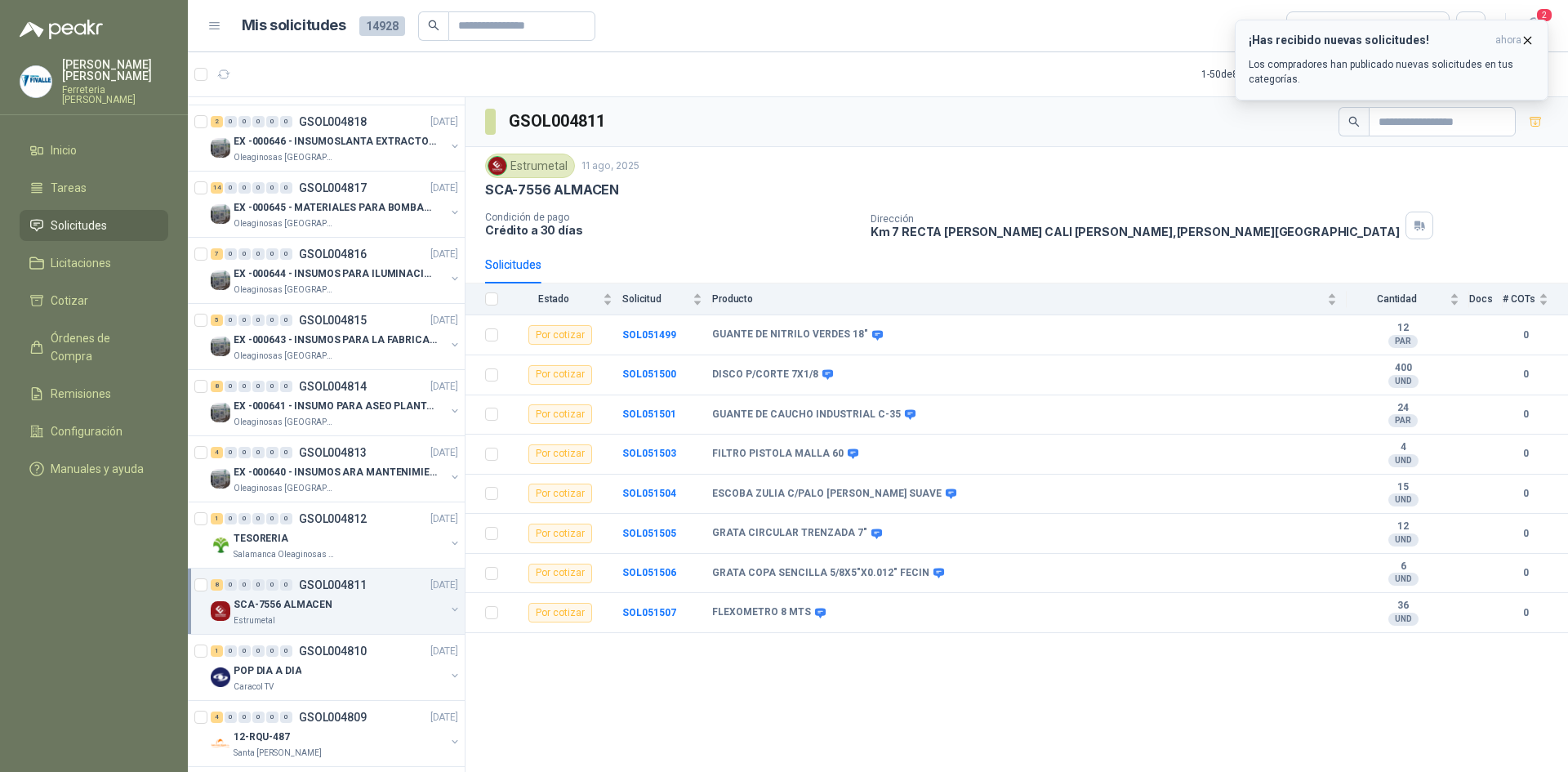
click at [1436, 64] on p "Los compradores han publicado nuevas solicitudes en tus categorías." at bounding box center [1392, 71] width 286 height 29
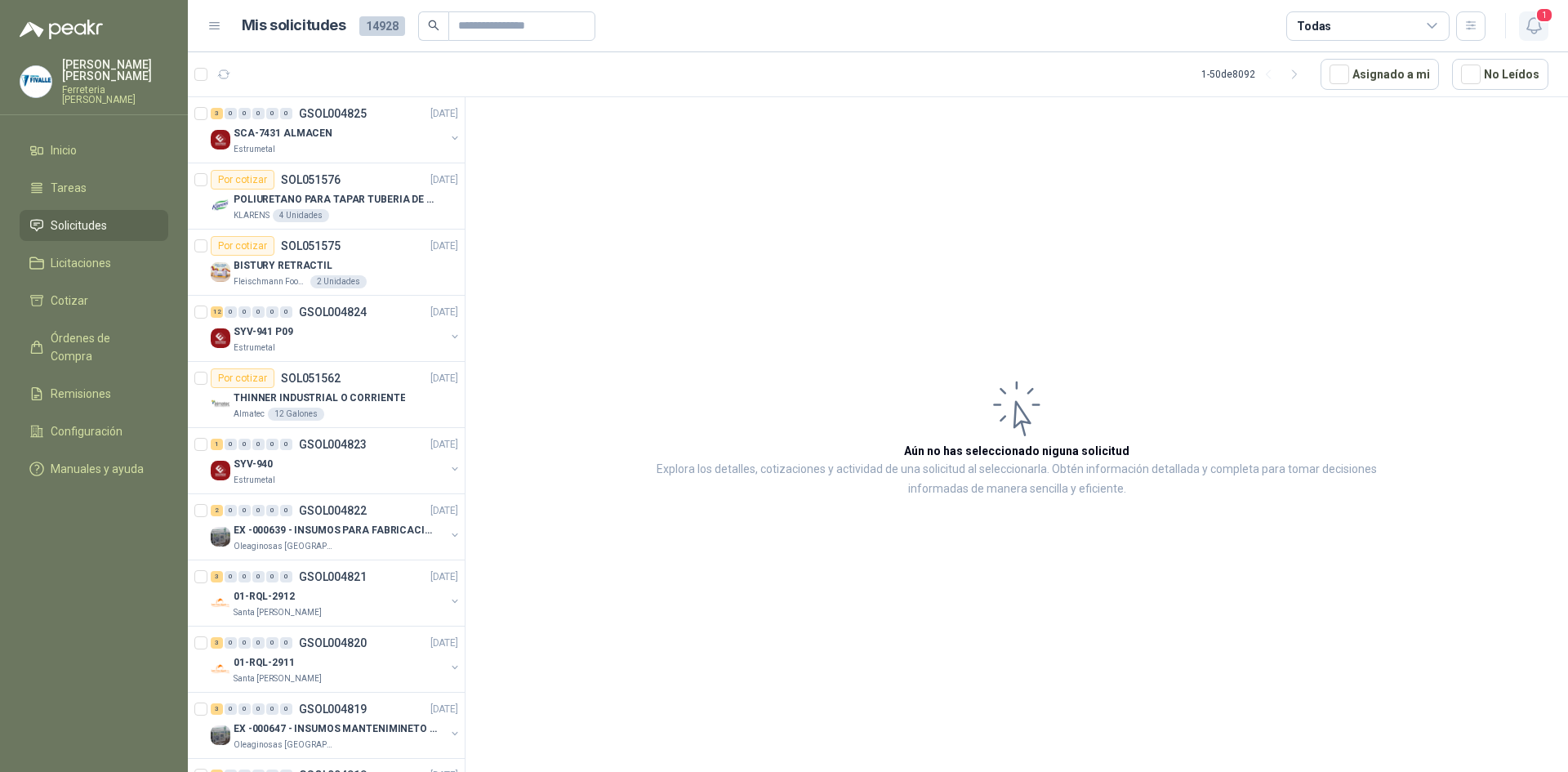
click at [1544, 23] on span "1" at bounding box center [1544, 15] width 18 height 16
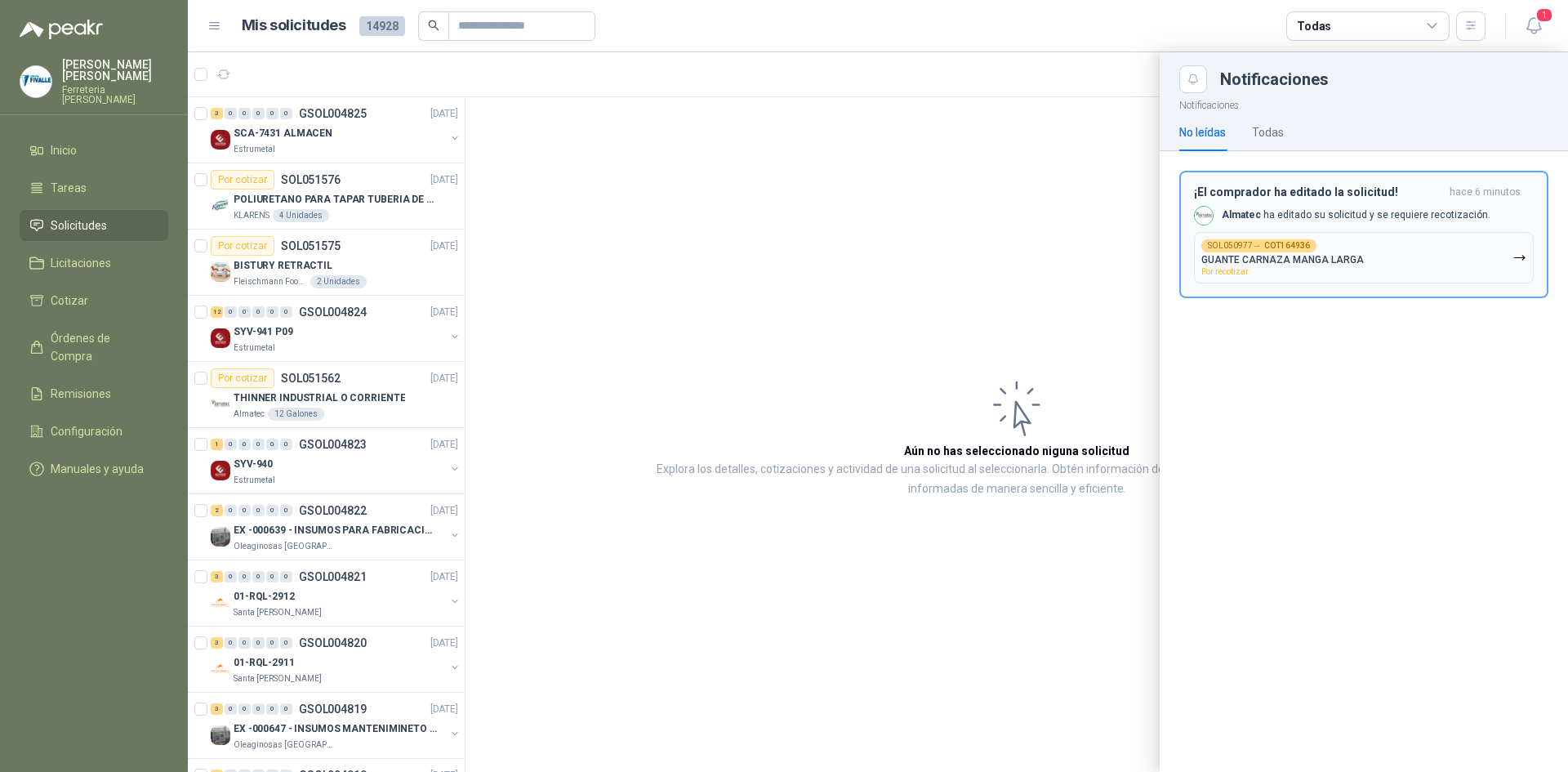
click at [1391, 232] on button "SOL050977 → COT164936 GUANTE CARNAZA MANGA LARGA Por recotizar" at bounding box center [1364, 258] width 340 height 52
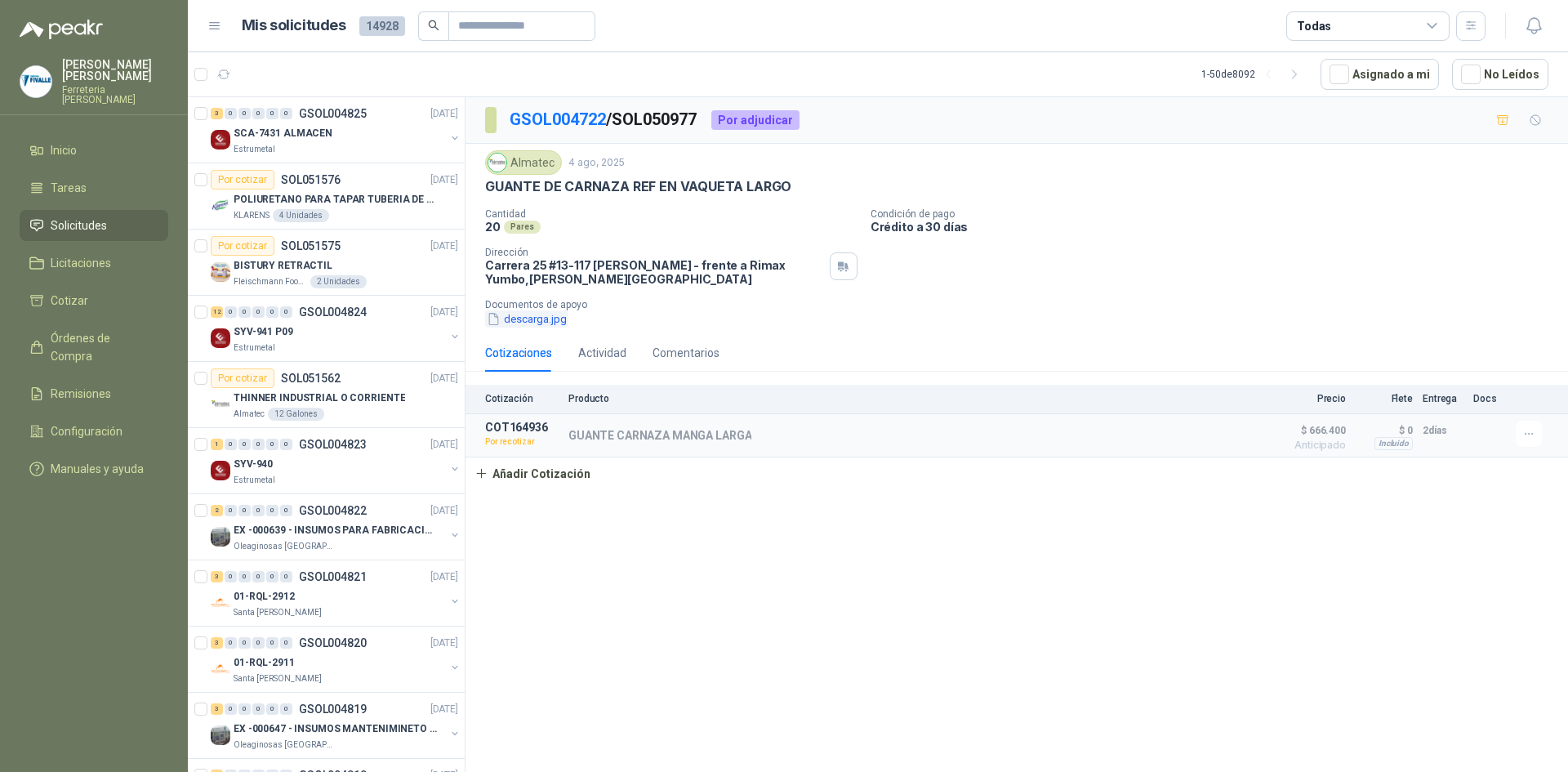
click at [550, 323] on button "descarga.jpg" at bounding box center [527, 318] width 84 height 17
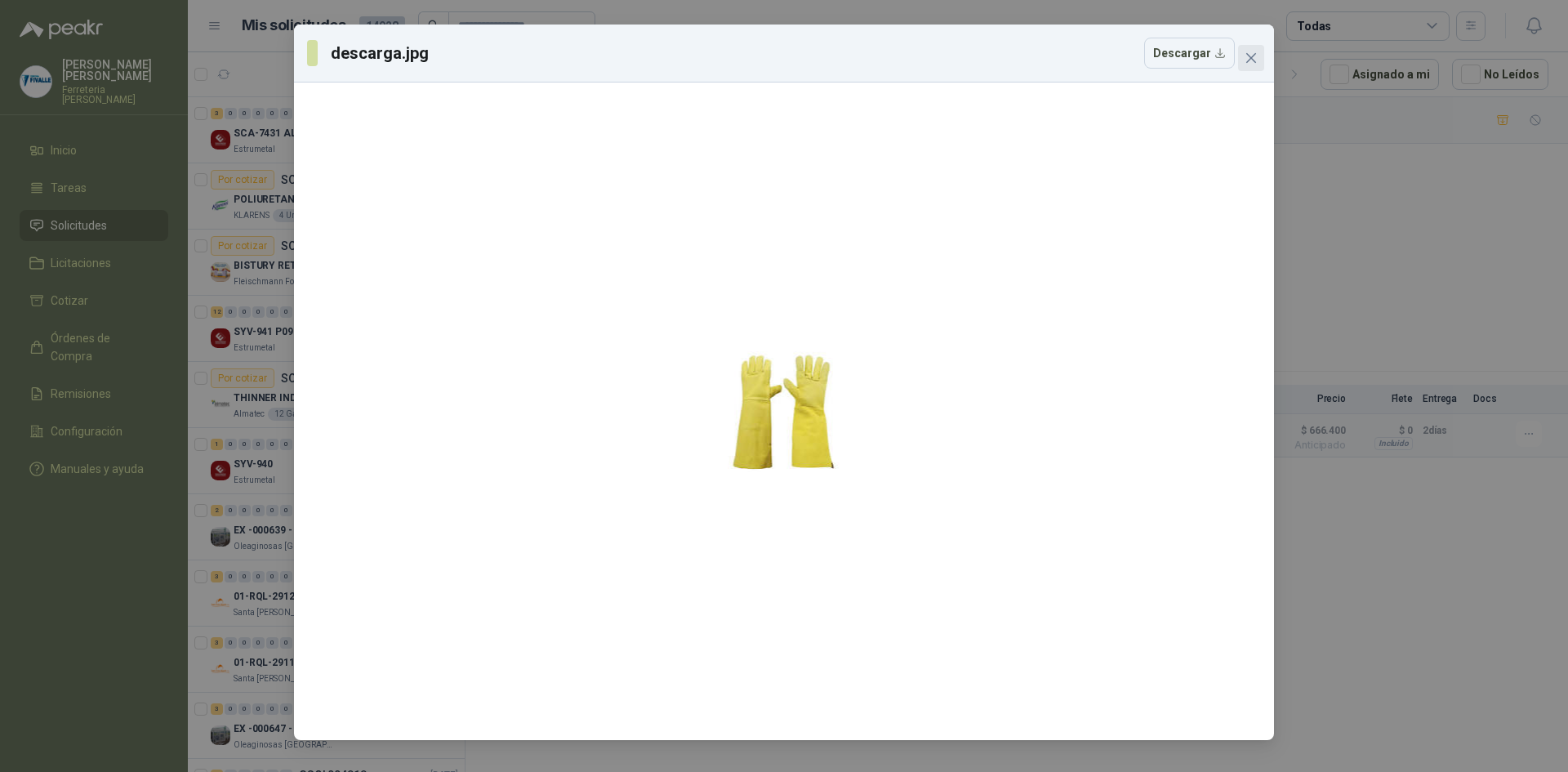
click at [1252, 59] on icon "close" at bounding box center [1251, 58] width 10 height 10
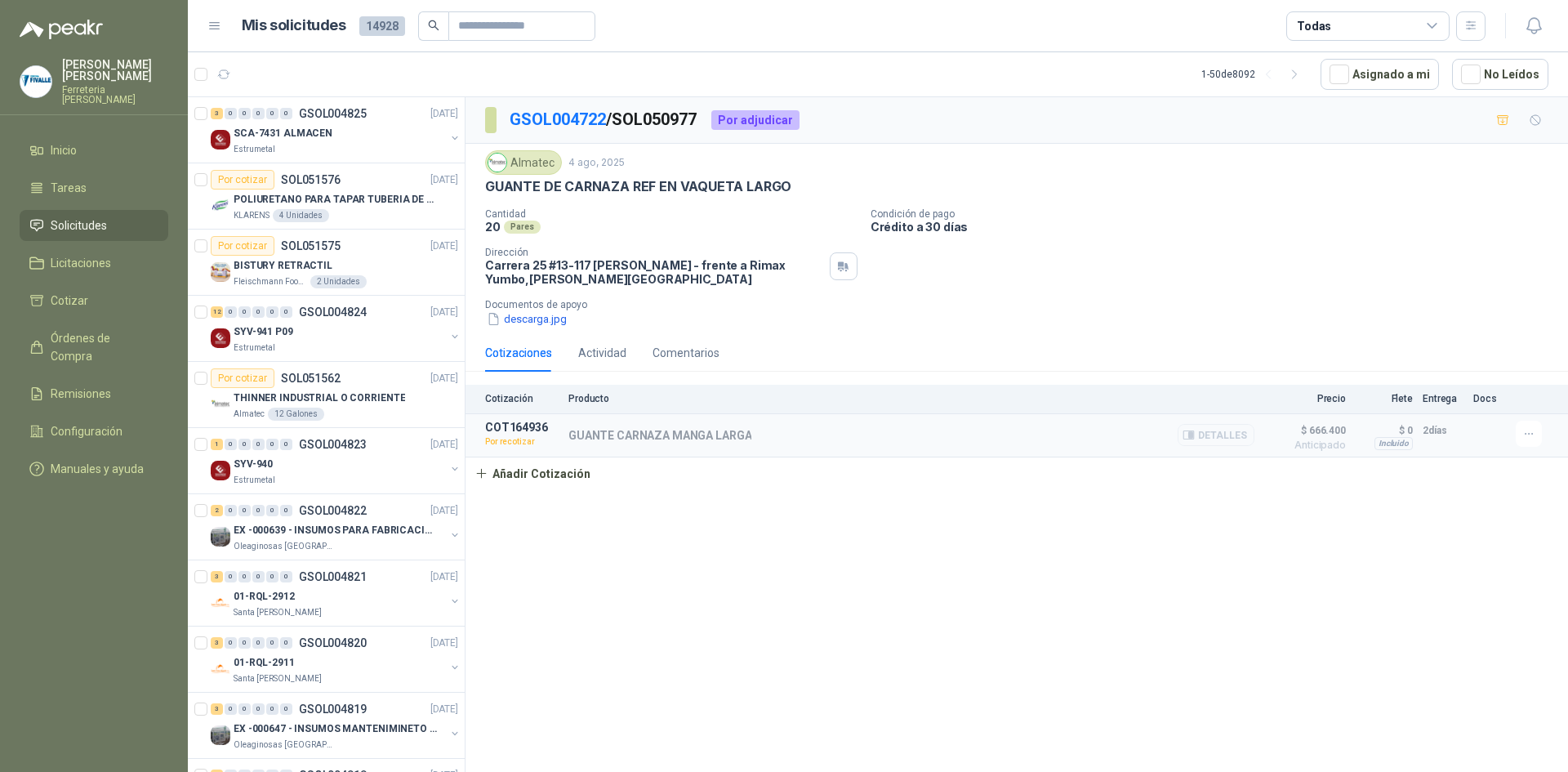
click at [1218, 439] on button "Detalles" at bounding box center [1215, 435] width 77 height 22
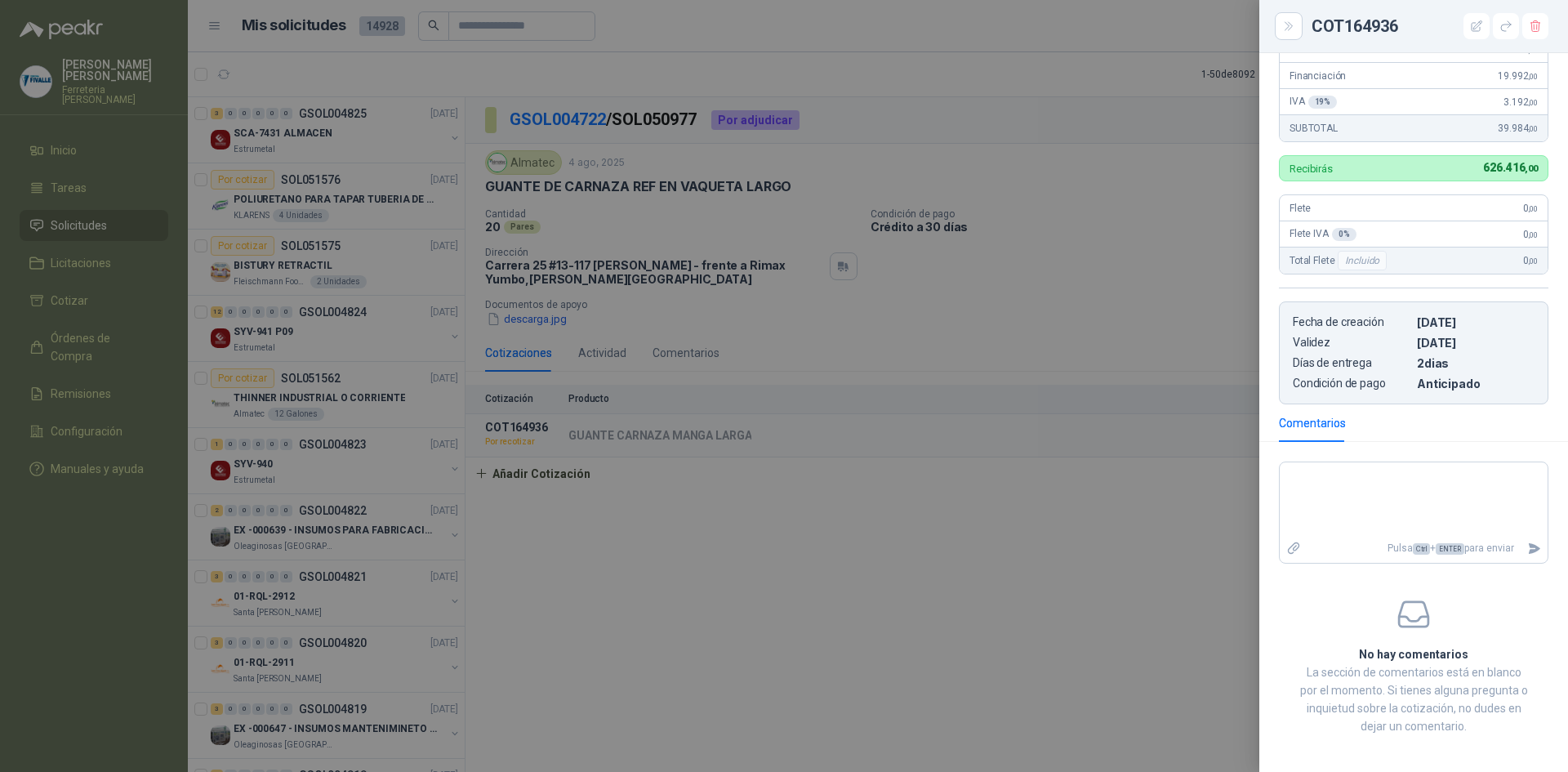
scroll to position [336, 0]
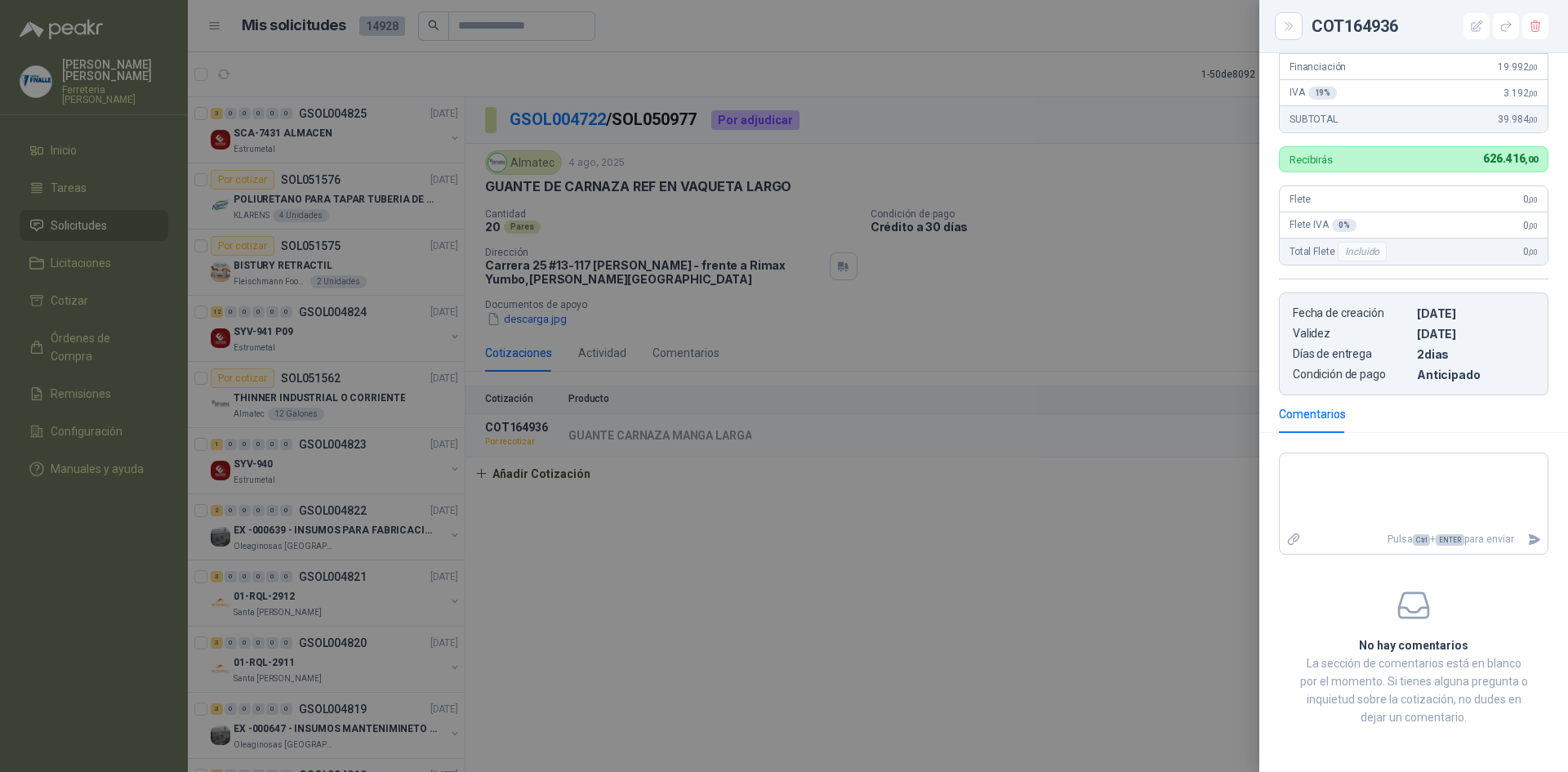
click at [1022, 636] on div at bounding box center [784, 386] width 1568 height 772
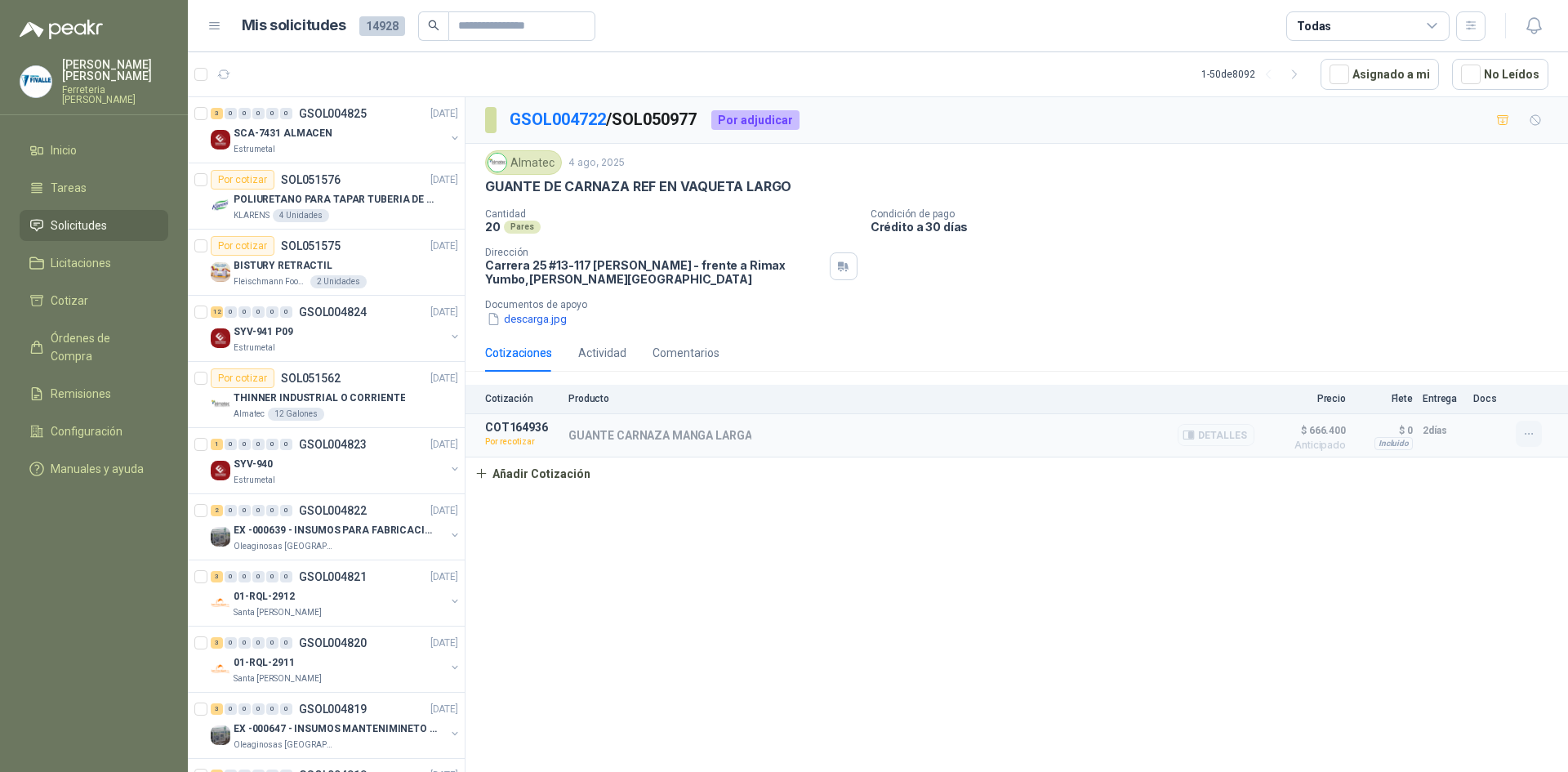
click at [1528, 433] on icon "button" at bounding box center [1529, 434] width 14 height 14
click at [1478, 397] on button "Re-cotizar" at bounding box center [1495, 398] width 131 height 26
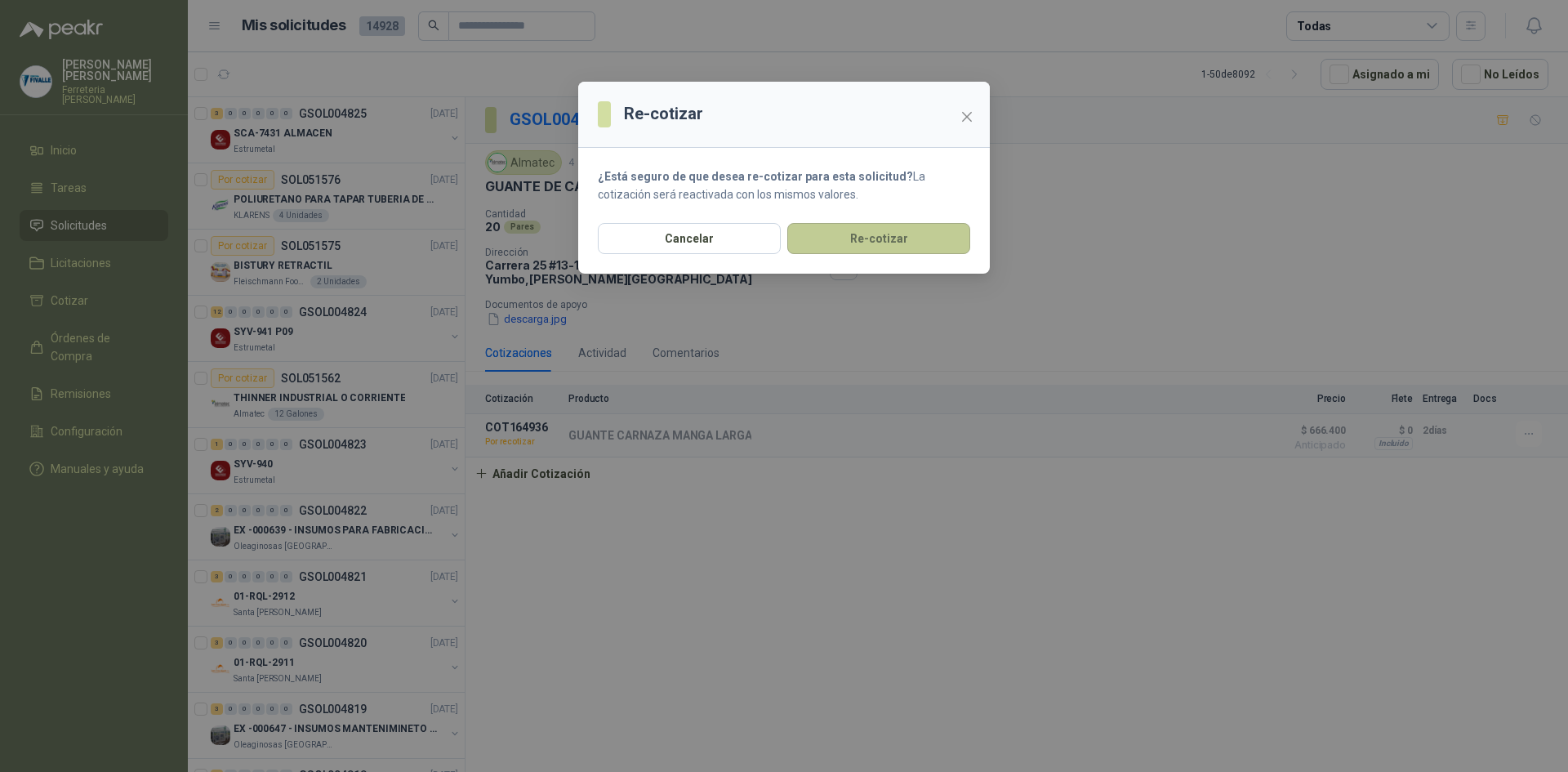
click at [890, 237] on button "Re-cotizar" at bounding box center [879, 238] width 183 height 31
